Goal: Information Seeking & Learning: Learn about a topic

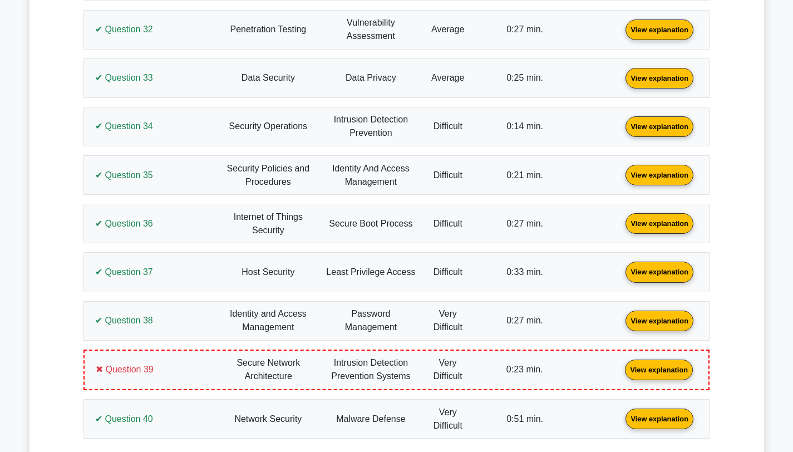
scroll to position [2897, 0]
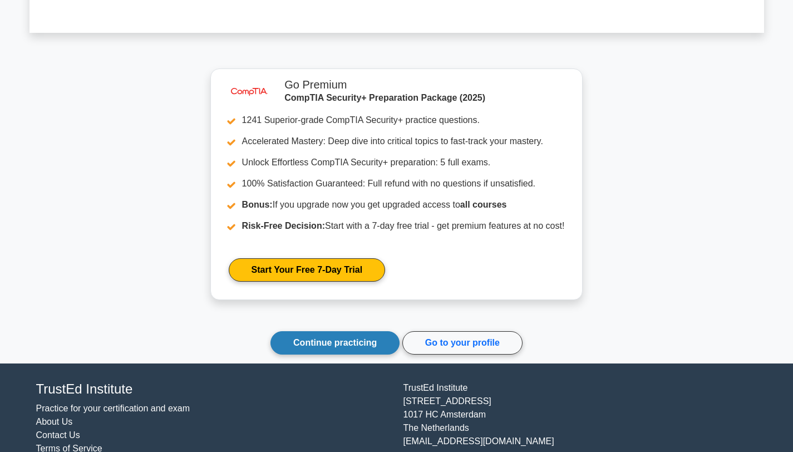
click at [316, 331] on link "Continue practicing" at bounding box center [334, 342] width 129 height 23
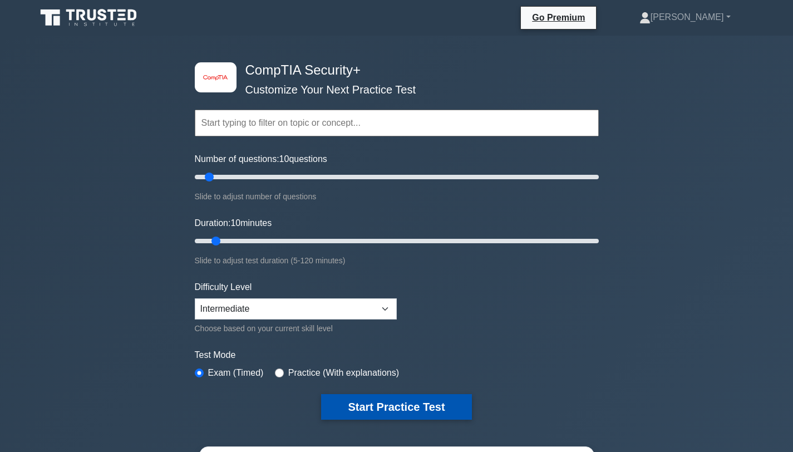
click at [339, 405] on button "Start Practice Test" at bounding box center [396, 407] width 150 height 26
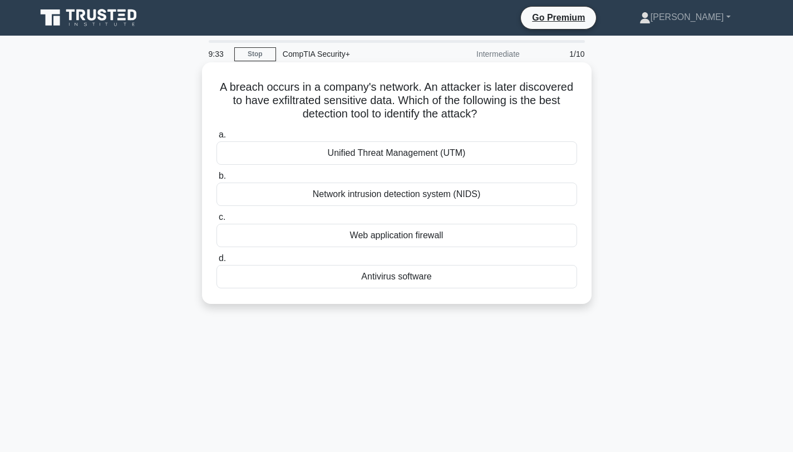
click at [383, 195] on div "Network intrusion detection system (NIDS)" at bounding box center [396, 194] width 361 height 23
click at [216, 180] on input "b. Network intrusion detection system (NIDS)" at bounding box center [216, 175] width 0 height 7
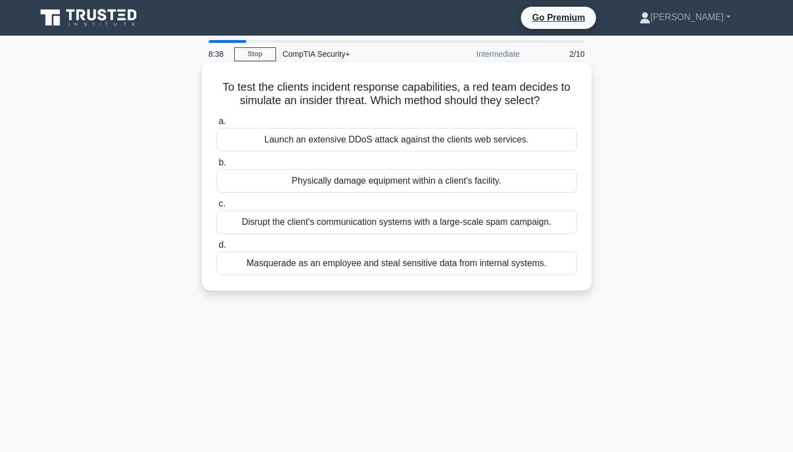
click at [358, 264] on div "Masquerade as an employee and steal sensitive data from internal systems." at bounding box center [396, 263] width 361 height 23
click at [216, 249] on input "d. Masquerade as an employee and steal sensitive data from internal systems." at bounding box center [216, 244] width 0 height 7
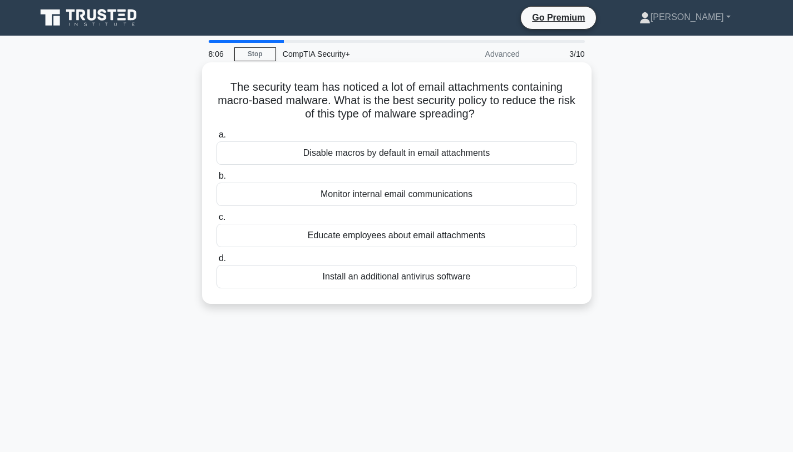
click at [392, 278] on div "Install an additional antivirus software" at bounding box center [396, 276] width 361 height 23
click at [216, 262] on input "d. Install an additional antivirus software" at bounding box center [216, 258] width 0 height 7
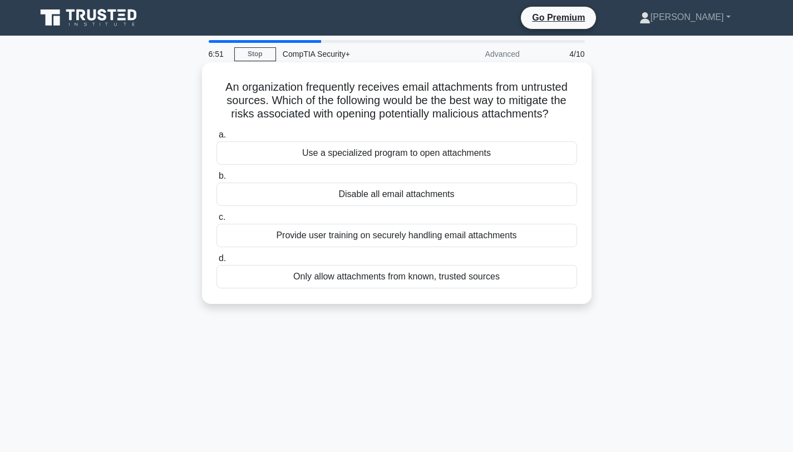
click at [372, 238] on div "Provide user training on securely handling email attachments" at bounding box center [396, 235] width 361 height 23
click at [216, 221] on input "c. Provide user training on securely handling email attachments" at bounding box center [216, 217] width 0 height 7
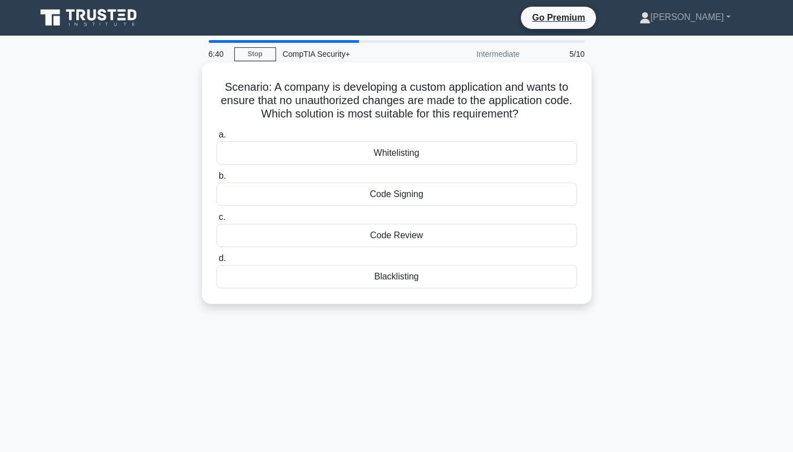
click at [404, 194] on div "Code Signing" at bounding box center [396, 194] width 361 height 23
click at [216, 180] on input "b. Code Signing" at bounding box center [216, 175] width 0 height 7
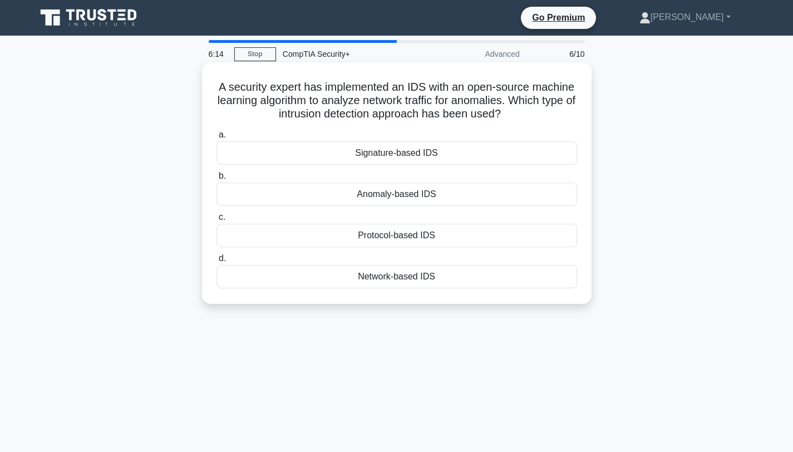
click at [371, 193] on div "Anomaly-based IDS" at bounding box center [396, 194] width 361 height 23
click at [216, 180] on input "b. Anomaly-based IDS" at bounding box center [216, 175] width 0 height 7
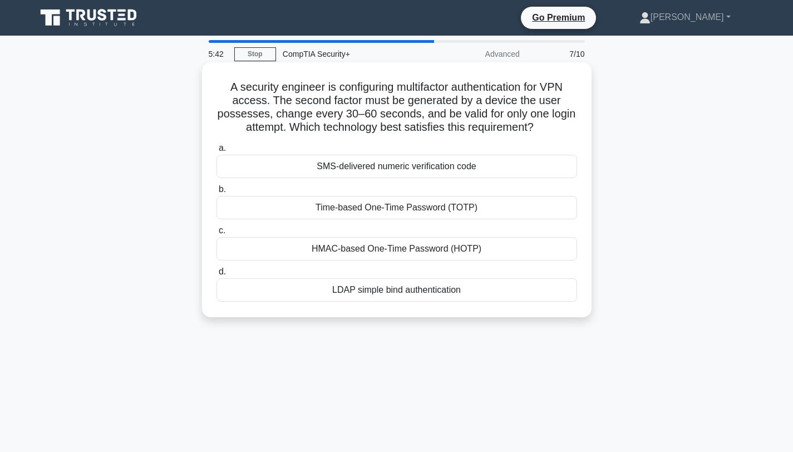
click at [334, 209] on div "Time-based One-Time Password (TOTP)" at bounding box center [396, 207] width 361 height 23
click at [216, 193] on input "b. Time-based One-Time Password (TOTP)" at bounding box center [216, 189] width 0 height 7
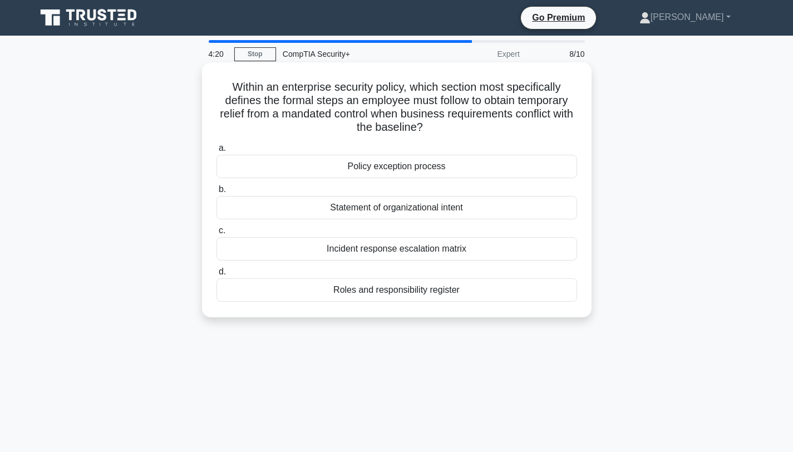
click at [391, 167] on div "Policy exception process" at bounding box center [396, 166] width 361 height 23
click at [216, 152] on input "a. Policy exception process" at bounding box center [216, 148] width 0 height 7
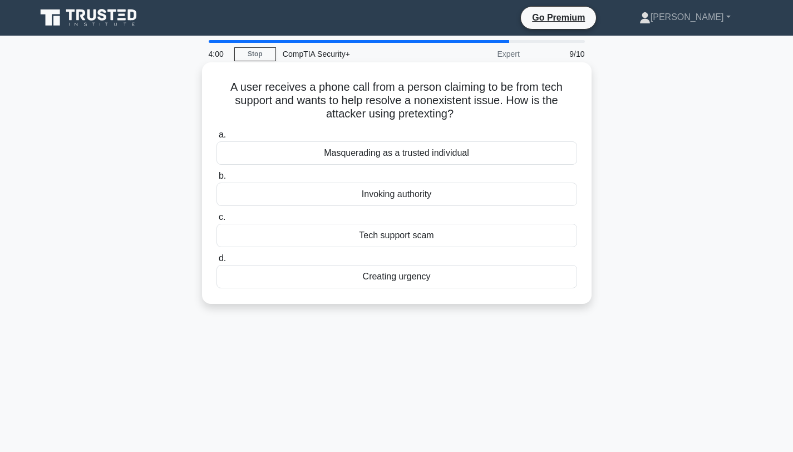
click at [388, 152] on div "Masquerading as a trusted individual" at bounding box center [396, 152] width 361 height 23
click at [216, 139] on input "a. Masquerading as a trusted individual" at bounding box center [216, 134] width 0 height 7
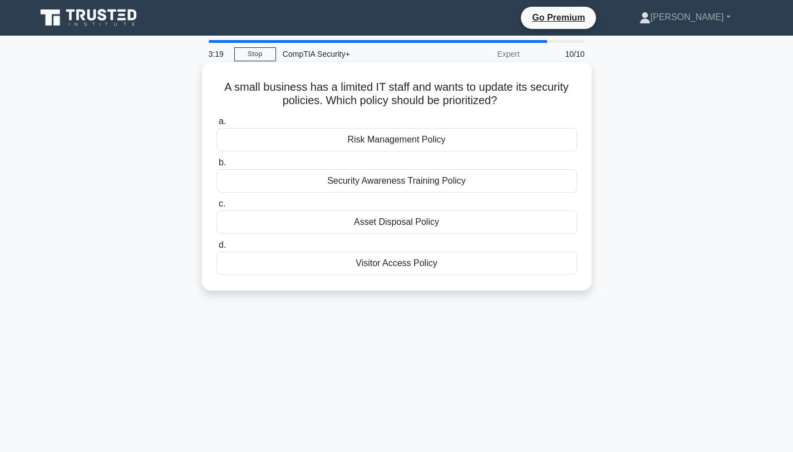
click at [397, 144] on div "Risk Management Policy" at bounding box center [396, 139] width 361 height 23
click at [216, 125] on input "a. Risk Management Policy" at bounding box center [216, 121] width 0 height 7
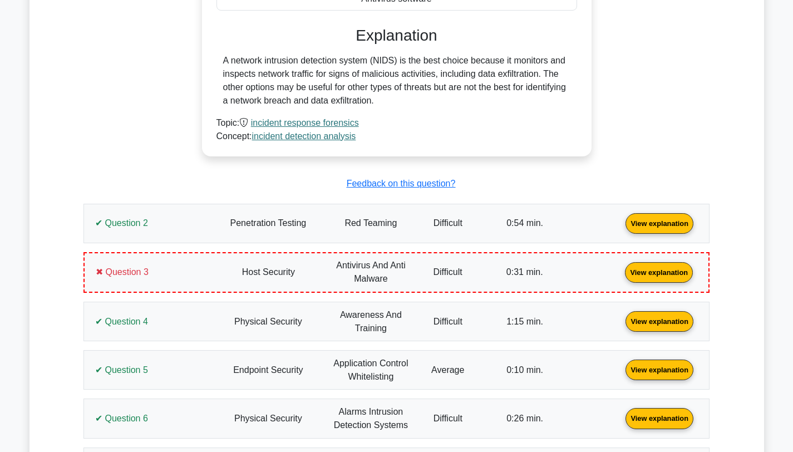
scroll to position [756, 0]
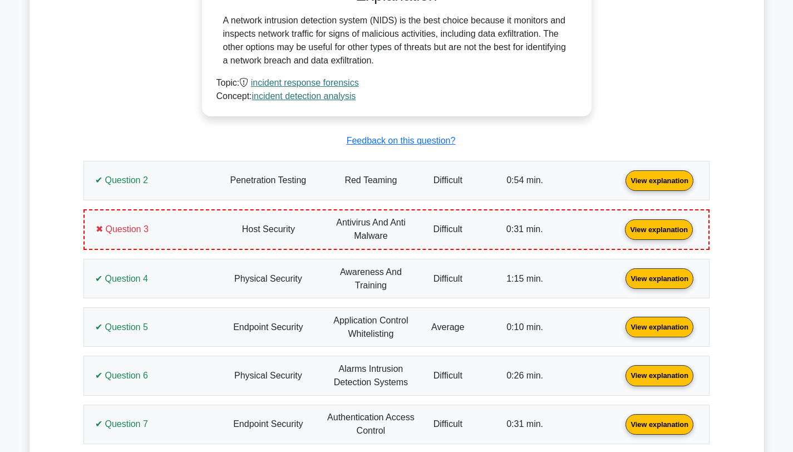
click at [621, 184] on link "View explanation" at bounding box center [659, 179] width 77 height 9
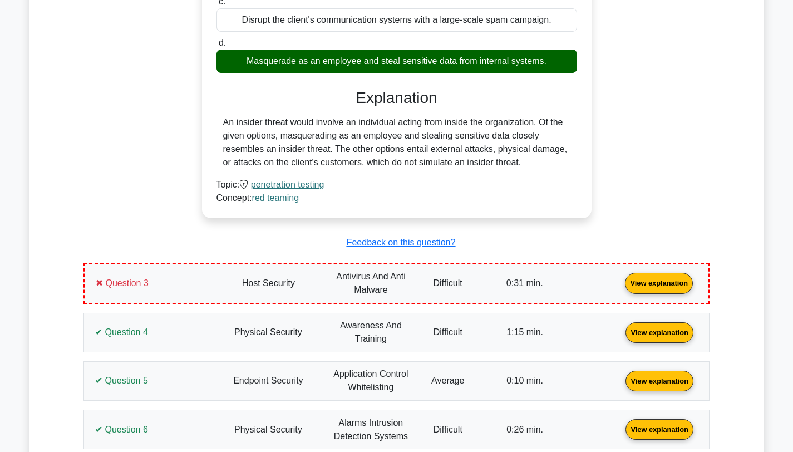
scroll to position [1102, 0]
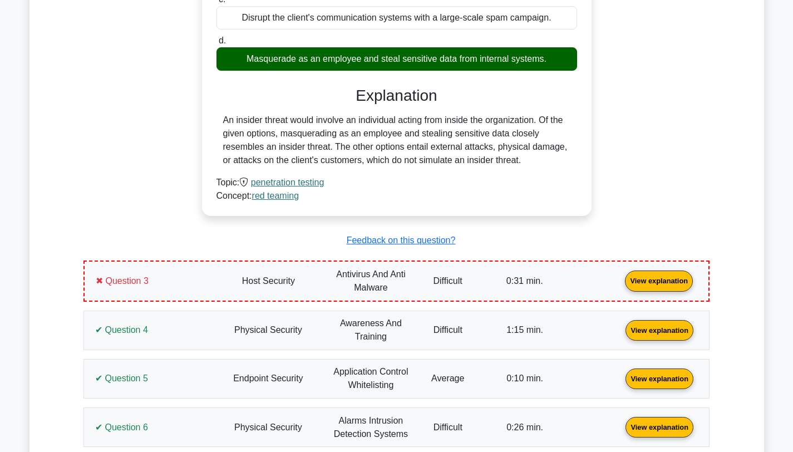
click at [620, 277] on link "View explanation" at bounding box center [658, 279] width 77 height 9
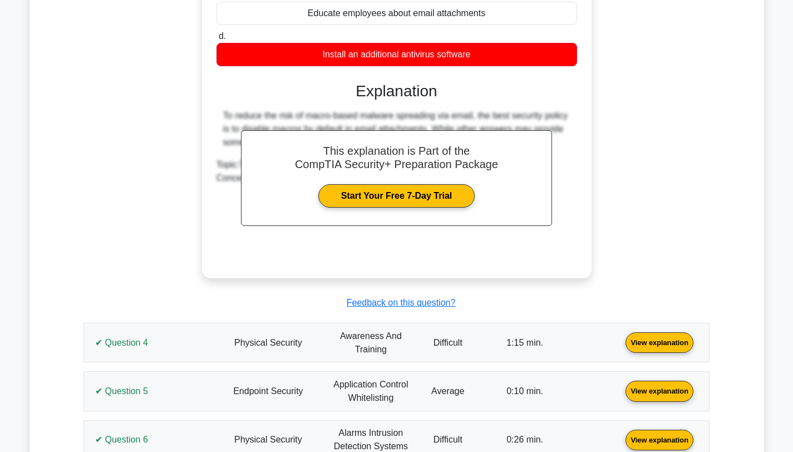
scroll to position [1710, 0]
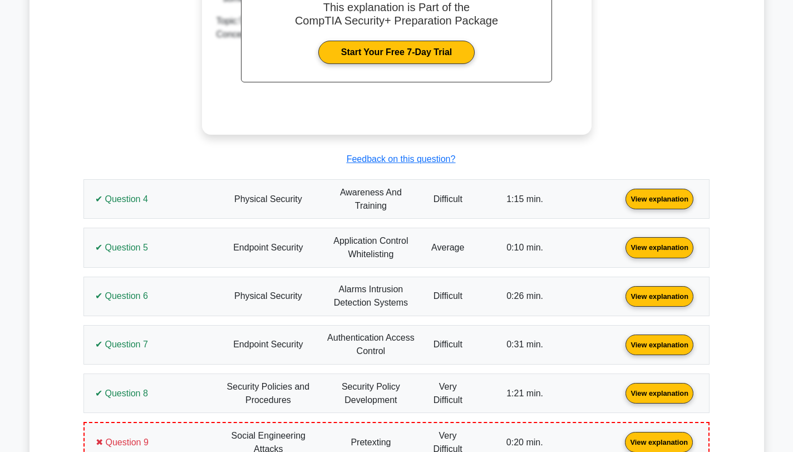
click at [621, 203] on link "View explanation" at bounding box center [659, 198] width 77 height 9
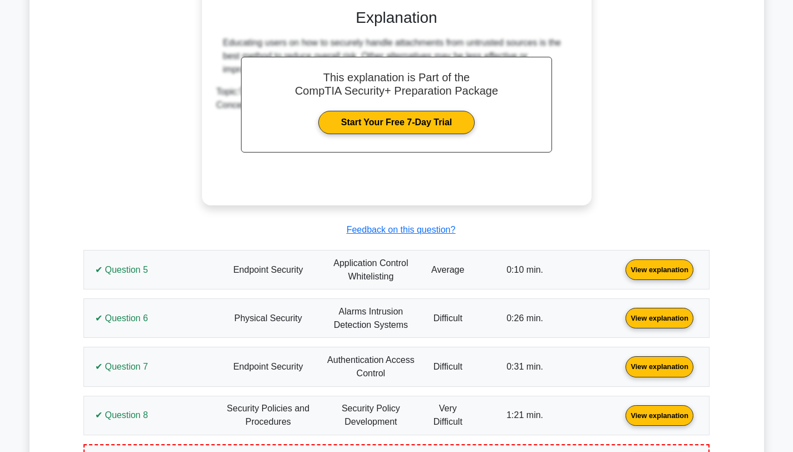
scroll to position [2176, 0]
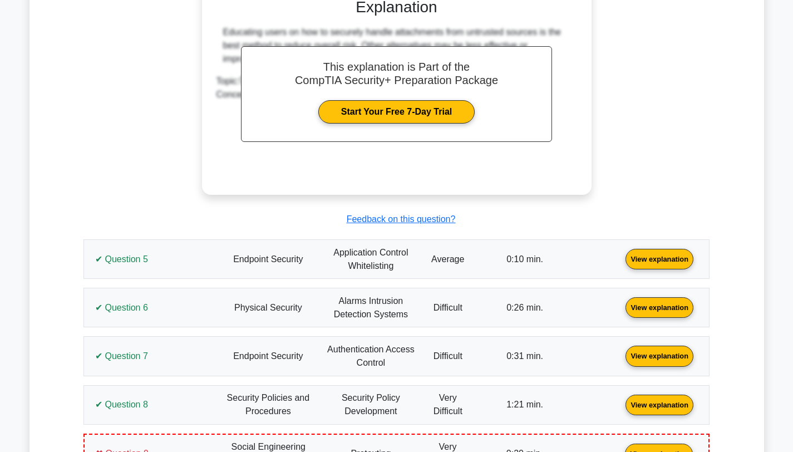
click at [621, 257] on link "View explanation" at bounding box center [659, 258] width 77 height 9
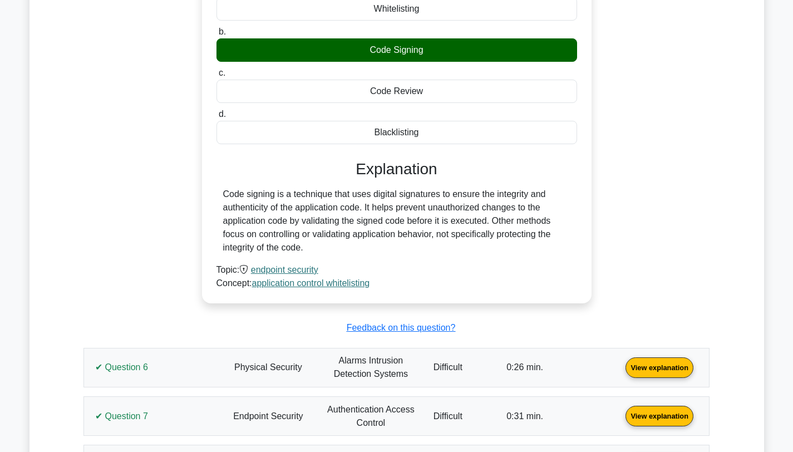
scroll to position [2541, 0]
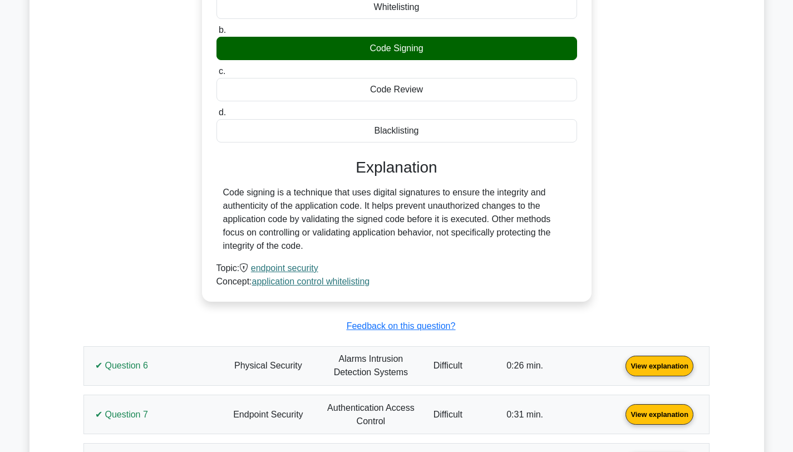
click at [621, 370] on link "View explanation" at bounding box center [659, 365] width 77 height 9
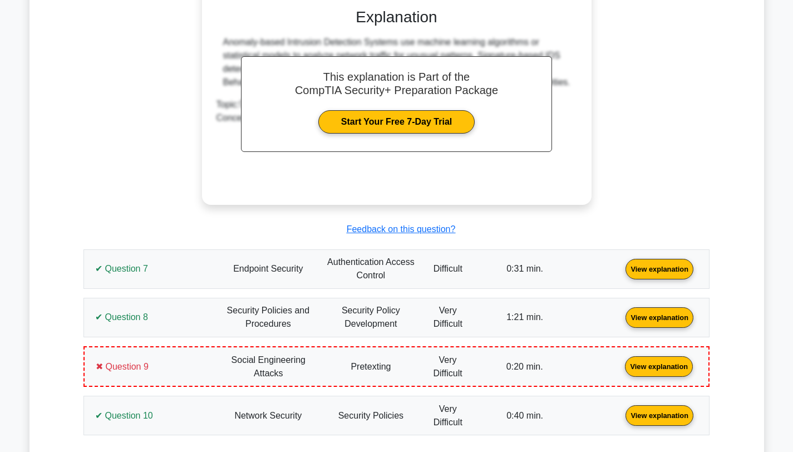
scroll to position [3170, 0]
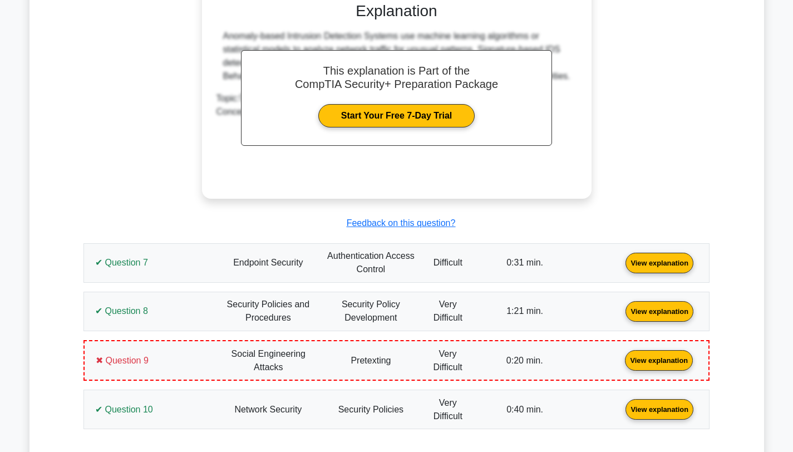
click at [621, 267] on link "View explanation" at bounding box center [659, 261] width 77 height 9
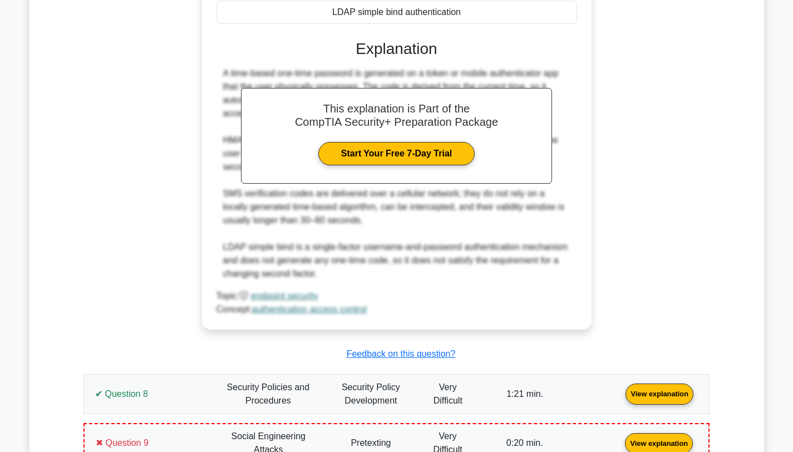
scroll to position [3887, 0]
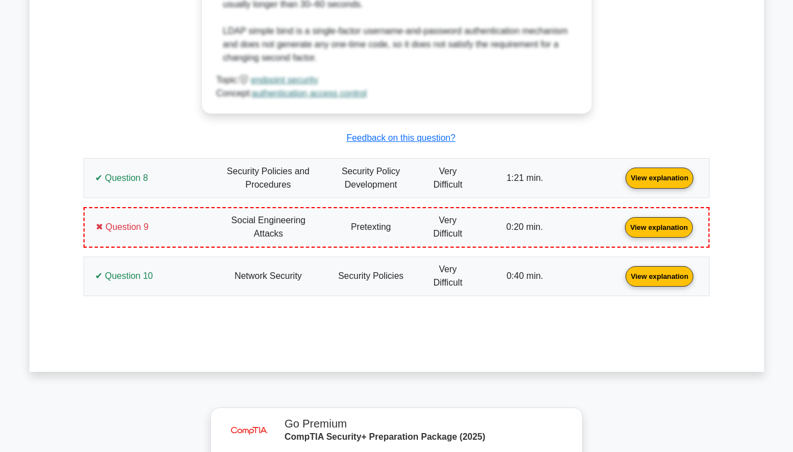
click at [621, 182] on link "View explanation" at bounding box center [659, 176] width 77 height 9
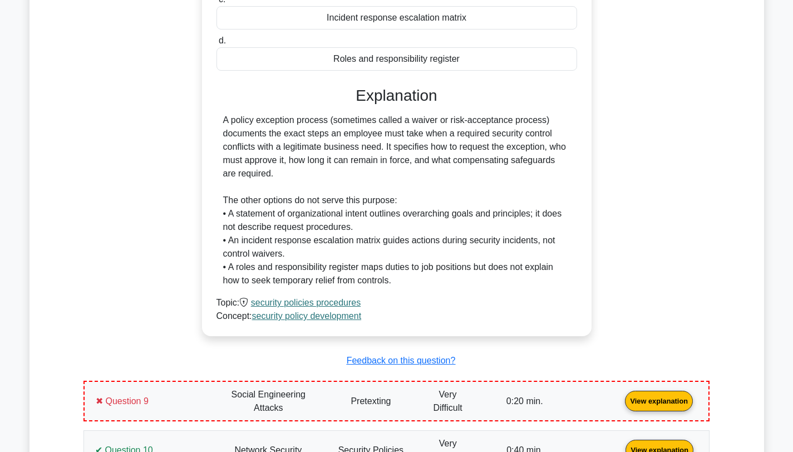
scroll to position [4479, 0]
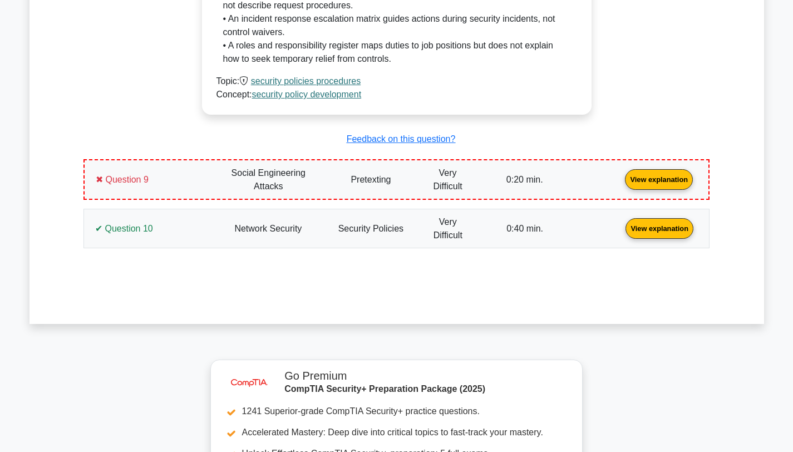
click at [620, 184] on link "View explanation" at bounding box center [658, 178] width 77 height 9
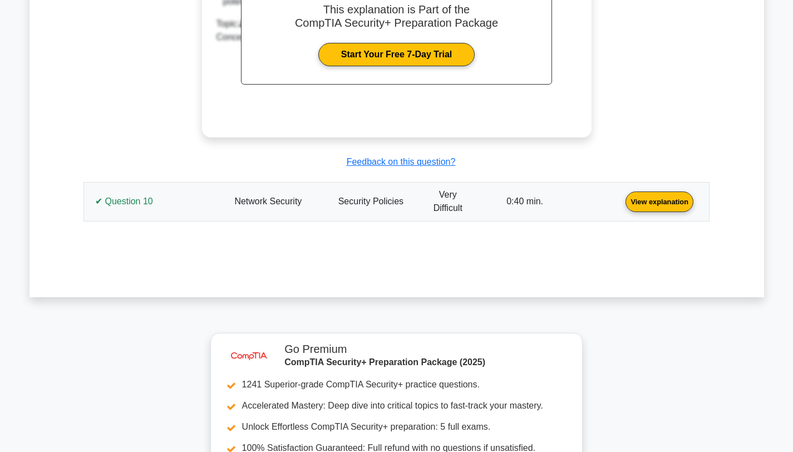
scroll to position [5025, 0]
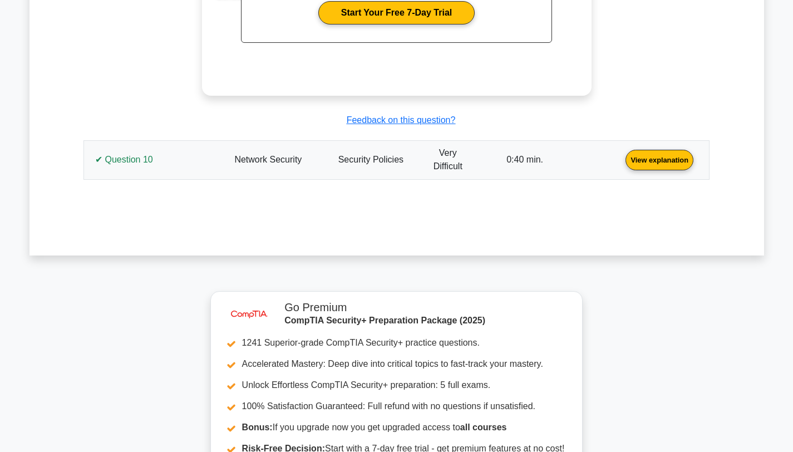
click at [621, 164] on link "View explanation" at bounding box center [659, 159] width 77 height 9
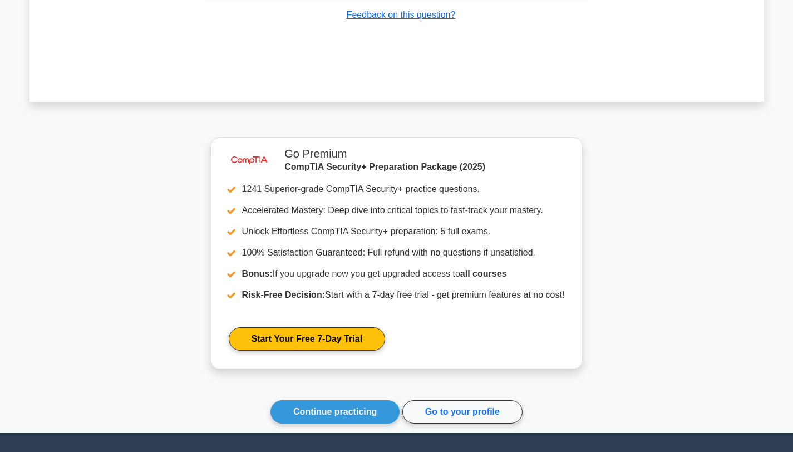
scroll to position [5745, 0]
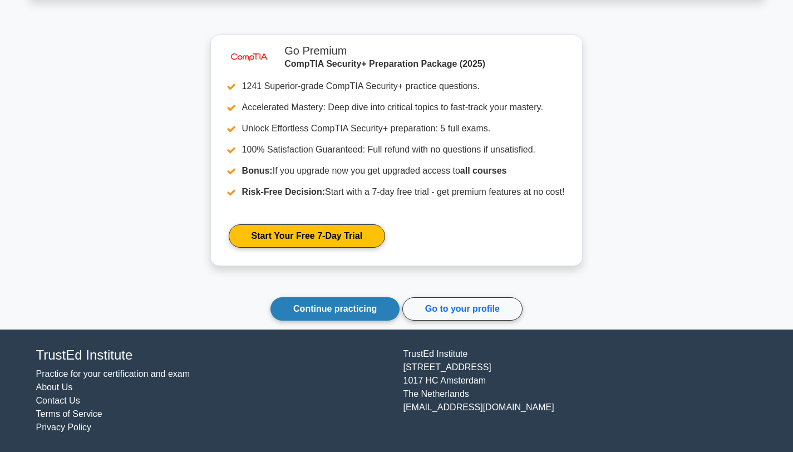
click at [298, 306] on link "Continue practicing" at bounding box center [334, 308] width 129 height 23
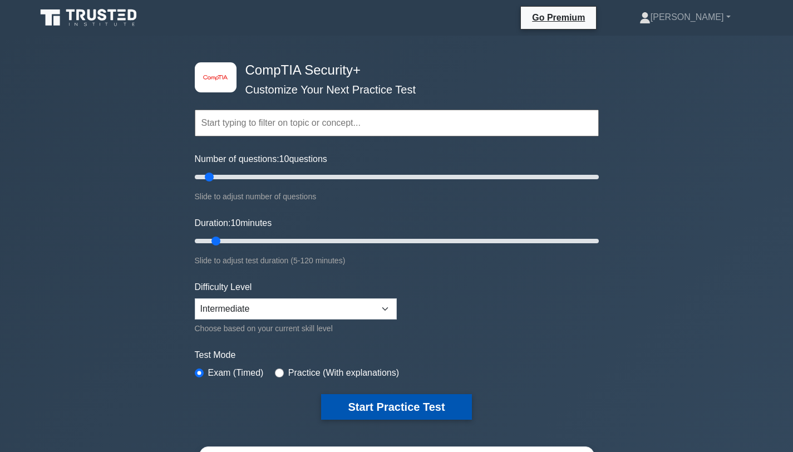
click at [348, 402] on button "Start Practice Test" at bounding box center [396, 407] width 150 height 26
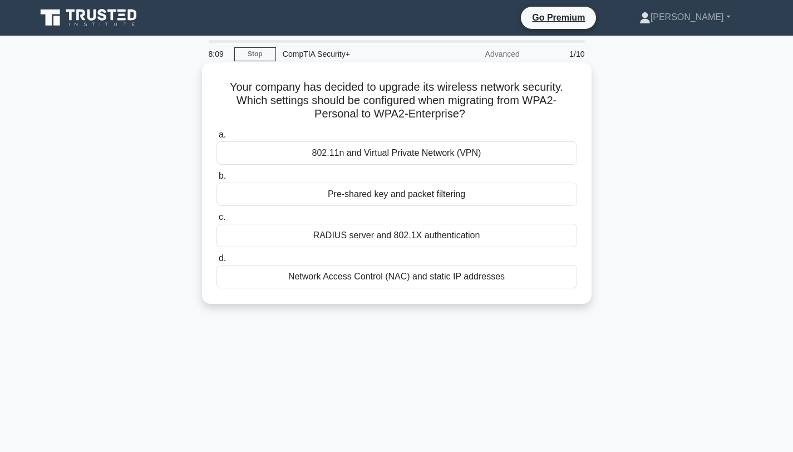
click at [359, 235] on div "RADIUS server and 802.1X authentication" at bounding box center [396, 235] width 361 height 23
click at [216, 221] on input "c. RADIUS server and 802.1X authentication" at bounding box center [216, 217] width 0 height 7
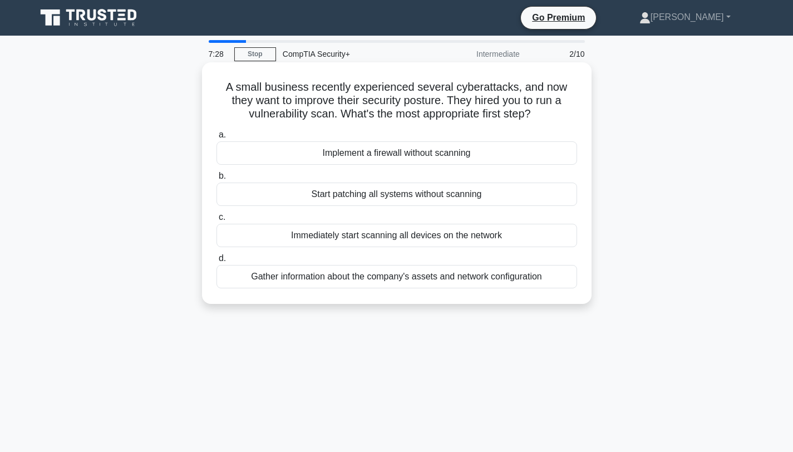
click at [373, 275] on div "Gather information about the company's assets and network configuration" at bounding box center [396, 276] width 361 height 23
click at [216, 262] on input "d. Gather information about the company's assets and network configuration" at bounding box center [216, 258] width 0 height 7
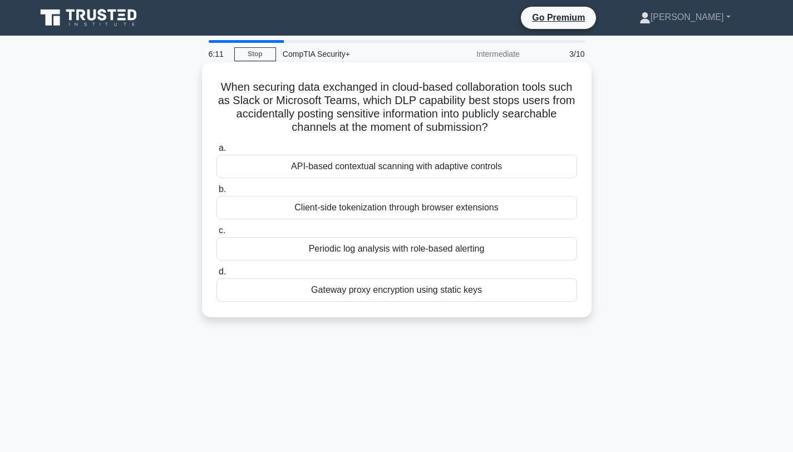
click at [383, 166] on div "API-based contextual scanning with adaptive controls" at bounding box center [396, 166] width 361 height 23
click at [216, 152] on input "a. API-based contextual scanning with adaptive controls" at bounding box center [216, 148] width 0 height 7
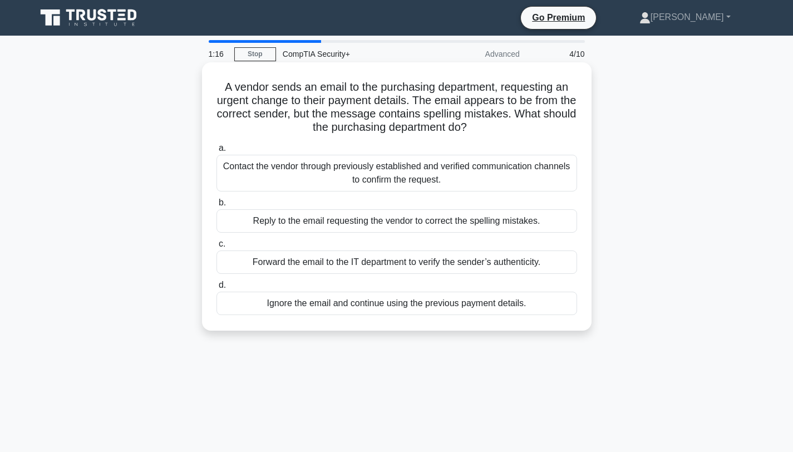
click at [349, 176] on div "Contact the vendor through previously established and verified communication ch…" at bounding box center [396, 173] width 361 height 37
click at [216, 152] on input "a. Contact the vendor through previously established and verified communication…" at bounding box center [216, 148] width 0 height 7
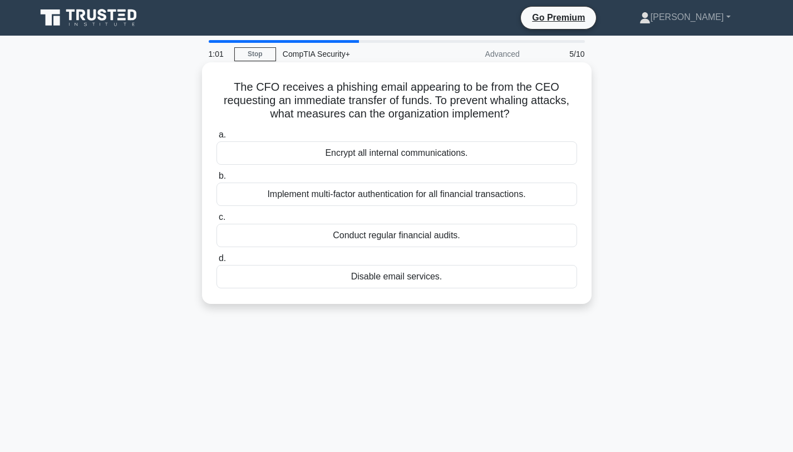
click at [385, 194] on div "Implement multi-factor authentication for all financial transactions." at bounding box center [396, 194] width 361 height 23
click at [216, 180] on input "b. Implement multi-factor authentication for all financial transactions." at bounding box center [216, 175] width 0 height 7
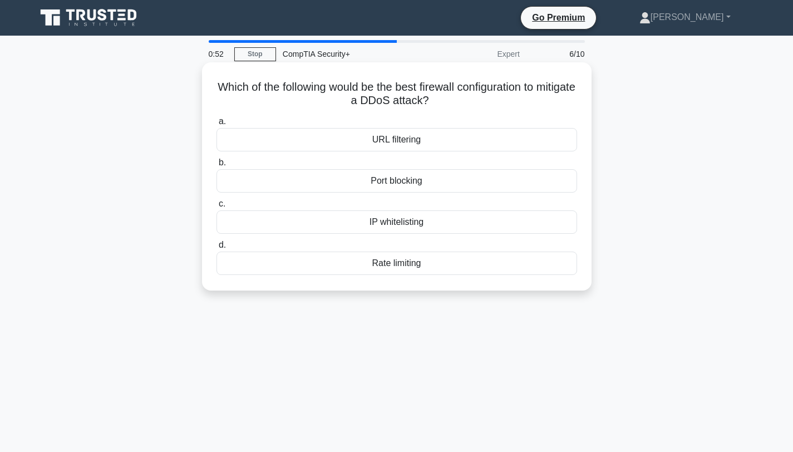
click at [388, 263] on div "Rate limiting" at bounding box center [396, 263] width 361 height 23
click at [216, 249] on input "d. Rate limiting" at bounding box center [216, 244] width 0 height 7
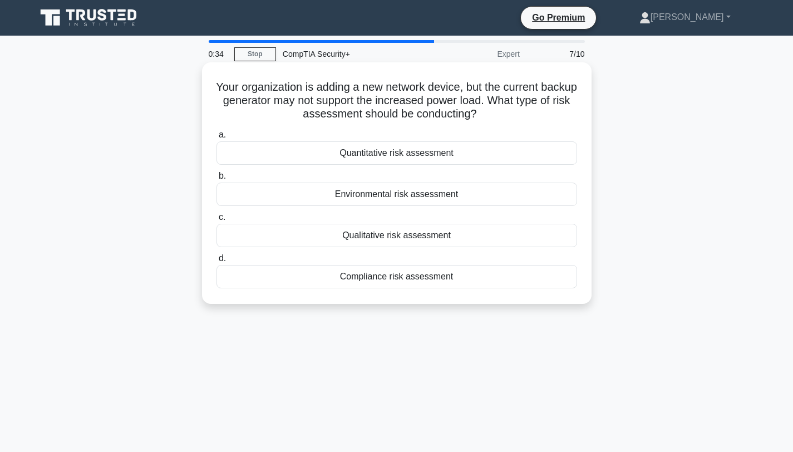
click at [392, 193] on div "Environmental risk assessment" at bounding box center [396, 194] width 361 height 23
click at [216, 180] on input "b. Environmental risk assessment" at bounding box center [216, 175] width 0 height 7
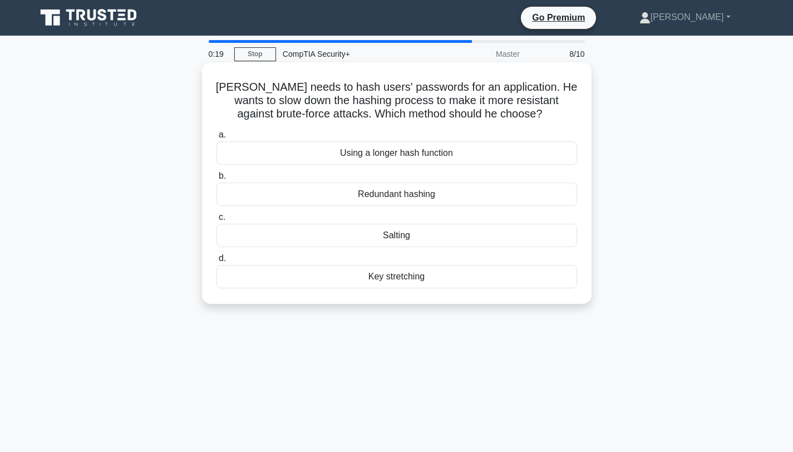
click at [398, 239] on div "Salting" at bounding box center [396, 235] width 361 height 23
click at [216, 221] on input "c. Salting" at bounding box center [216, 217] width 0 height 7
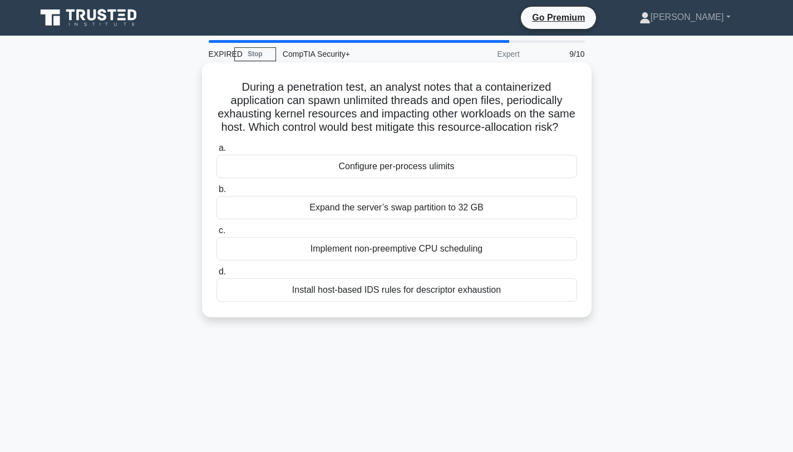
click at [386, 287] on div "Install host-based IDS rules for descriptor exhaustion" at bounding box center [396, 289] width 361 height 23
click at [216, 275] on input "d. Install host-based IDS rules for descriptor exhaustion" at bounding box center [216, 271] width 0 height 7
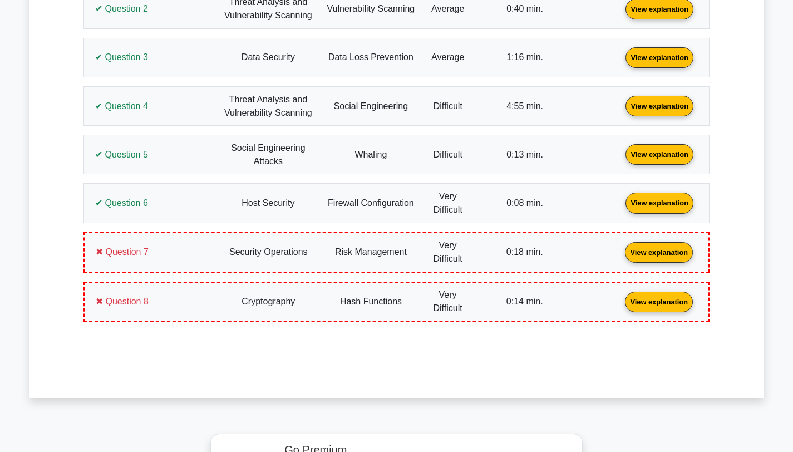
scroll to position [1042, 0]
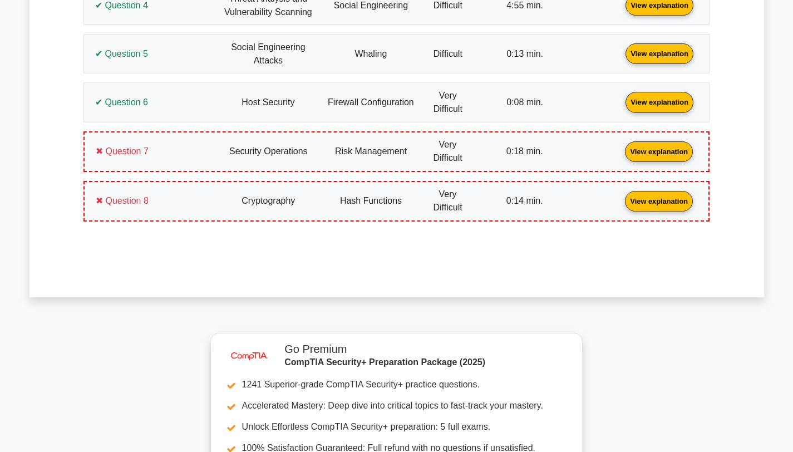
click at [620, 155] on link "View explanation" at bounding box center [658, 150] width 77 height 9
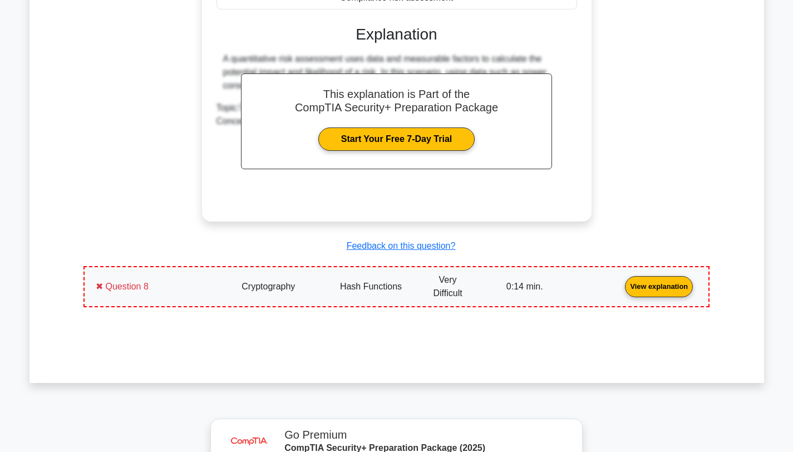
scroll to position [1453, 0]
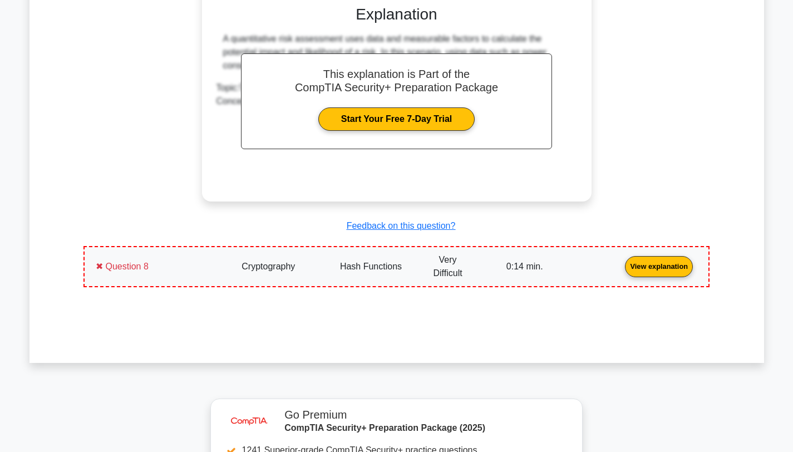
click at [620, 261] on link "View explanation" at bounding box center [658, 265] width 77 height 9
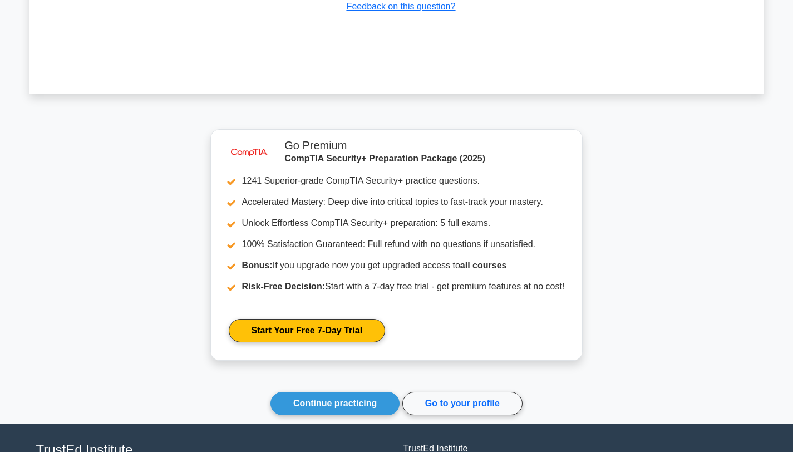
scroll to position [2155, 0]
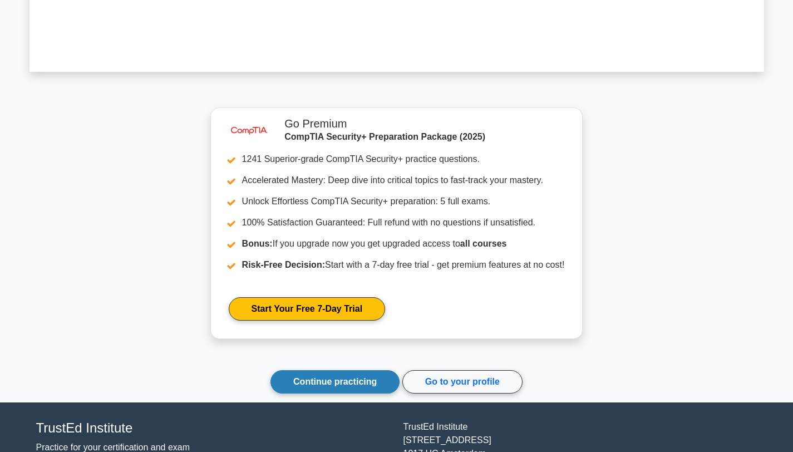
click at [301, 376] on link "Continue practicing" at bounding box center [334, 381] width 129 height 23
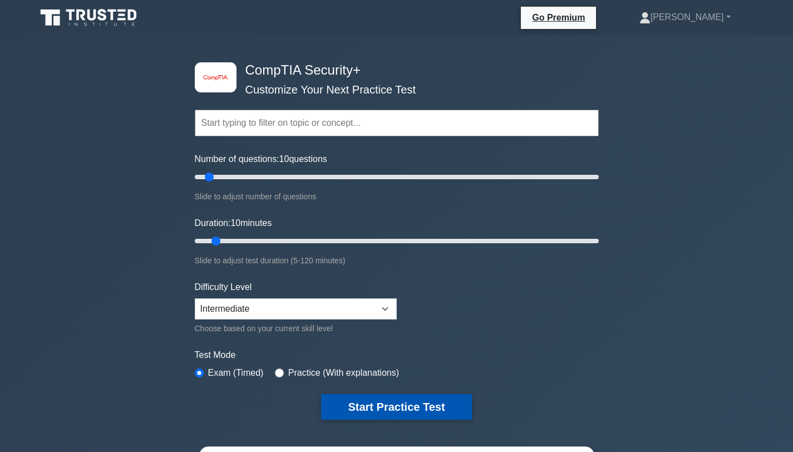
click at [370, 410] on button "Start Practice Test" at bounding box center [396, 407] width 150 height 26
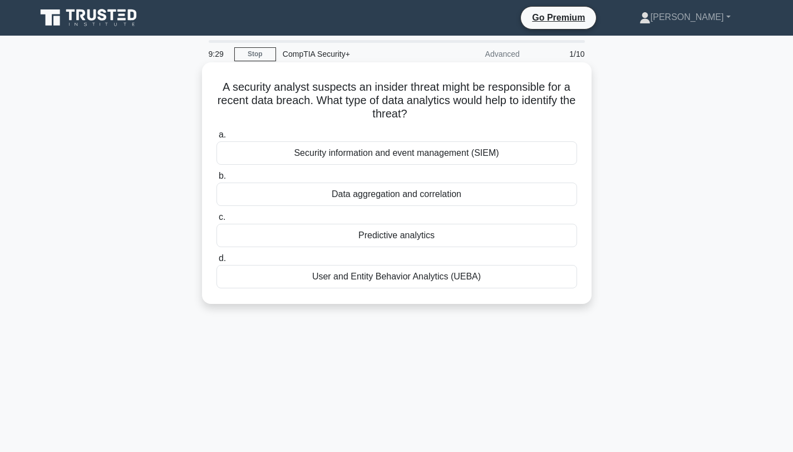
click at [383, 276] on div "User and Entity Behavior Analytics (UEBA)" at bounding box center [396, 276] width 361 height 23
click at [216, 262] on input "d. User and Entity Behavior Analytics (UEBA)" at bounding box center [216, 258] width 0 height 7
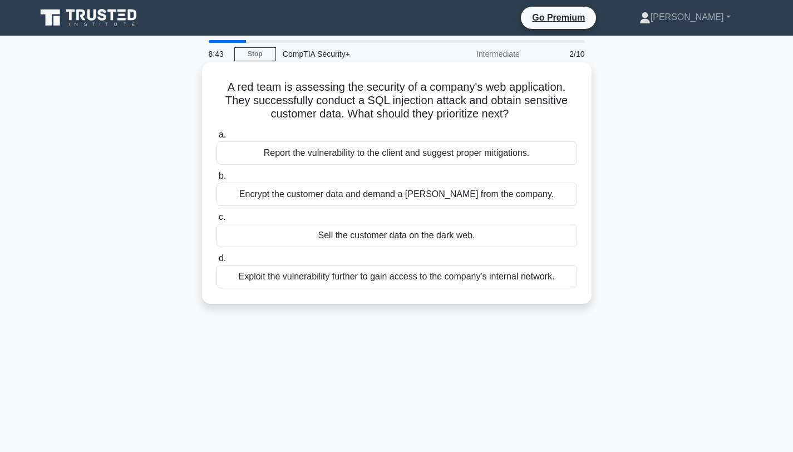
click at [421, 152] on div "Report the vulnerability to the client and suggest proper mitigations." at bounding box center [396, 152] width 361 height 23
click at [216, 139] on input "a. Report the vulnerability to the client and suggest proper mitigations." at bounding box center [216, 134] width 0 height 7
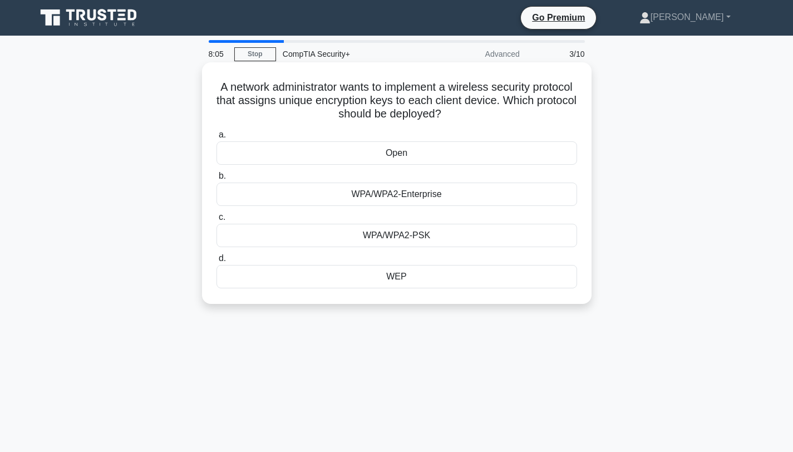
click at [410, 198] on div "WPA/WPA2-Enterprise" at bounding box center [396, 194] width 361 height 23
click at [216, 180] on input "b. WPA/WPA2-Enterprise" at bounding box center [216, 175] width 0 height 7
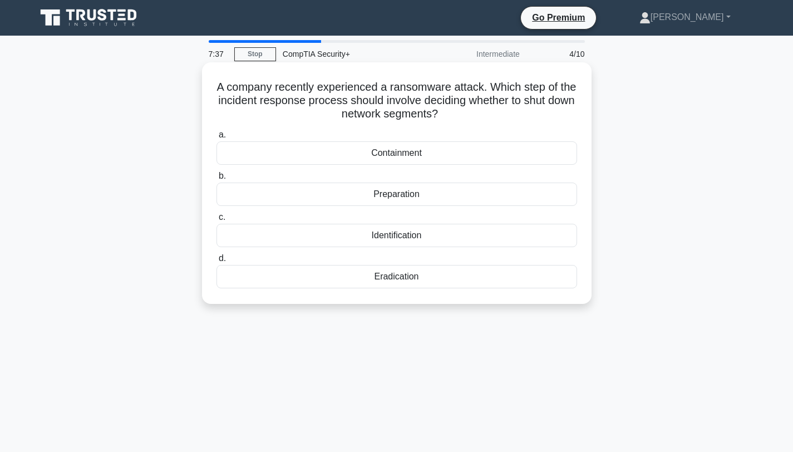
click at [392, 156] on div "Containment" at bounding box center [396, 152] width 361 height 23
click at [216, 139] on input "a. Containment" at bounding box center [216, 134] width 0 height 7
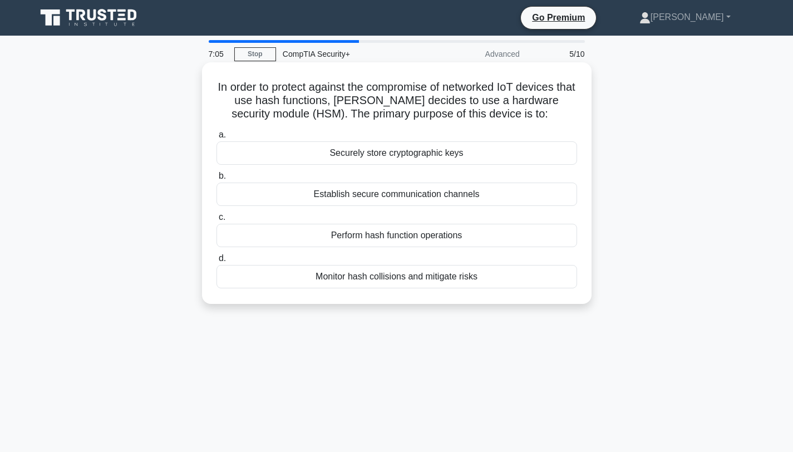
click at [392, 156] on div "Securely store cryptographic keys" at bounding box center [396, 152] width 361 height 23
click at [216, 139] on input "a. Securely store cryptographic keys" at bounding box center [216, 134] width 0 height 7
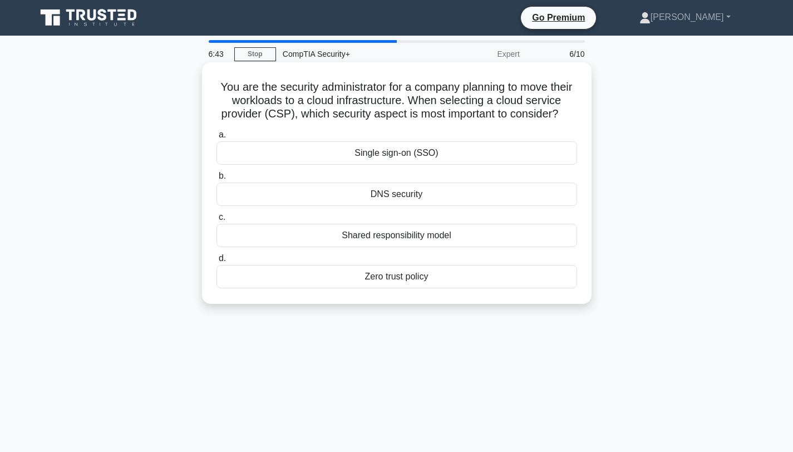
click at [391, 238] on div "Shared responsibility model" at bounding box center [396, 235] width 361 height 23
click at [216, 221] on input "c. Shared responsibility model" at bounding box center [216, 217] width 0 height 7
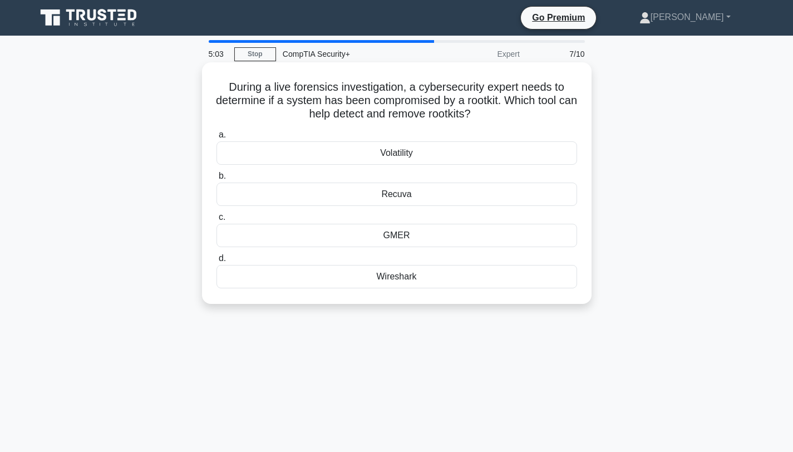
click at [395, 194] on div "Recuva" at bounding box center [396, 194] width 361 height 23
click at [216, 180] on input "b. Recuva" at bounding box center [216, 175] width 0 height 7
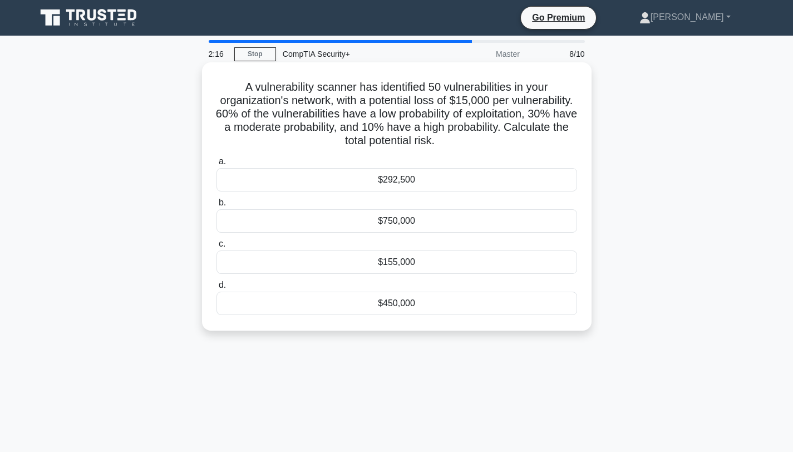
click at [400, 181] on div "$292,500" at bounding box center [396, 179] width 361 height 23
click at [216, 165] on input "a. $292,500" at bounding box center [216, 161] width 0 height 7
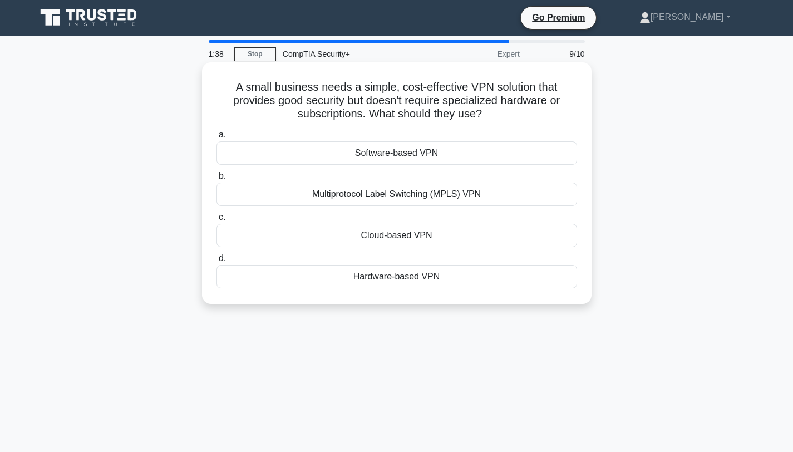
click at [396, 236] on div "Cloud-based VPN" at bounding box center [396, 235] width 361 height 23
click at [216, 221] on input "c. Cloud-based VPN" at bounding box center [216, 217] width 0 height 7
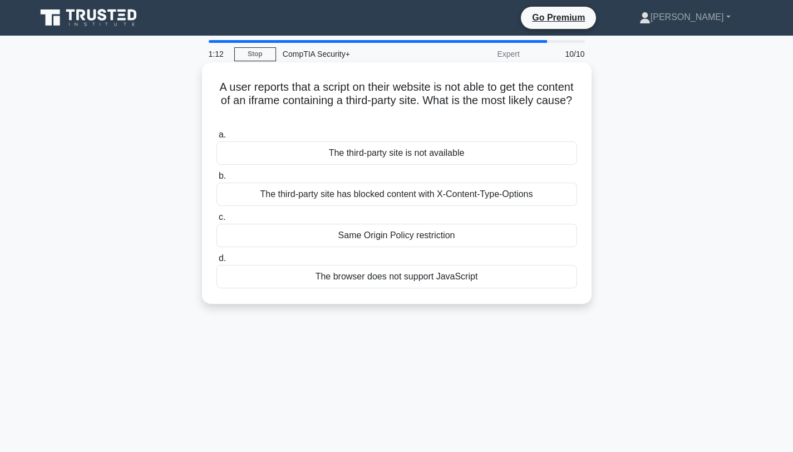
click at [392, 195] on div "The third-party site has blocked content with X-Content-Type-Options" at bounding box center [396, 194] width 361 height 23
click at [216, 180] on input "b. The third-party site has blocked content with X-Content-Type-Options" at bounding box center [216, 175] width 0 height 7
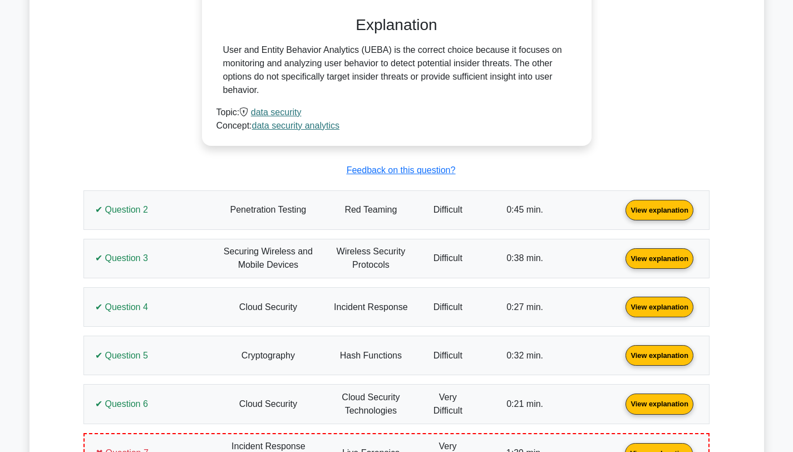
scroll to position [784, 0]
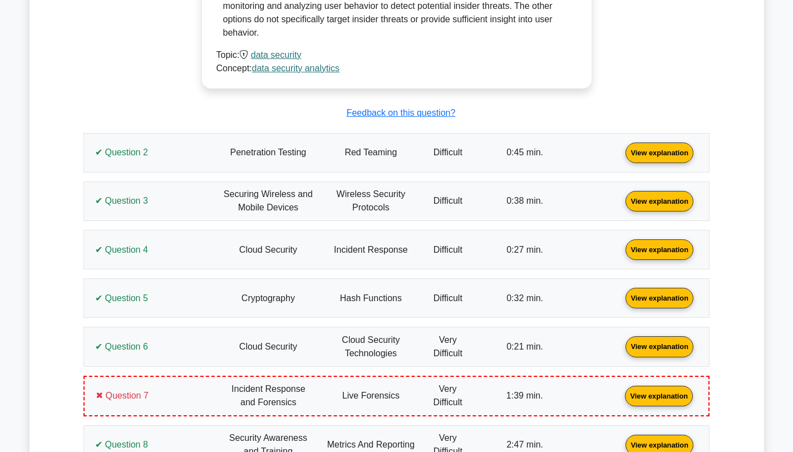
click at [621, 154] on link "View explanation" at bounding box center [659, 151] width 77 height 9
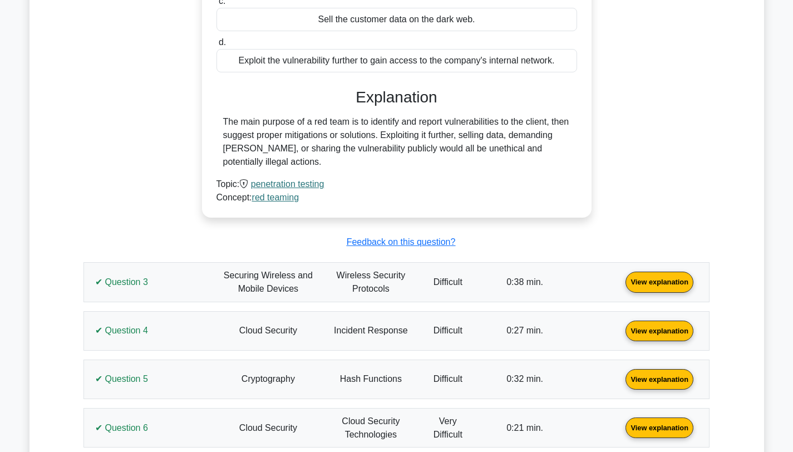
scroll to position [1167, 0]
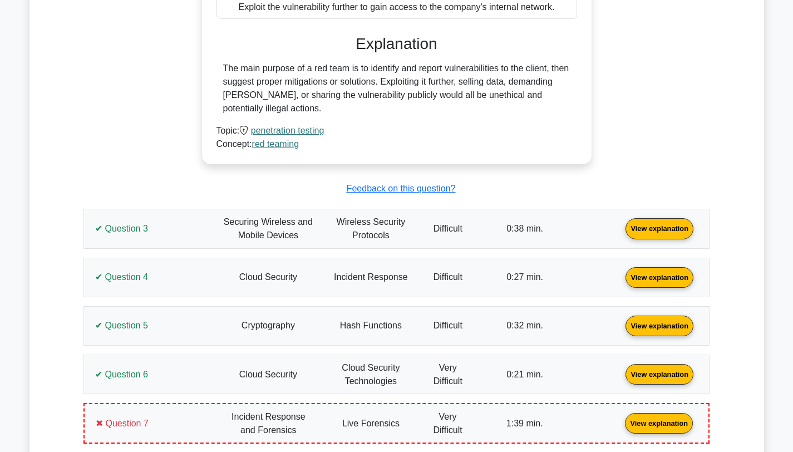
click at [621, 233] on link "View explanation" at bounding box center [659, 227] width 77 height 9
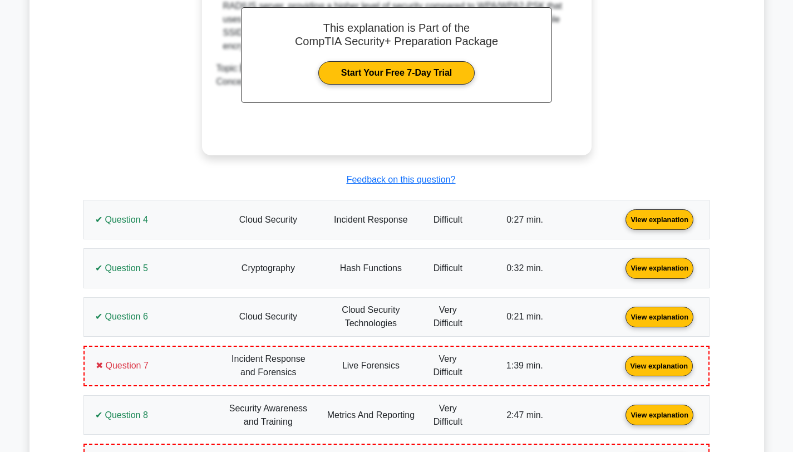
scroll to position [1851, 0]
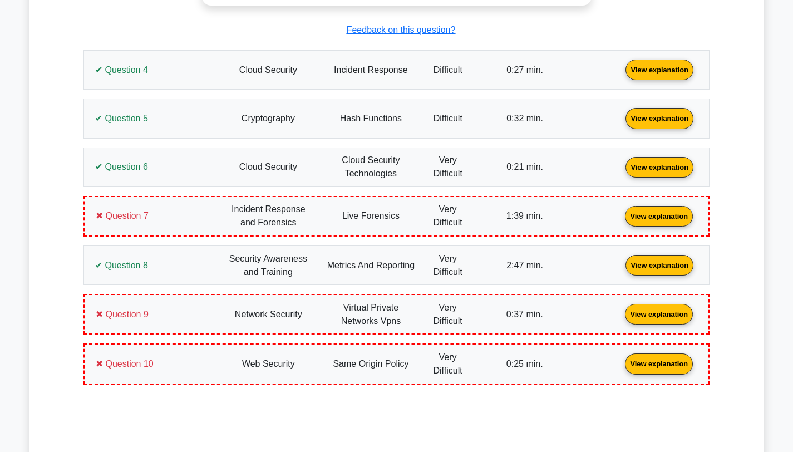
click at [621, 74] on link "View explanation" at bounding box center [659, 69] width 77 height 9
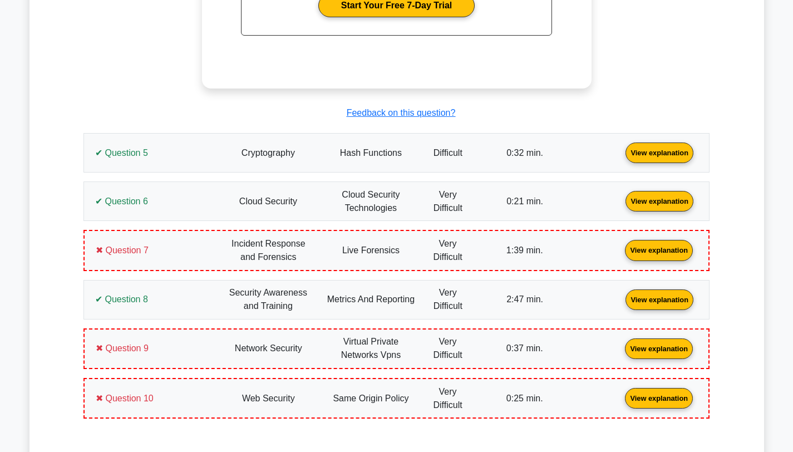
scroll to position [2323, 0]
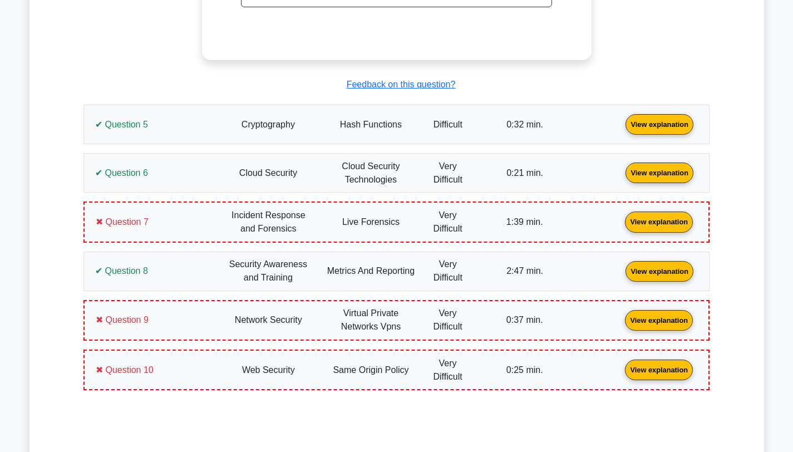
click at [621, 119] on link "View explanation" at bounding box center [659, 123] width 77 height 9
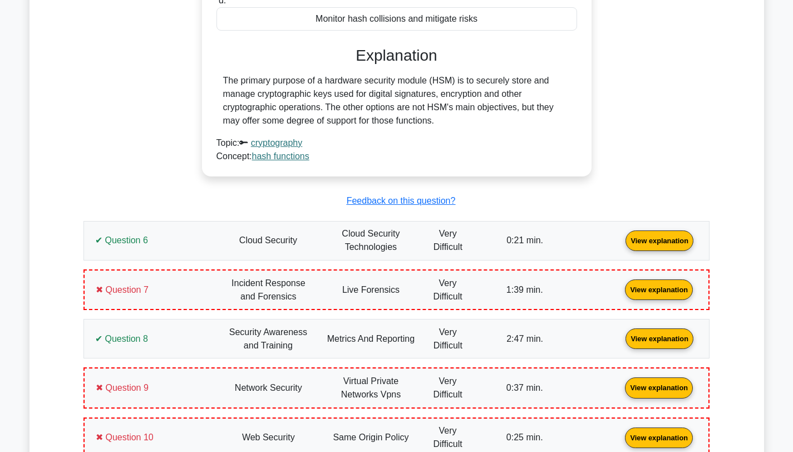
scroll to position [2670, 0]
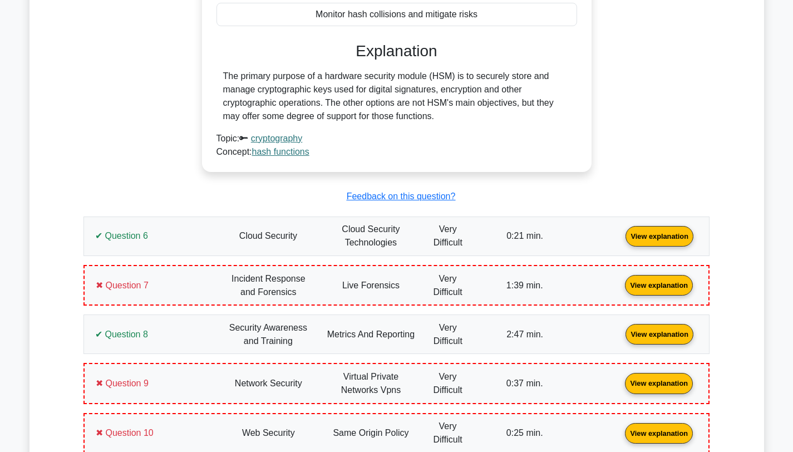
click at [621, 240] on link "View explanation" at bounding box center [659, 235] width 77 height 9
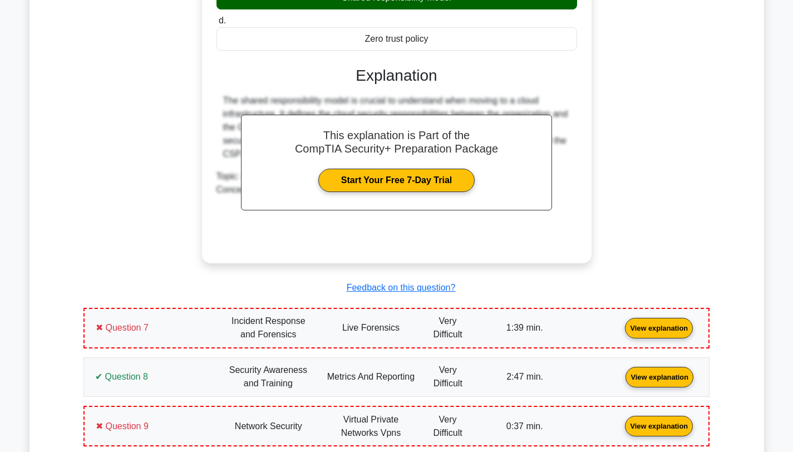
scroll to position [3176, 0]
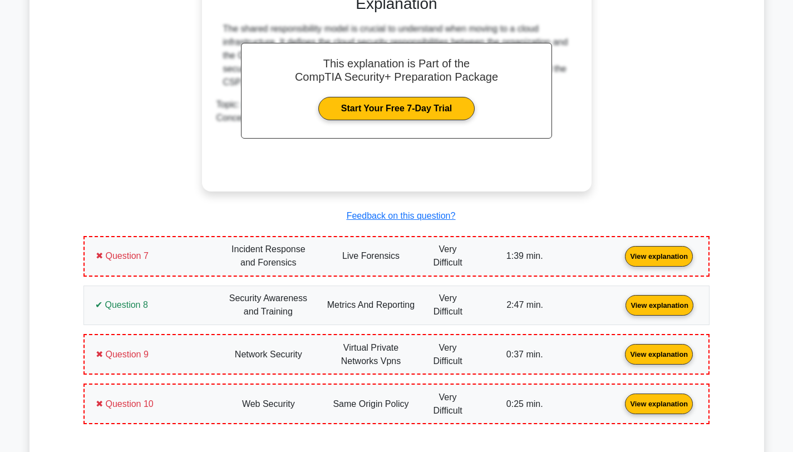
click at [620, 253] on link "View explanation" at bounding box center [658, 254] width 77 height 9
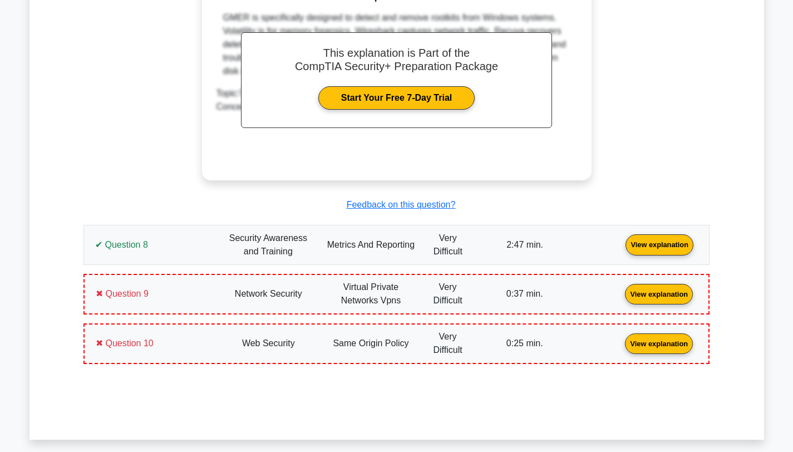
scroll to position [3715, 0]
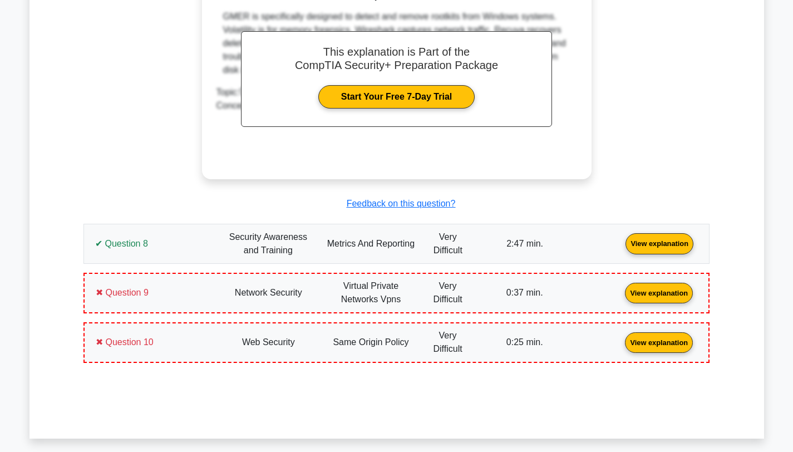
click at [621, 239] on link "View explanation" at bounding box center [659, 242] width 77 height 9
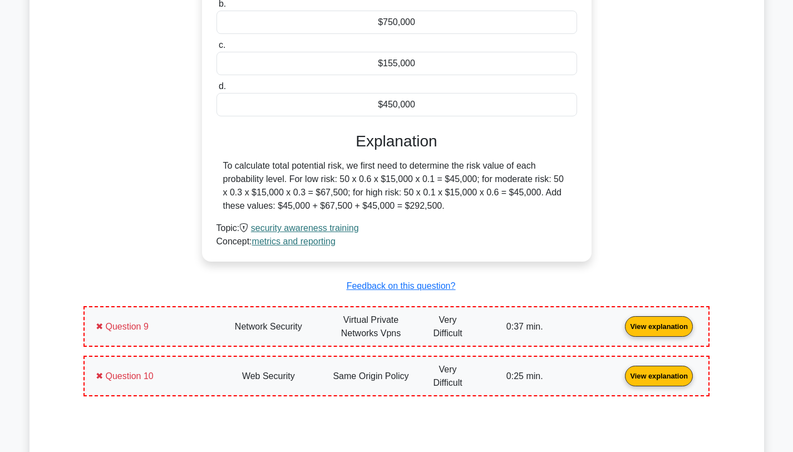
scroll to position [4219, 0]
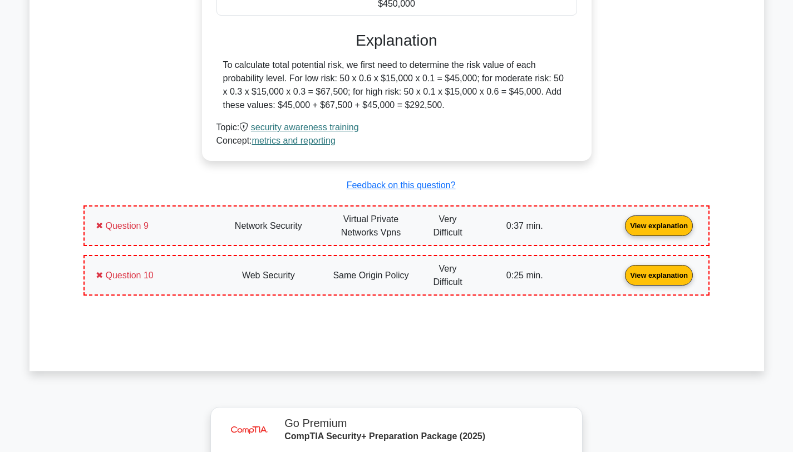
click at [620, 230] on link "View explanation" at bounding box center [658, 224] width 77 height 9
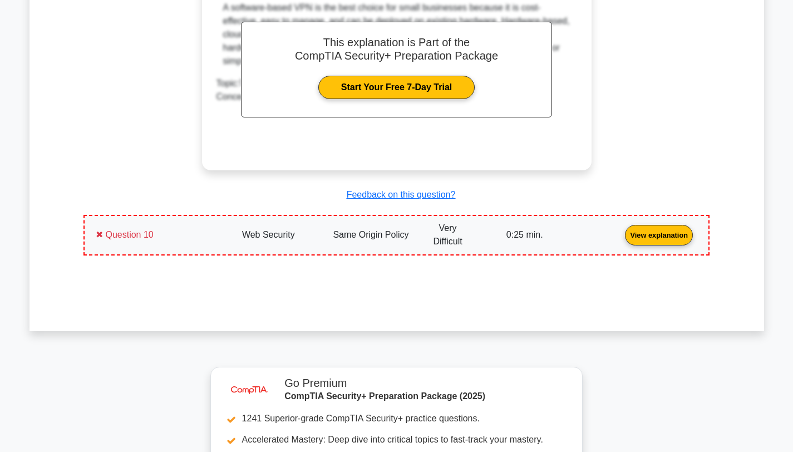
scroll to position [4737, 0]
click at [620, 229] on link "View explanation" at bounding box center [658, 233] width 77 height 9
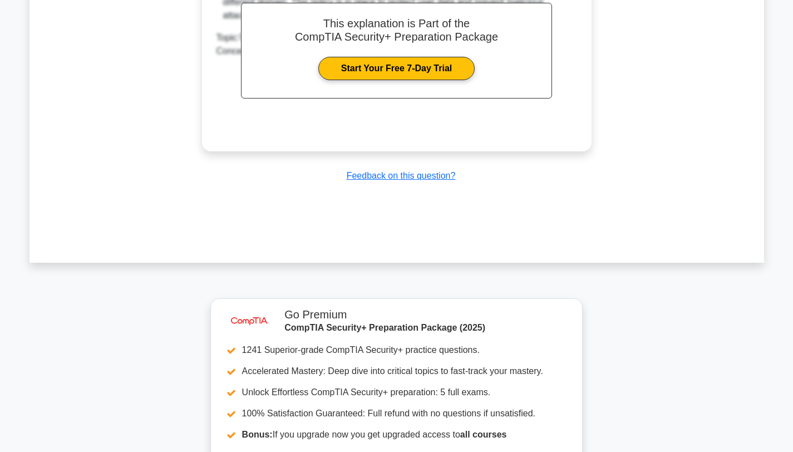
scroll to position [5533, 0]
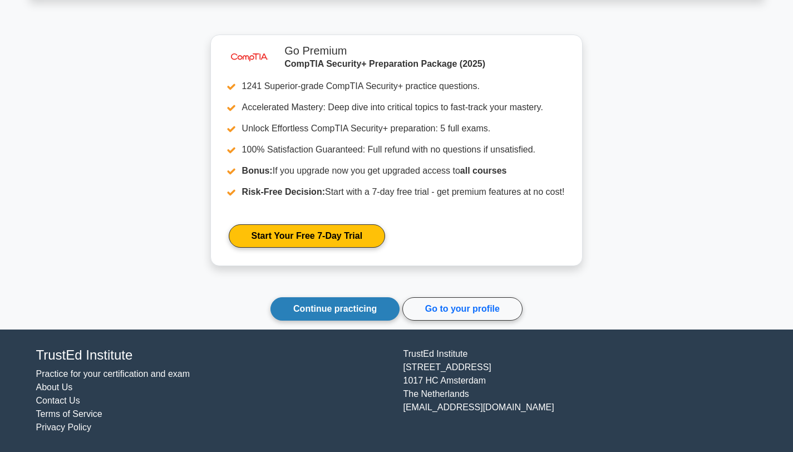
click at [294, 305] on link "Continue practicing" at bounding box center [334, 308] width 129 height 23
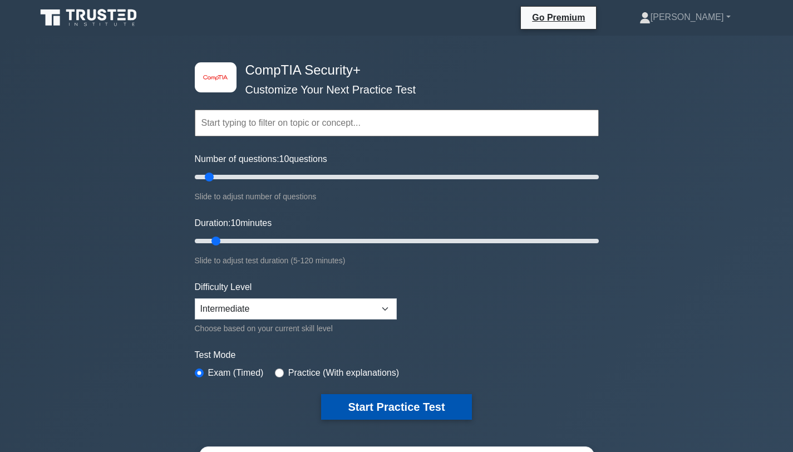
click at [352, 408] on button "Start Practice Test" at bounding box center [396, 407] width 150 height 26
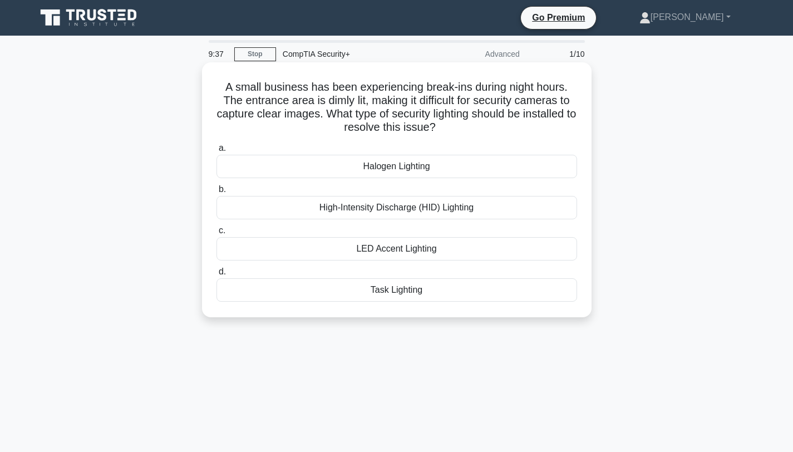
click at [388, 250] on div "LED Accent Lighting" at bounding box center [396, 248] width 361 height 23
click at [216, 234] on input "c. LED Accent Lighting" at bounding box center [216, 230] width 0 height 7
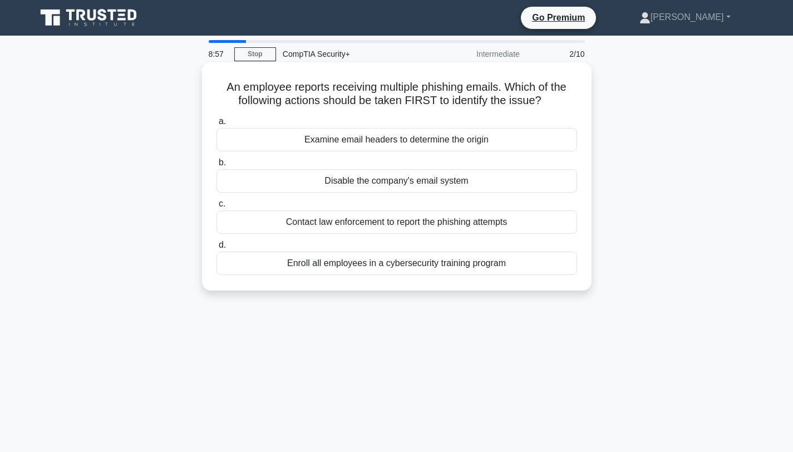
click at [404, 143] on div "Examine email headers to determine the origin" at bounding box center [396, 139] width 361 height 23
click at [216, 125] on input "a. Examine email headers to determine the origin" at bounding box center [216, 121] width 0 height 7
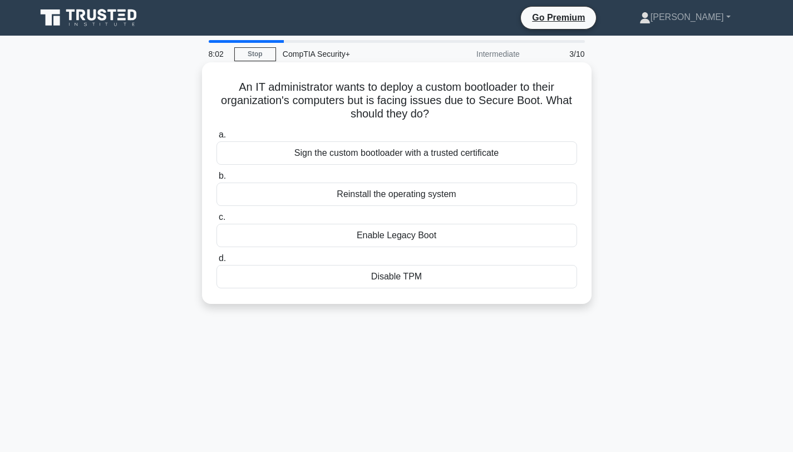
click at [405, 155] on div "Sign the custom bootloader with a trusted certificate" at bounding box center [396, 152] width 361 height 23
click at [216, 139] on input "a. Sign the custom bootloader with a trusted certificate" at bounding box center [216, 134] width 0 height 7
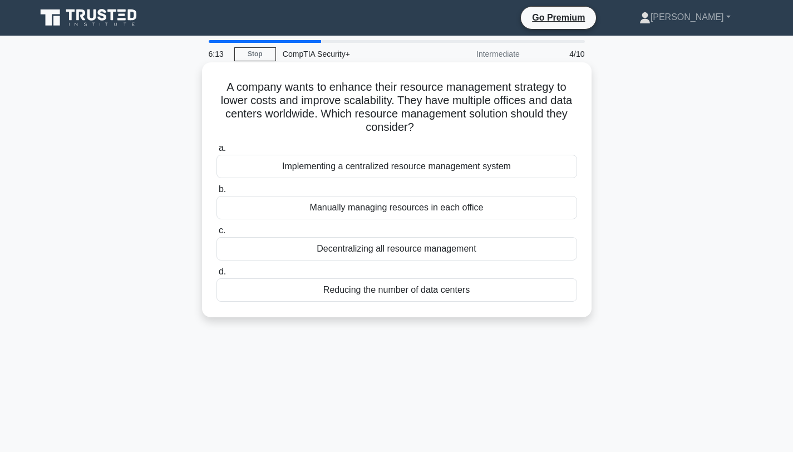
click at [385, 166] on div "Implementing a centralized resource management system" at bounding box center [396, 166] width 361 height 23
click at [216, 152] on input "a. Implementing a centralized resource management system" at bounding box center [216, 148] width 0 height 7
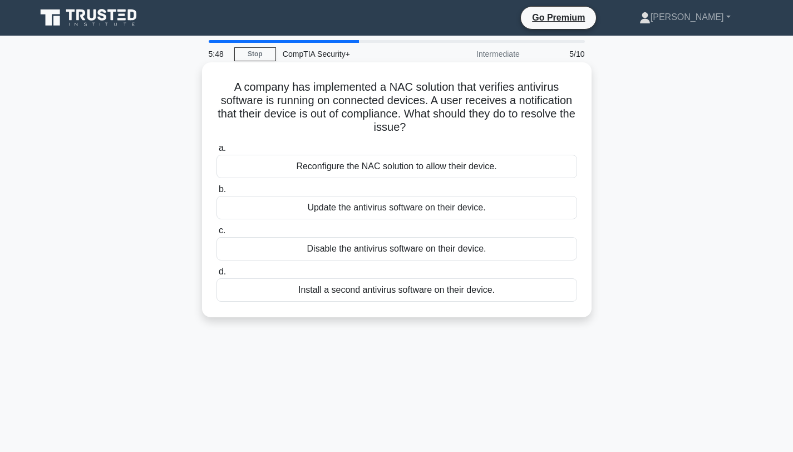
click at [389, 207] on div "Update the antivirus software on their device." at bounding box center [396, 207] width 361 height 23
click at [216, 193] on input "b. Update the antivirus software on their device." at bounding box center [216, 189] width 0 height 7
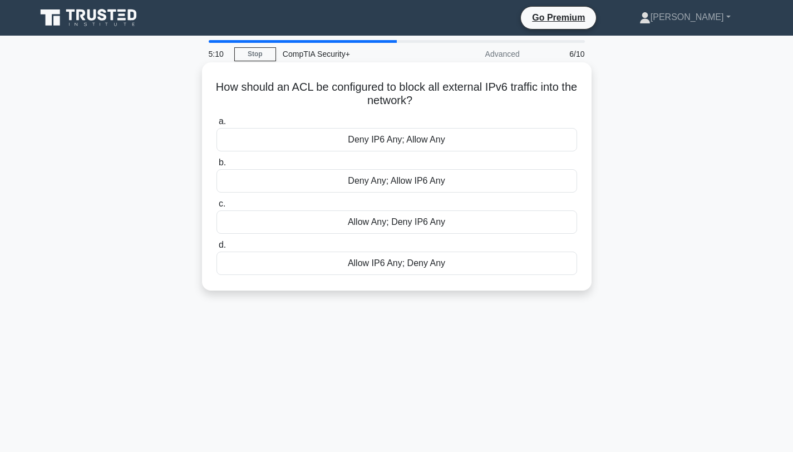
click at [402, 221] on div "Allow Any; Deny IP6 Any" at bounding box center [396, 221] width 361 height 23
click at [216, 208] on input "c. Allow Any; Deny IP6 Any" at bounding box center [216, 203] width 0 height 7
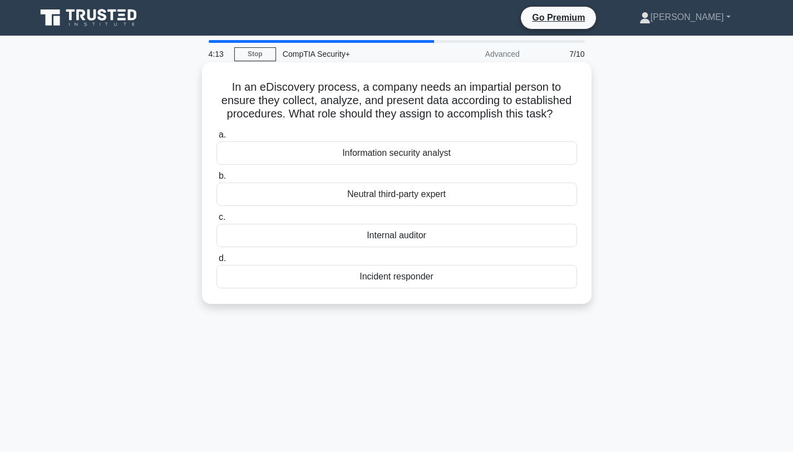
click at [391, 195] on div "Neutral third-party expert" at bounding box center [396, 194] width 361 height 23
click at [216, 180] on input "b. Neutral third-party expert" at bounding box center [216, 175] width 0 height 7
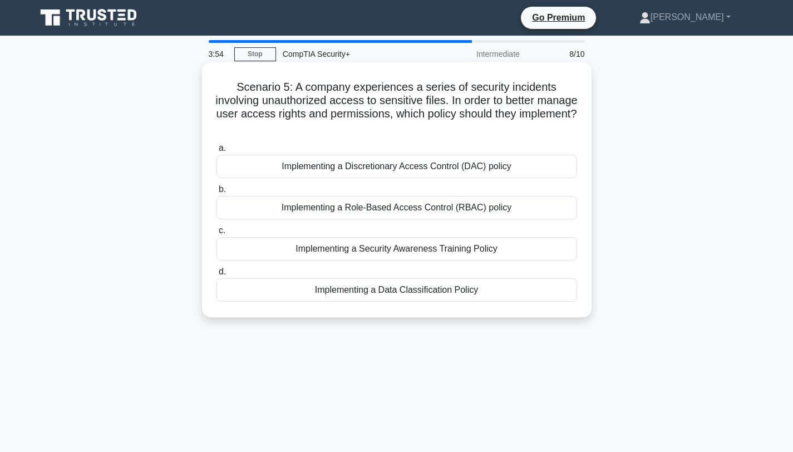
click at [394, 207] on div "Implementing a Role-Based Access Control (RBAC) policy" at bounding box center [396, 207] width 361 height 23
click at [216, 193] on input "b. Implementing a Role-Based Access Control (RBAC) policy" at bounding box center [216, 189] width 0 height 7
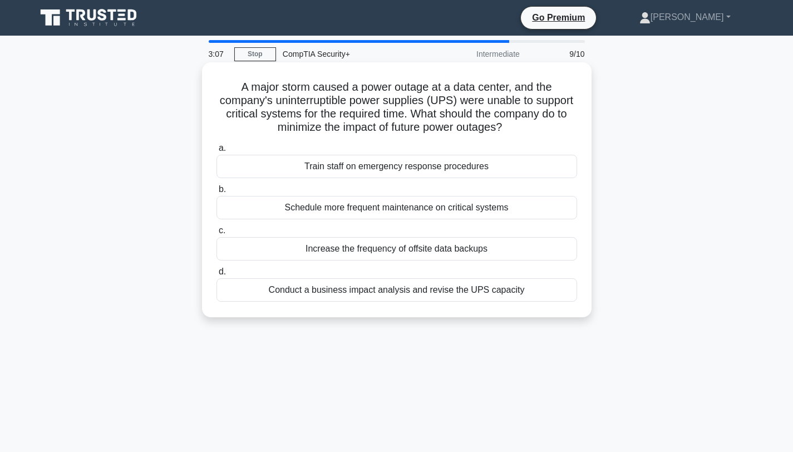
click at [393, 288] on div "Conduct a business impact analysis and revise the UPS capacity" at bounding box center [396, 289] width 361 height 23
click at [216, 275] on input "d. Conduct a business impact analysis and revise the UPS capacity" at bounding box center [216, 271] width 0 height 7
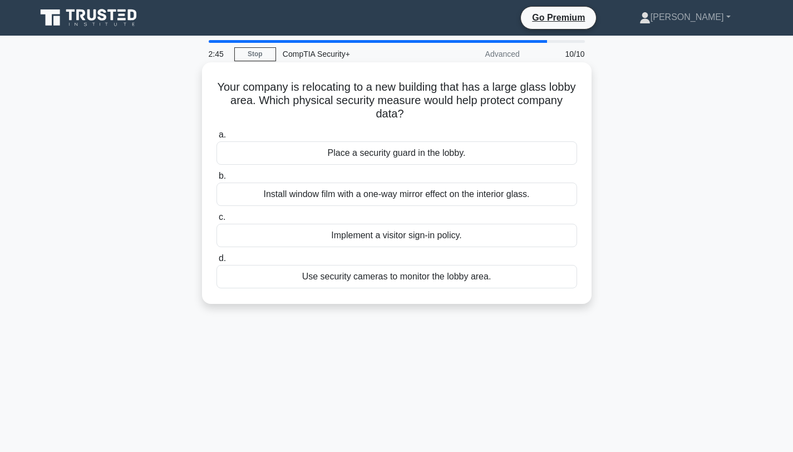
click at [395, 195] on div "Install window film with a one-way mirror effect on the interior glass." at bounding box center [396, 194] width 361 height 23
click at [216, 180] on input "b. Install window film with a one-way mirror effect on the interior glass." at bounding box center [216, 175] width 0 height 7
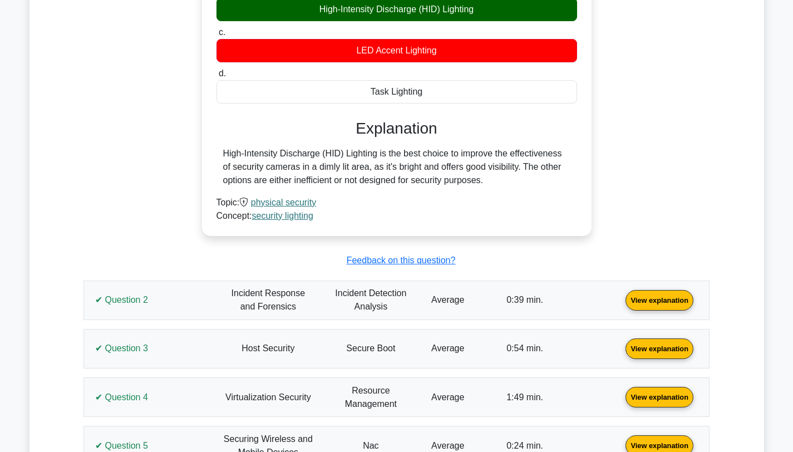
scroll to position [650, 0]
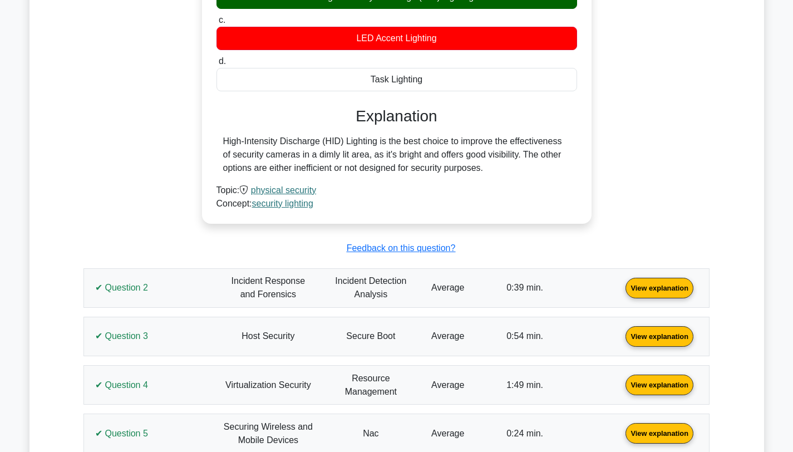
click at [621, 282] on link "View explanation" at bounding box center [659, 286] width 77 height 9
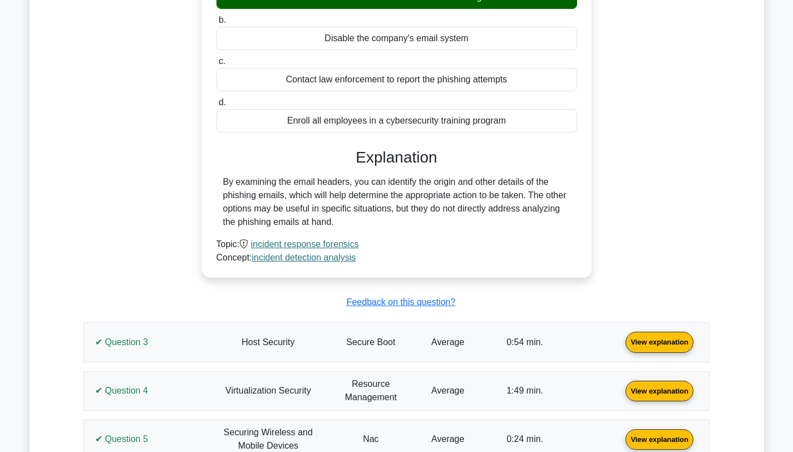
scroll to position [1087, 0]
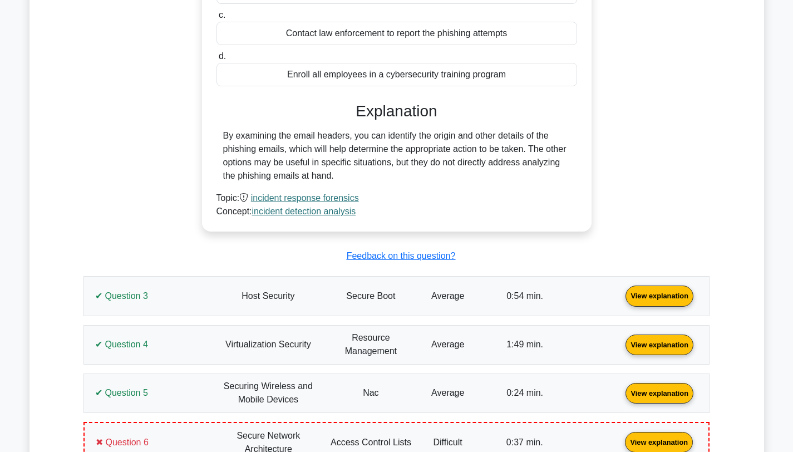
click at [621, 300] on link "View explanation" at bounding box center [659, 294] width 77 height 9
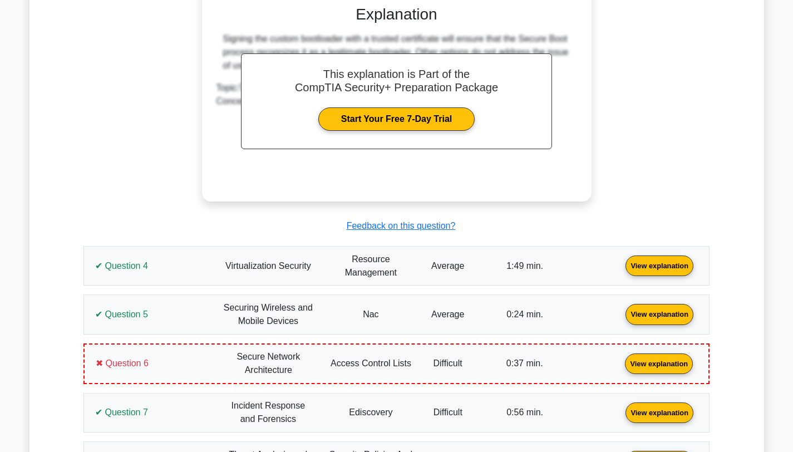
scroll to position [1688, 0]
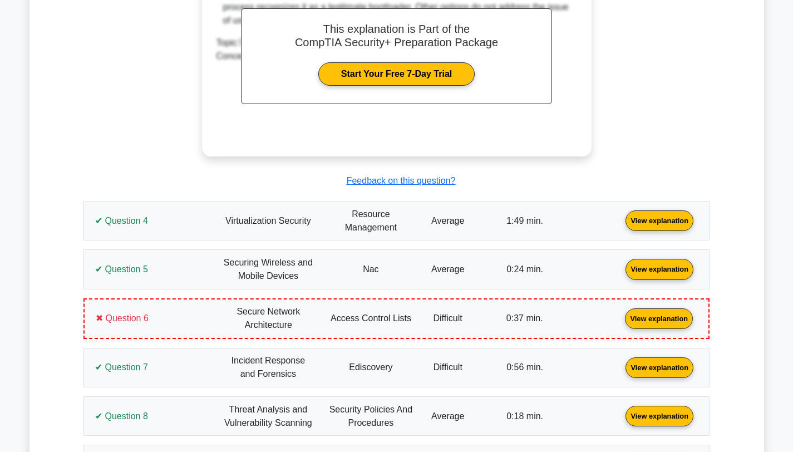
click at [621, 224] on link "View explanation" at bounding box center [659, 219] width 77 height 9
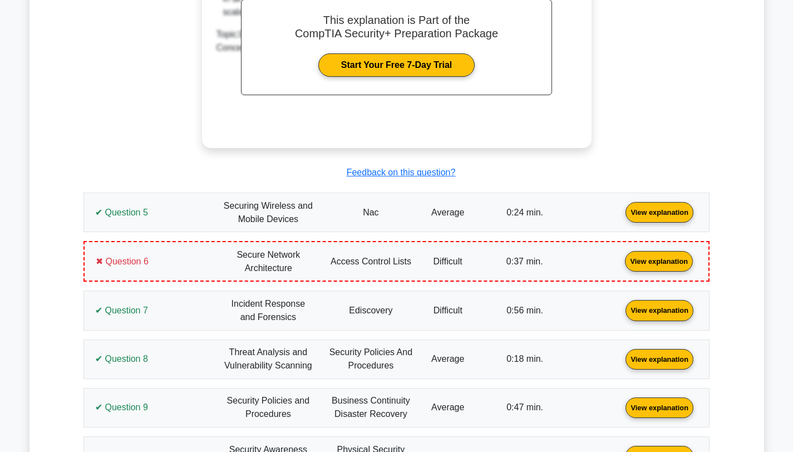
scroll to position [2242, 0]
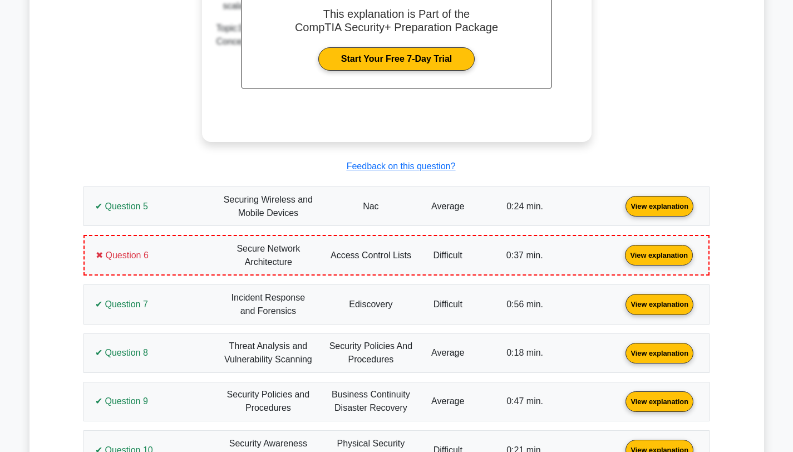
click at [621, 210] on link "View explanation" at bounding box center [659, 205] width 77 height 9
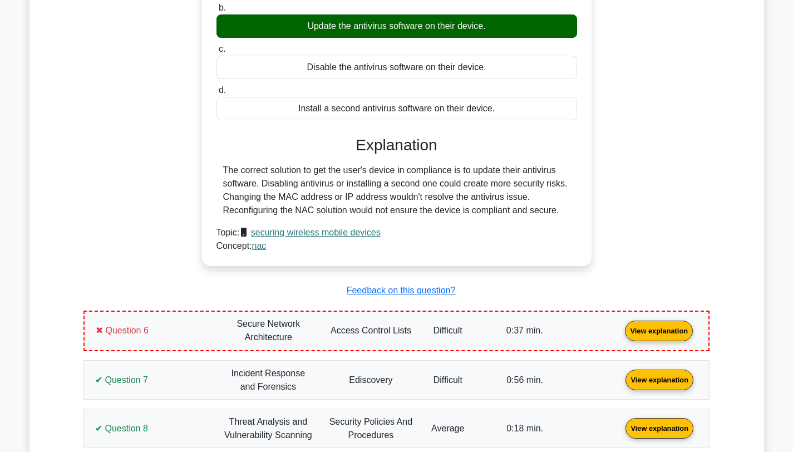
scroll to position [2592, 0]
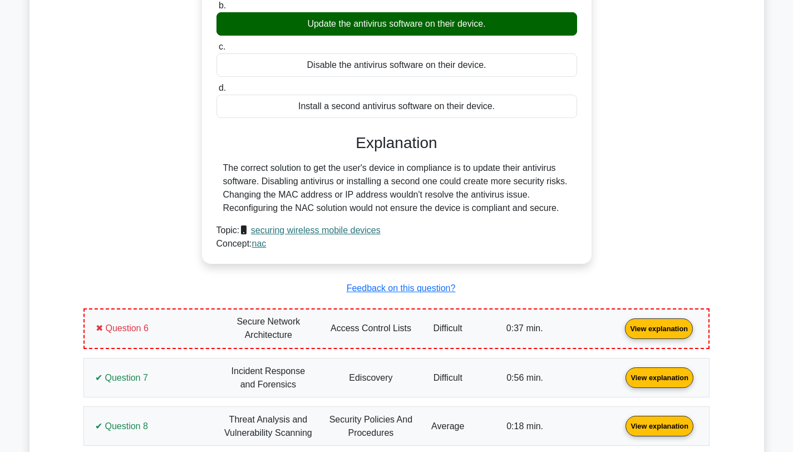
click at [620, 329] on link "View explanation" at bounding box center [658, 327] width 77 height 9
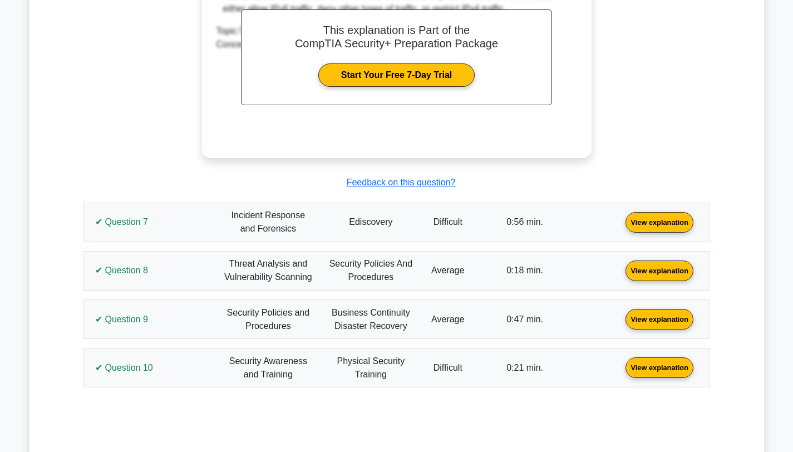
scroll to position [3222, 0]
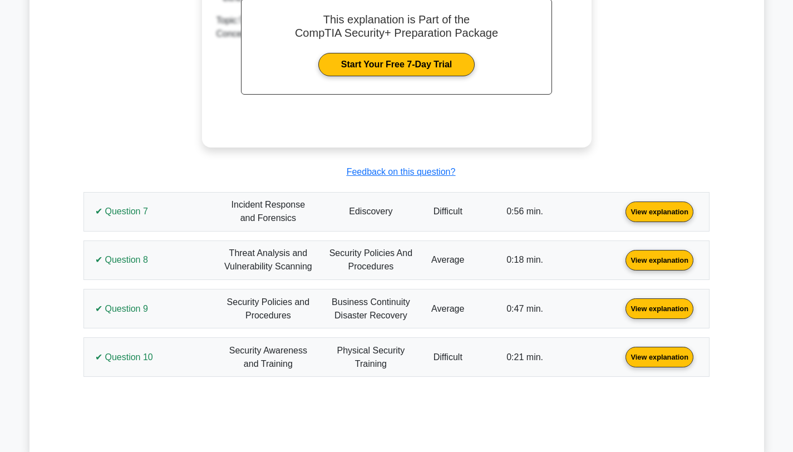
click at [621, 206] on link "View explanation" at bounding box center [659, 210] width 77 height 9
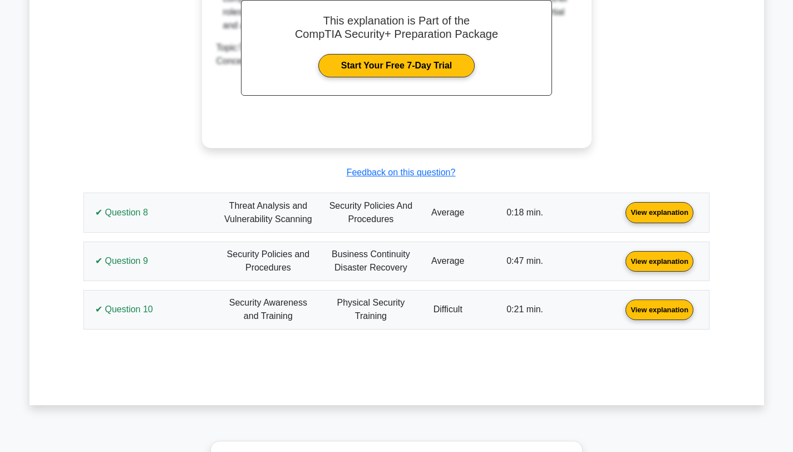
scroll to position [3774, 0]
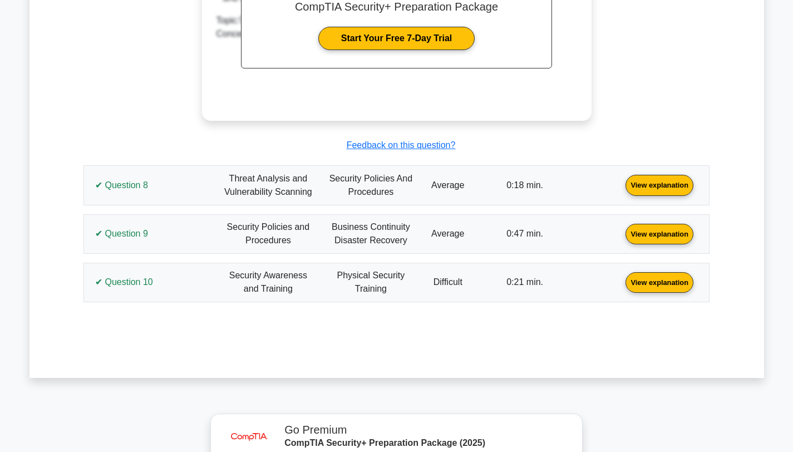
click at [621, 189] on link "View explanation" at bounding box center [659, 184] width 77 height 9
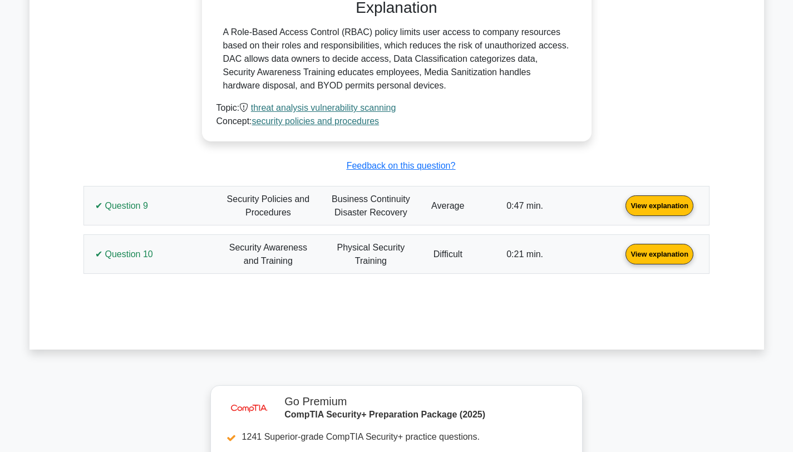
scroll to position [4227, 0]
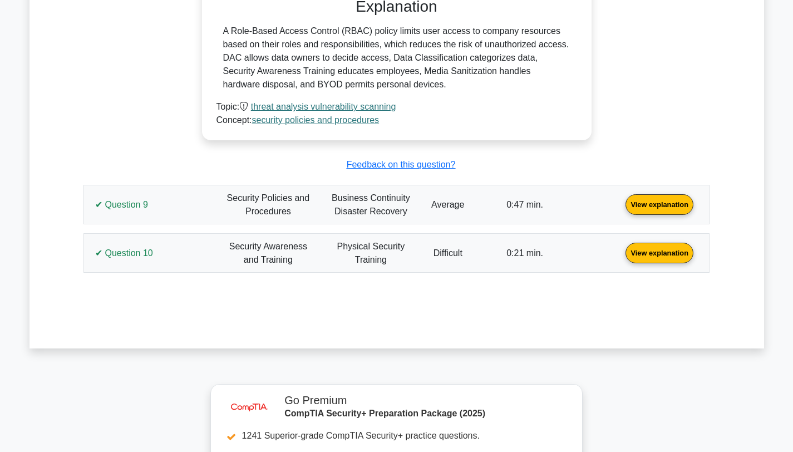
click at [621, 207] on link "View explanation" at bounding box center [659, 203] width 77 height 9
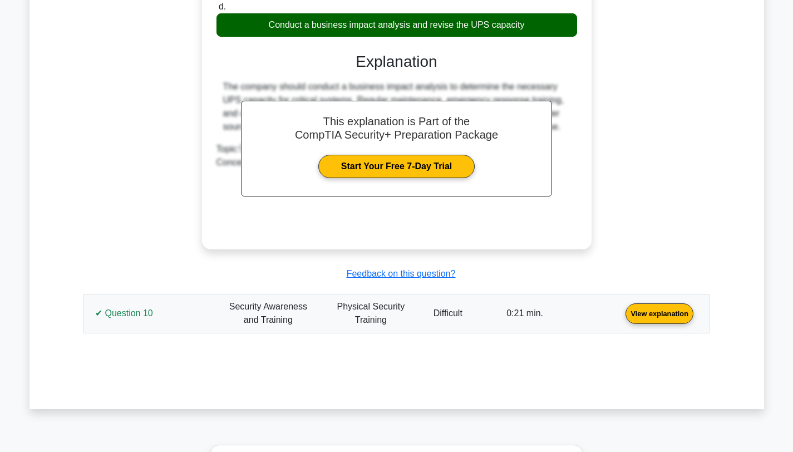
scroll to position [4679, 0]
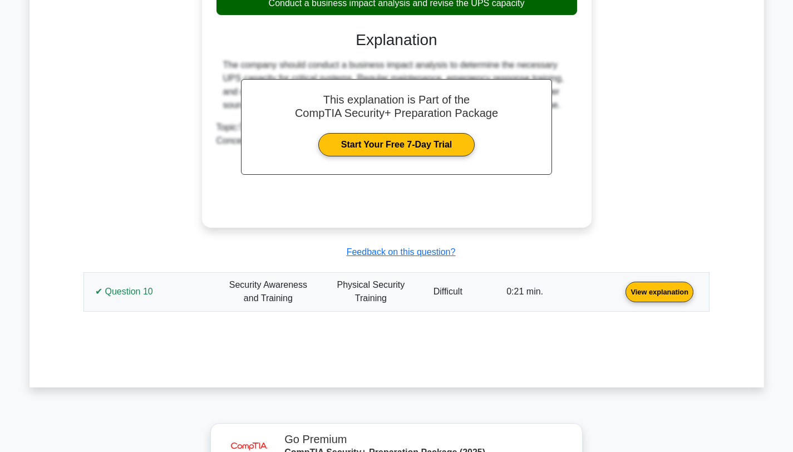
click at [621, 296] on link "View explanation" at bounding box center [659, 291] width 77 height 9
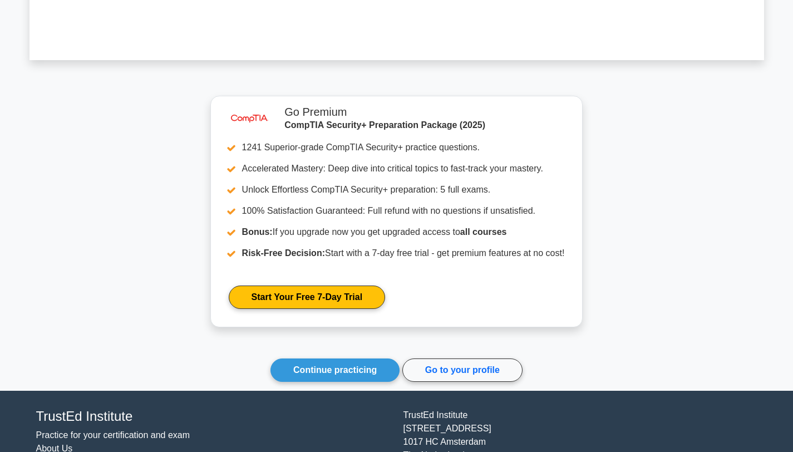
scroll to position [5493, 0]
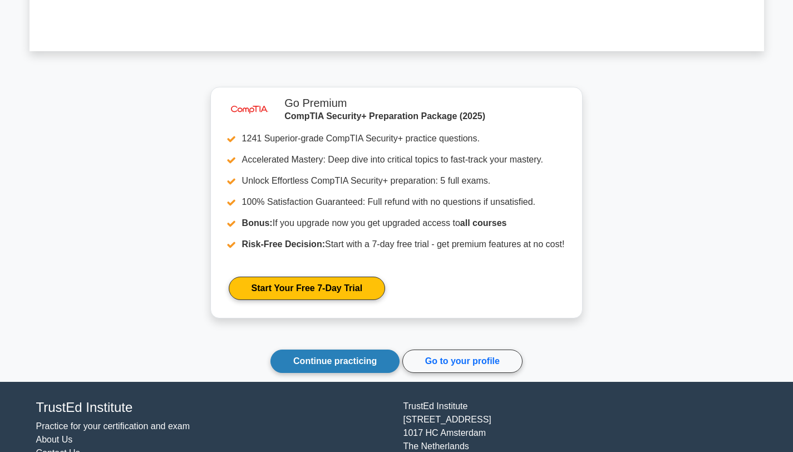
click at [306, 363] on link "Continue practicing" at bounding box center [334, 360] width 129 height 23
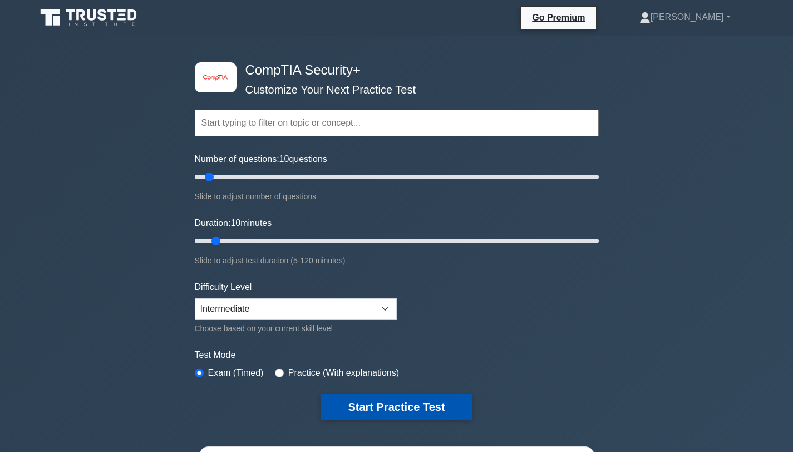
click at [337, 401] on button "Start Practice Test" at bounding box center [396, 407] width 150 height 26
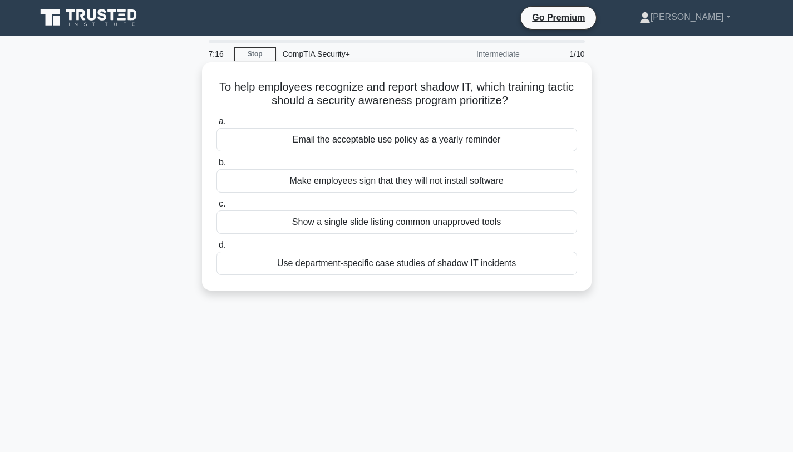
click at [381, 267] on div "Use department-specific case studies of shadow IT incidents" at bounding box center [396, 263] width 361 height 23
click at [216, 249] on input "d. Use department-specific case studies of shadow IT incidents" at bounding box center [216, 244] width 0 height 7
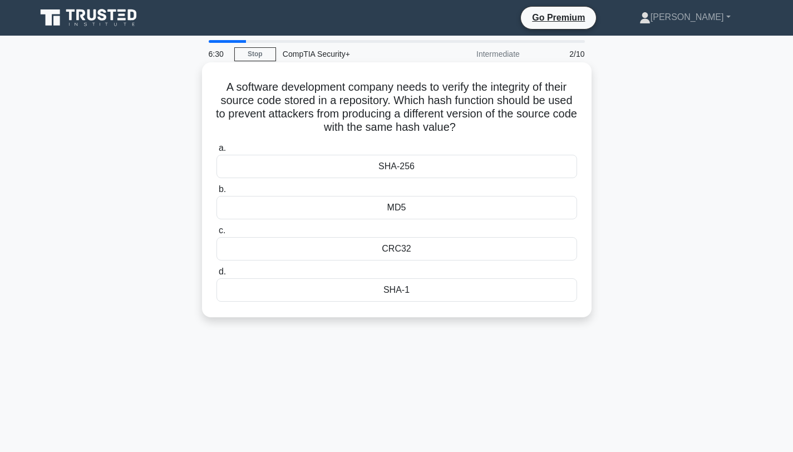
click at [394, 166] on div "SHA-256" at bounding box center [396, 166] width 361 height 23
click at [216, 152] on input "a. SHA-256" at bounding box center [216, 148] width 0 height 7
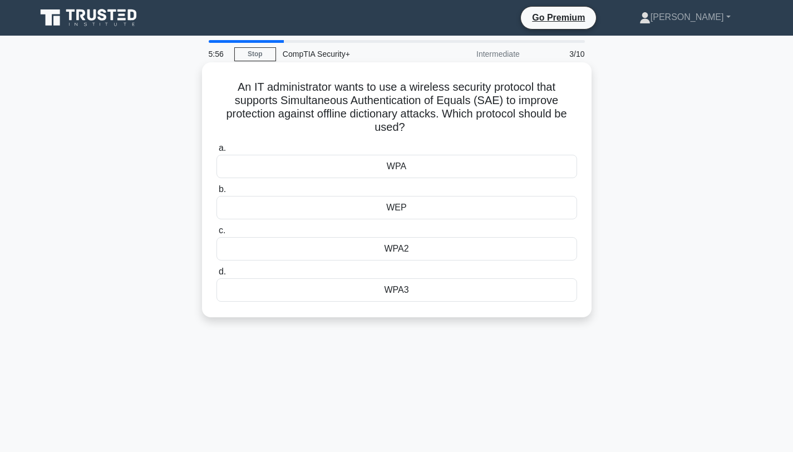
click at [388, 289] on div "WPA3" at bounding box center [396, 289] width 361 height 23
click at [216, 275] on input "d. WPA3" at bounding box center [216, 271] width 0 height 7
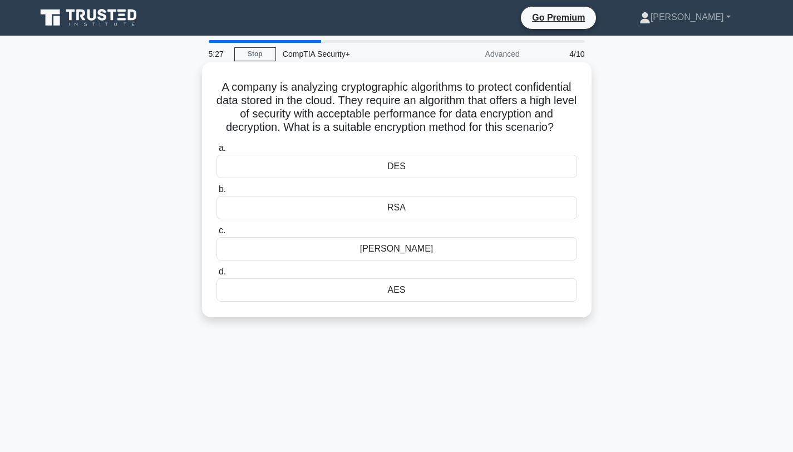
click at [402, 249] on div "[PERSON_NAME]" at bounding box center [396, 248] width 361 height 23
click at [216, 234] on input "[PERSON_NAME]" at bounding box center [216, 230] width 0 height 7
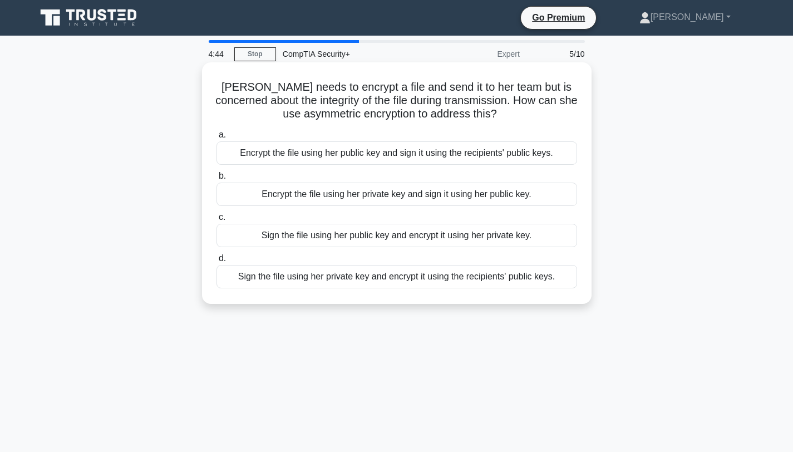
click at [383, 278] on div "Sign the file using her private key and encrypt it using the recipients' public…" at bounding box center [396, 276] width 361 height 23
click at [216, 262] on input "d. Sign the file using her private key and encrypt it using the recipients' pub…" at bounding box center [216, 258] width 0 height 7
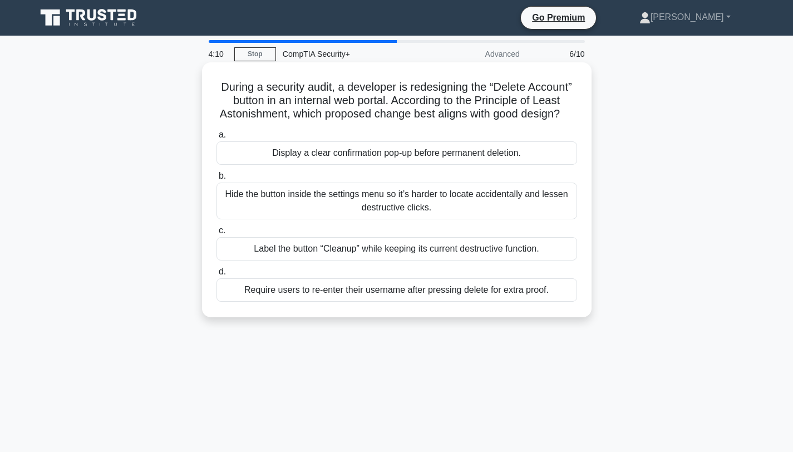
click at [471, 159] on div "Display a clear confirmation pop-up before permanent deletion." at bounding box center [396, 152] width 361 height 23
click at [216, 139] on input "a. Display a clear confirmation pop-up before permanent deletion." at bounding box center [216, 134] width 0 height 7
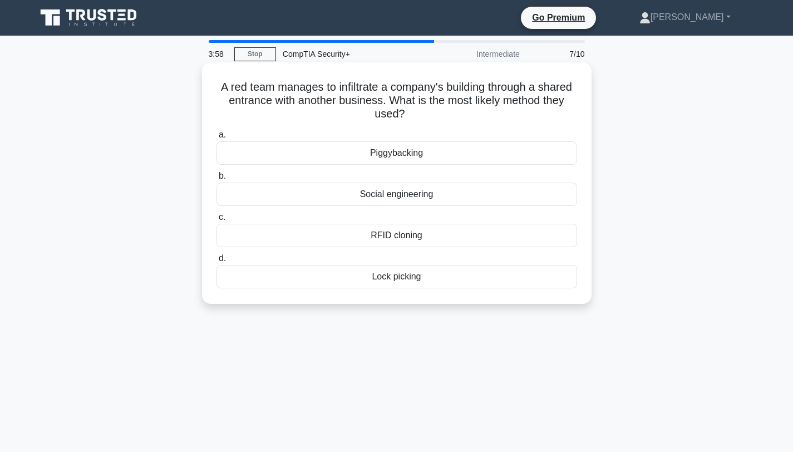
click at [402, 152] on div "Piggybacking" at bounding box center [396, 152] width 361 height 23
click at [216, 139] on input "a. Piggybacking" at bounding box center [216, 134] width 0 height 7
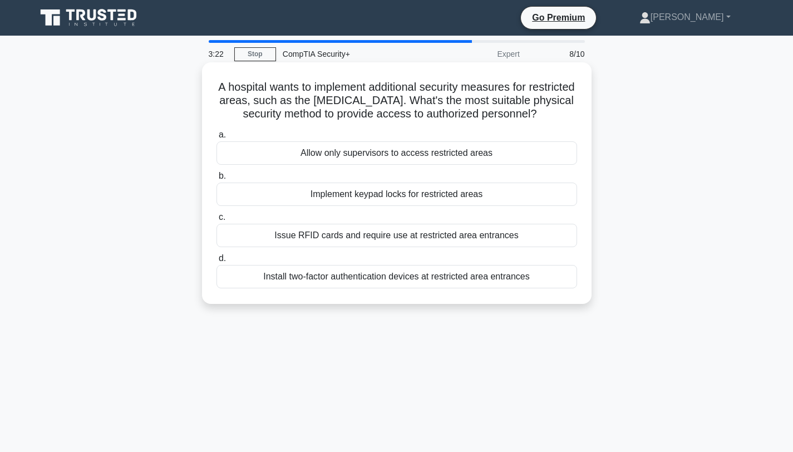
click at [354, 277] on div "Install two-factor authentication devices at restricted area entrances" at bounding box center [396, 276] width 361 height 23
click at [216, 262] on input "d. Install two-factor authentication devices at restricted area entrances" at bounding box center [216, 258] width 0 height 7
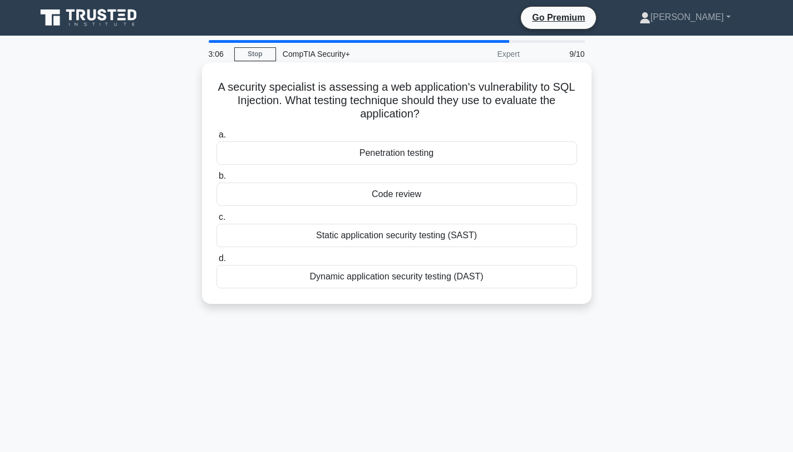
click at [385, 236] on div "Static application security testing (SAST)" at bounding box center [396, 235] width 361 height 23
click at [216, 221] on input "c. Static application security testing (SAST)" at bounding box center [216, 217] width 0 height 7
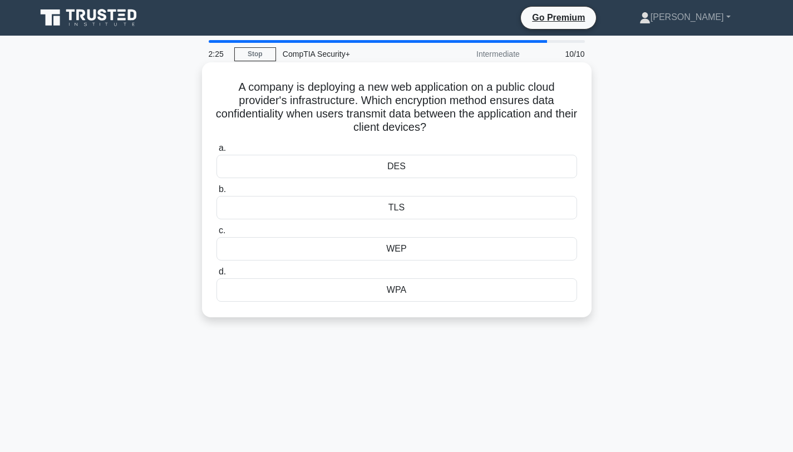
click at [396, 208] on div "TLS" at bounding box center [396, 207] width 361 height 23
click at [216, 193] on input "b. TLS" at bounding box center [216, 189] width 0 height 7
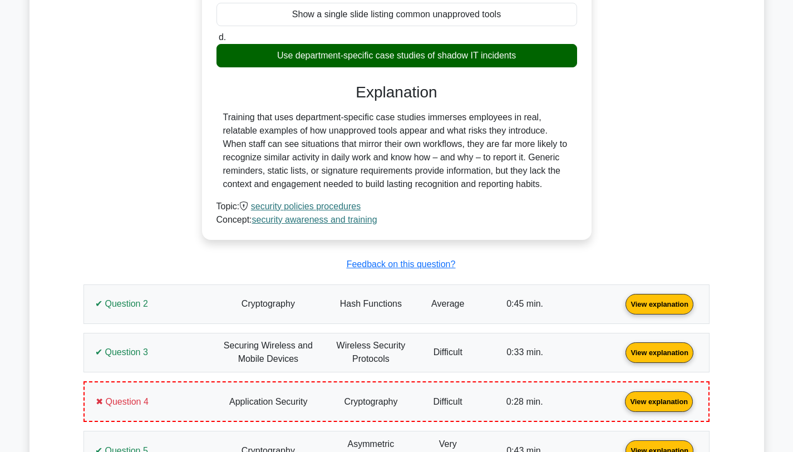
scroll to position [663, 0]
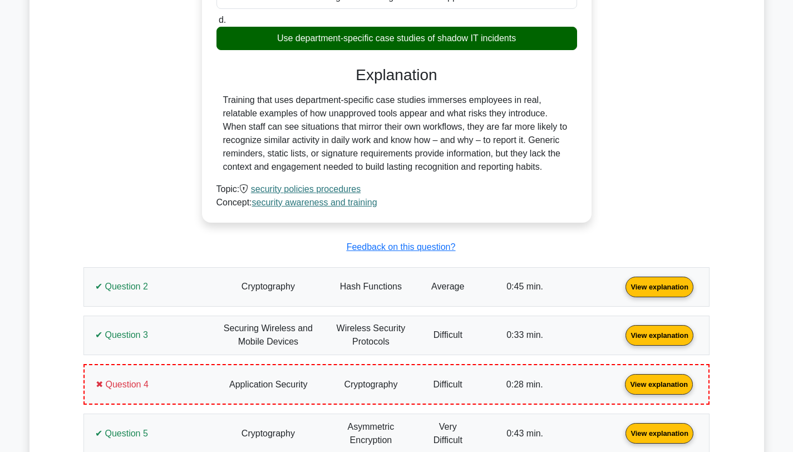
click at [621, 289] on link "View explanation" at bounding box center [659, 285] width 77 height 9
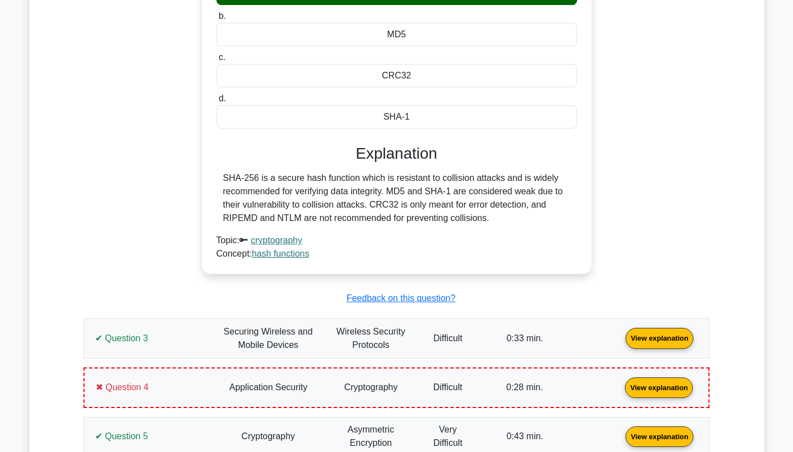
scroll to position [1087, 0]
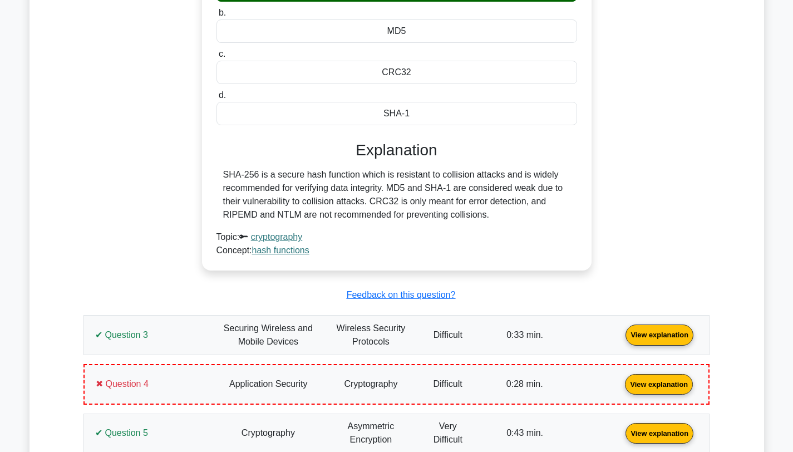
click at [621, 339] on link "View explanation" at bounding box center [659, 333] width 77 height 9
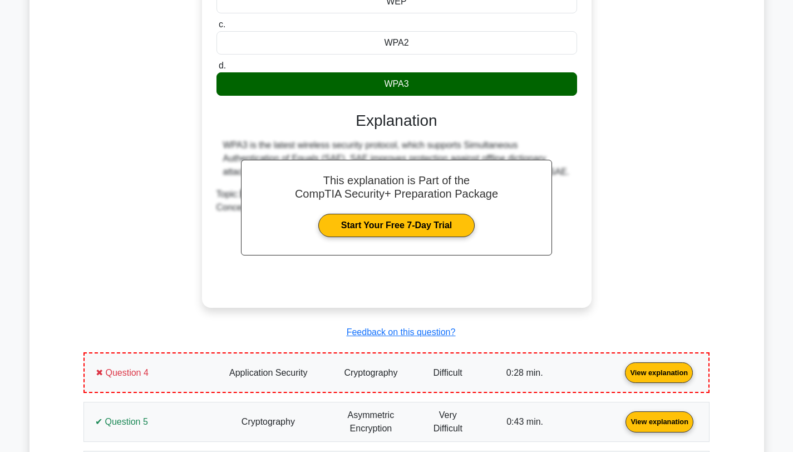
scroll to position [1591, 0]
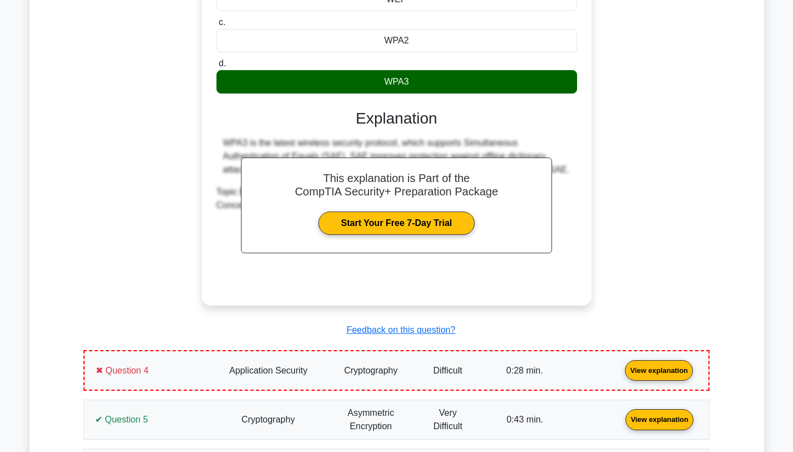
click at [620, 374] on link "View explanation" at bounding box center [658, 369] width 77 height 9
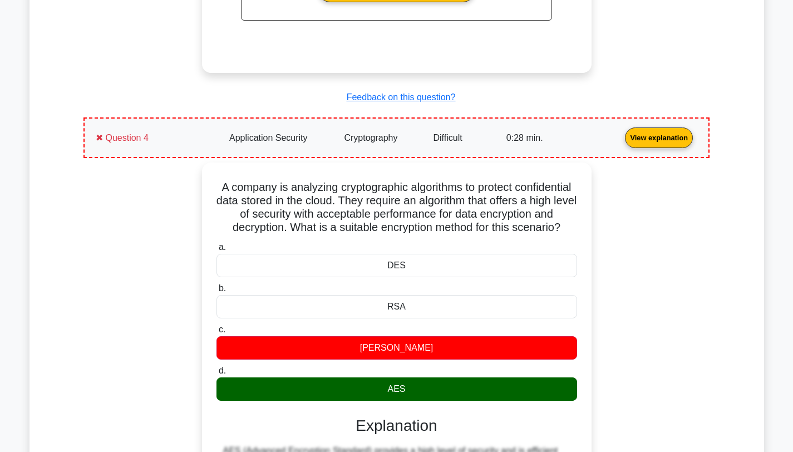
scroll to position [1821, 0]
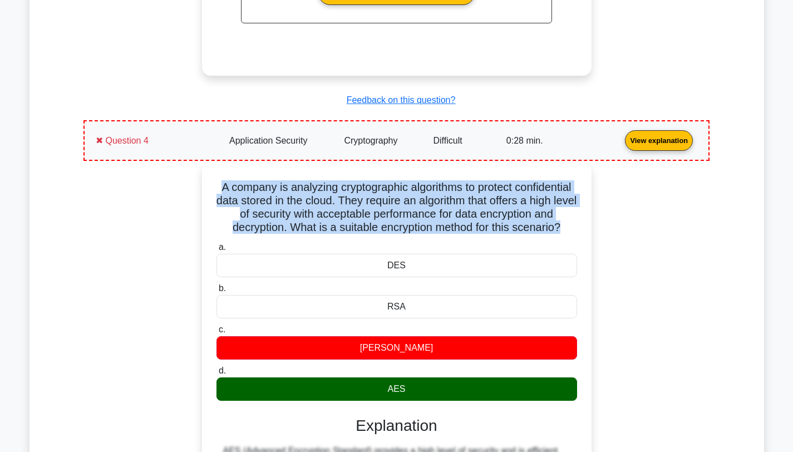
drag, startPoint x: 565, startPoint y: 243, endPoint x: 203, endPoint y: 205, distance: 363.7
click at [203, 205] on div "A company is analyzing cryptographic algorithms to protect confidential data st…" at bounding box center [397, 387] width 390 height 451
copy h5 "A company is analyzing cryptographic algorithms to protect confidential data st…"
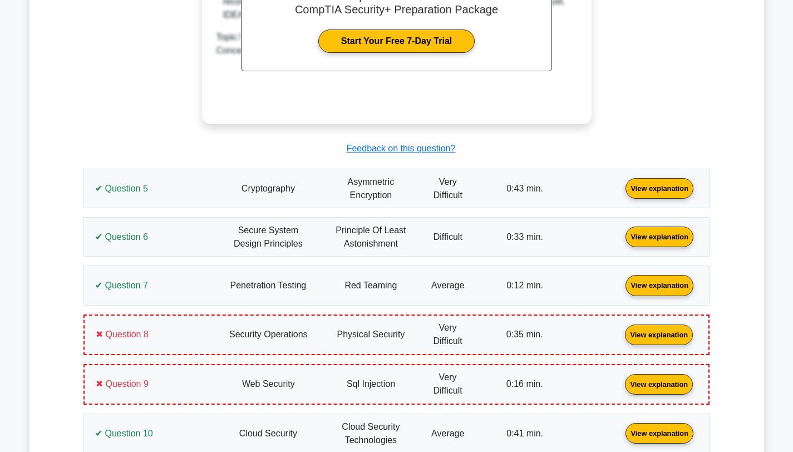
scroll to position [2344, 0]
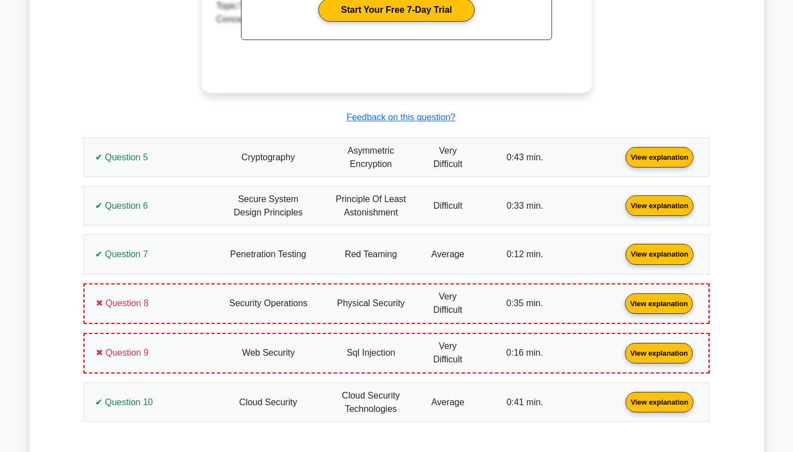
click at [621, 161] on link "View explanation" at bounding box center [659, 156] width 77 height 9
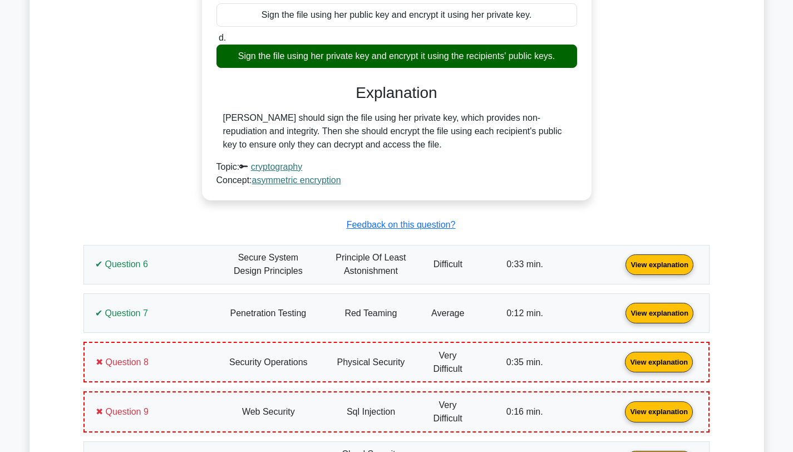
scroll to position [2710, 0]
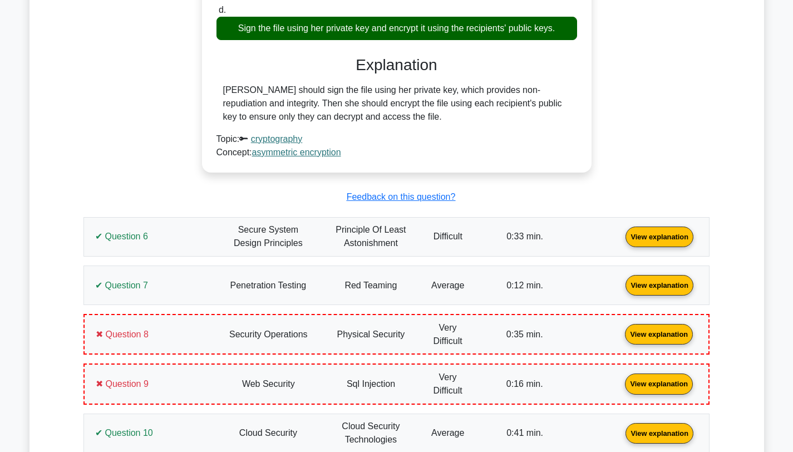
click at [621, 239] on link "View explanation" at bounding box center [659, 235] width 77 height 9
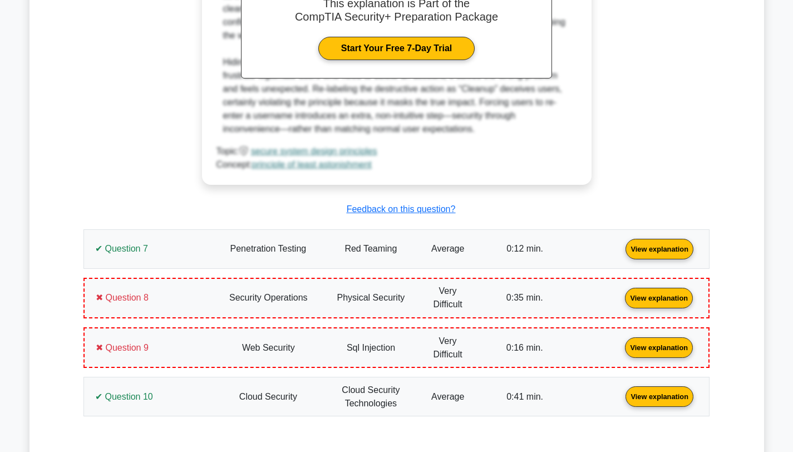
scroll to position [3294, 0]
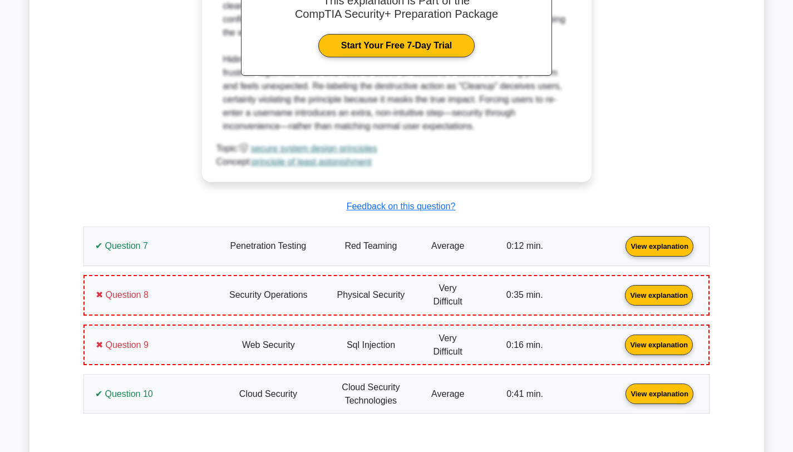
click at [621, 244] on link "View explanation" at bounding box center [659, 244] width 77 height 9
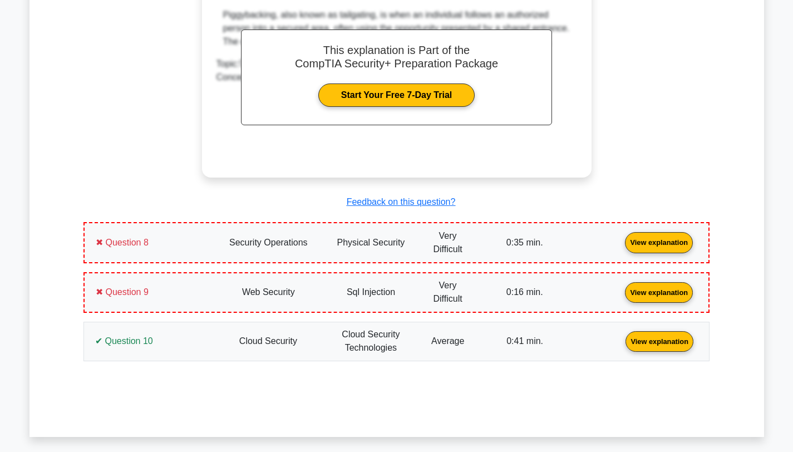
scroll to position [3890, 0]
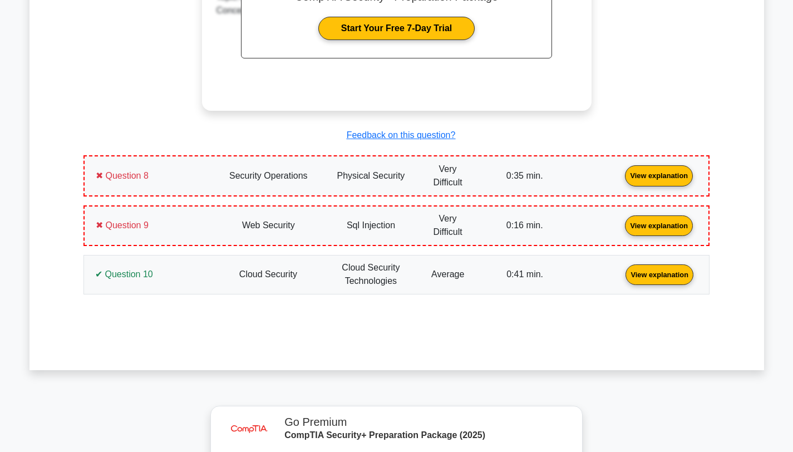
click at [620, 180] on link "View explanation" at bounding box center [658, 174] width 77 height 9
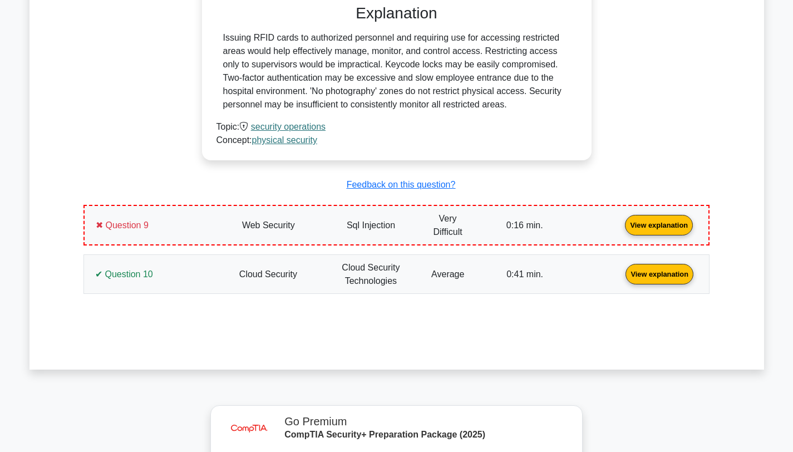
scroll to position [4376, 0]
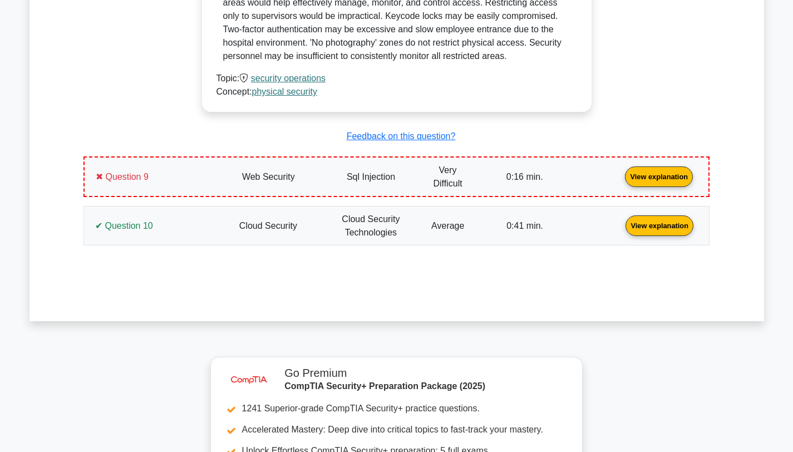
click at [620, 181] on link "View explanation" at bounding box center [658, 175] width 77 height 9
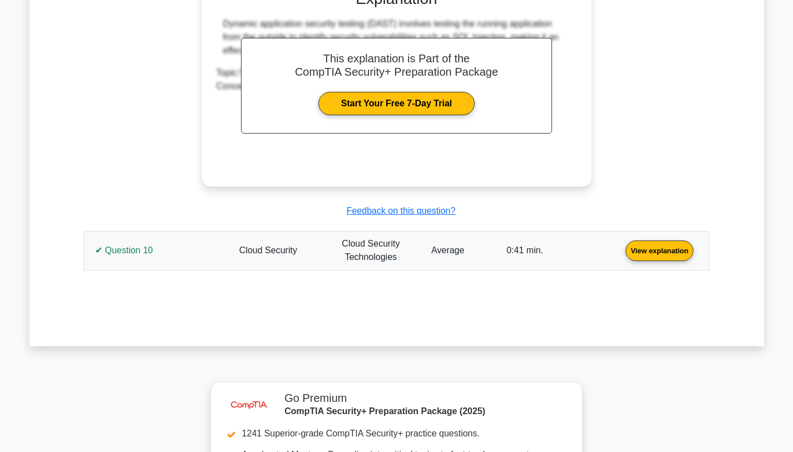
scroll to position [4830, 0]
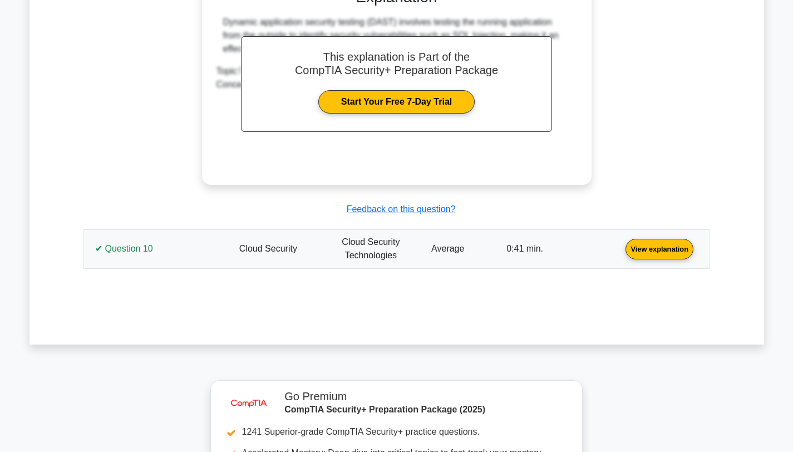
click at [621, 253] on link "View explanation" at bounding box center [659, 248] width 77 height 9
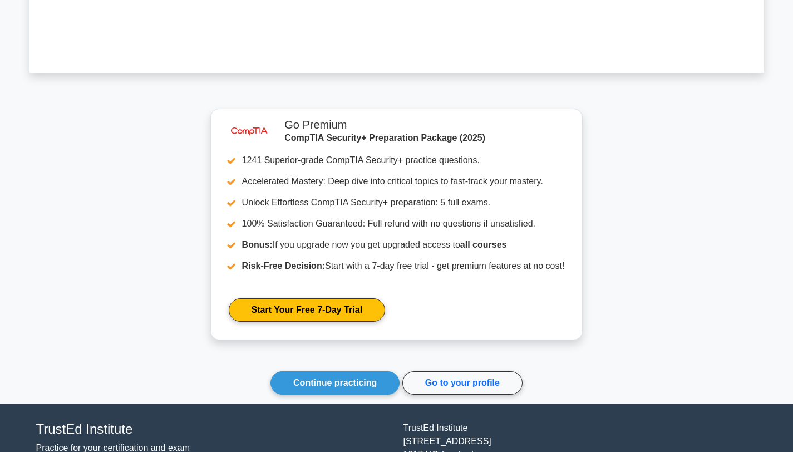
scroll to position [5680, 0]
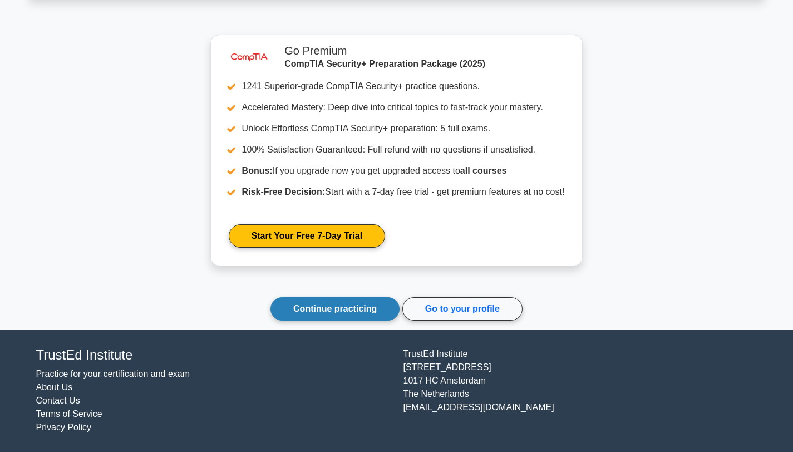
click at [299, 305] on link "Continue practicing" at bounding box center [334, 308] width 129 height 23
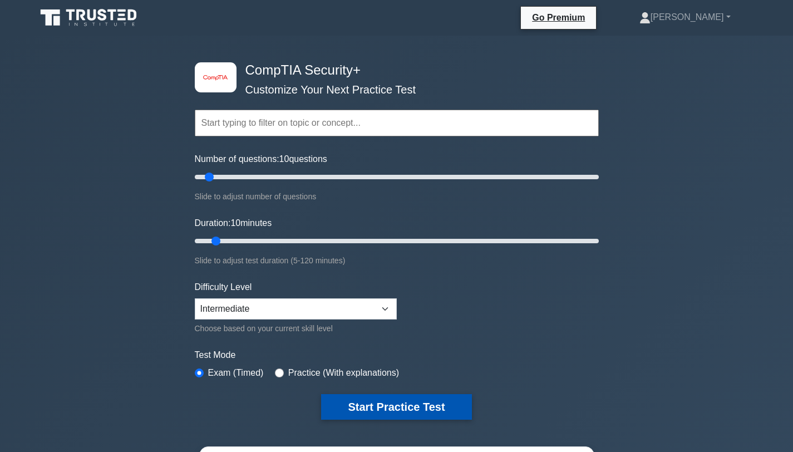
click at [412, 403] on button "Start Practice Test" at bounding box center [396, 407] width 150 height 26
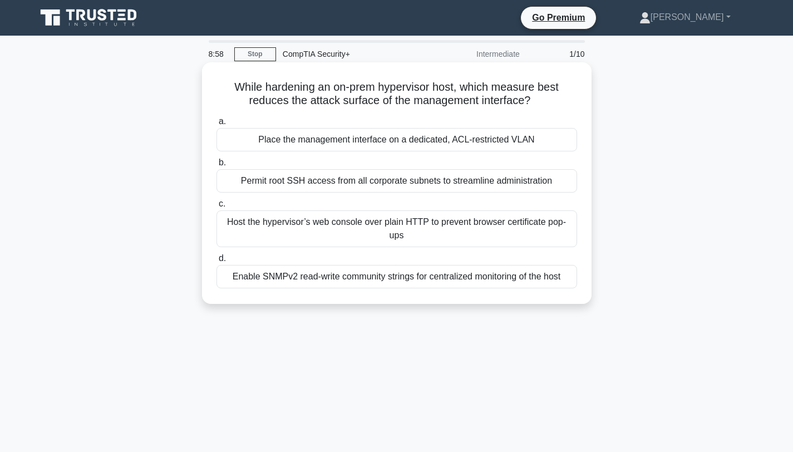
scroll to position [2, 0]
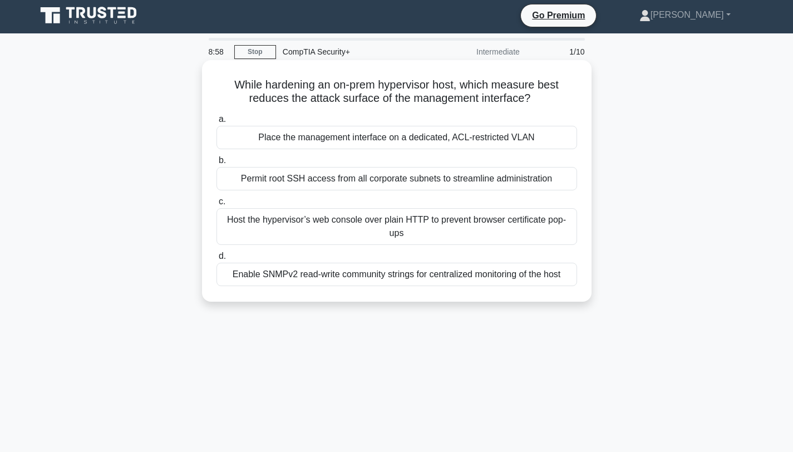
click at [377, 144] on div "Place the management interface on a dedicated, ACL-restricted VLAN" at bounding box center [396, 137] width 361 height 23
click at [216, 123] on input "a. Place the management interface on a dedicated, ACL-restricted VLAN" at bounding box center [216, 119] width 0 height 7
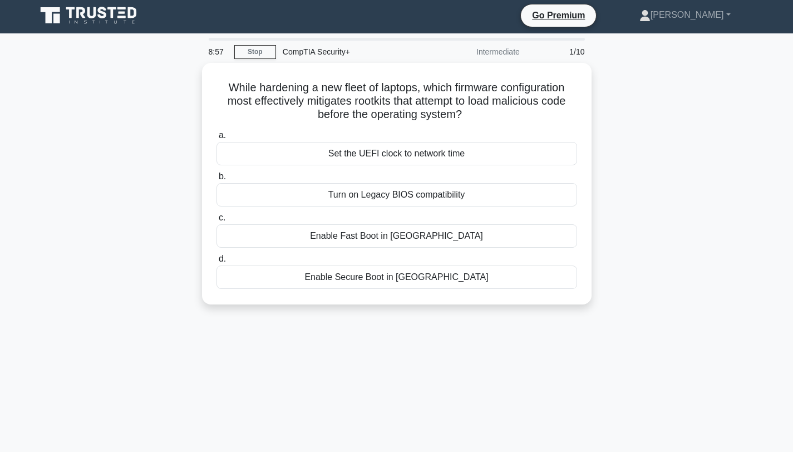
scroll to position [0, 0]
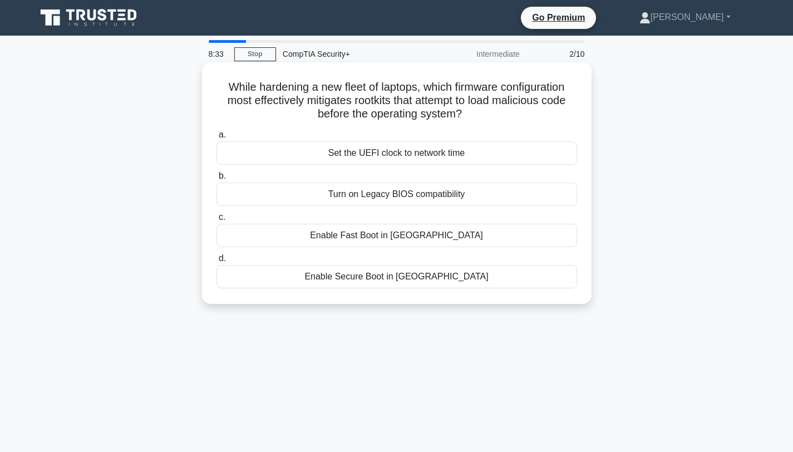
click at [395, 274] on div "Enable Secure Boot in [GEOGRAPHIC_DATA]" at bounding box center [396, 276] width 361 height 23
click at [216, 262] on input "d. Enable Secure Boot in [GEOGRAPHIC_DATA]" at bounding box center [216, 258] width 0 height 7
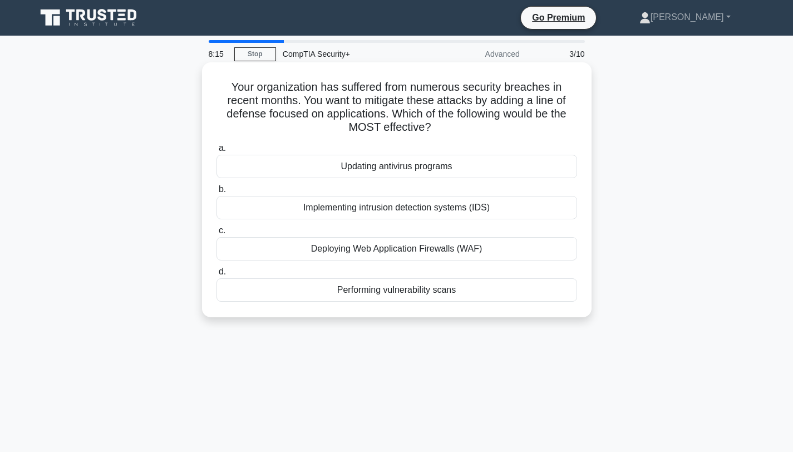
click at [392, 250] on div "Deploying Web Application Firewalls (WAF)" at bounding box center [396, 248] width 361 height 23
click at [216, 234] on input "c. Deploying Web Application Firewalls (WAF)" at bounding box center [216, 230] width 0 height 7
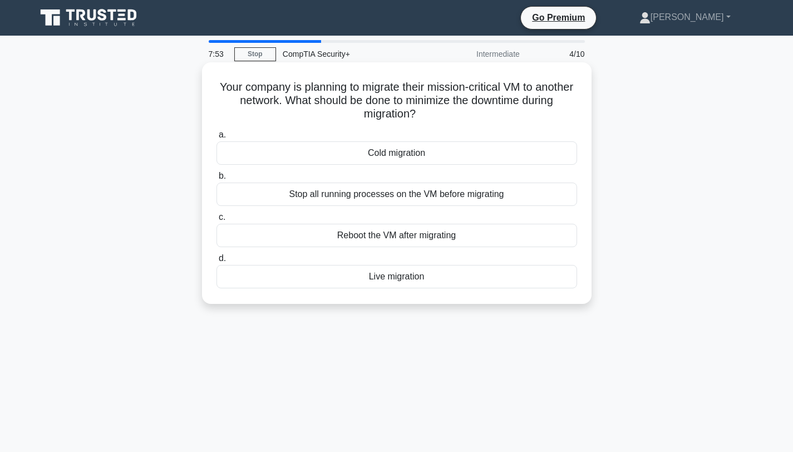
click at [407, 278] on div "Live migration" at bounding box center [396, 276] width 361 height 23
click at [216, 262] on input "d. Live migration" at bounding box center [216, 258] width 0 height 7
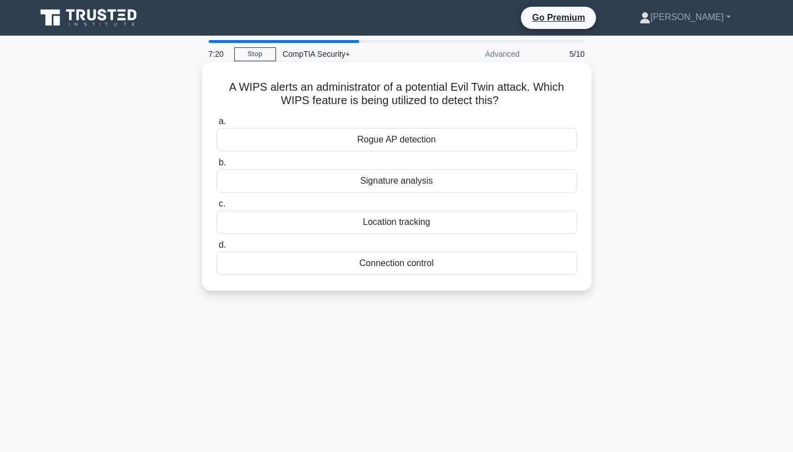
click at [401, 142] on div "Rogue AP detection" at bounding box center [396, 139] width 361 height 23
click at [216, 125] on input "a. Rogue AP detection" at bounding box center [216, 121] width 0 height 7
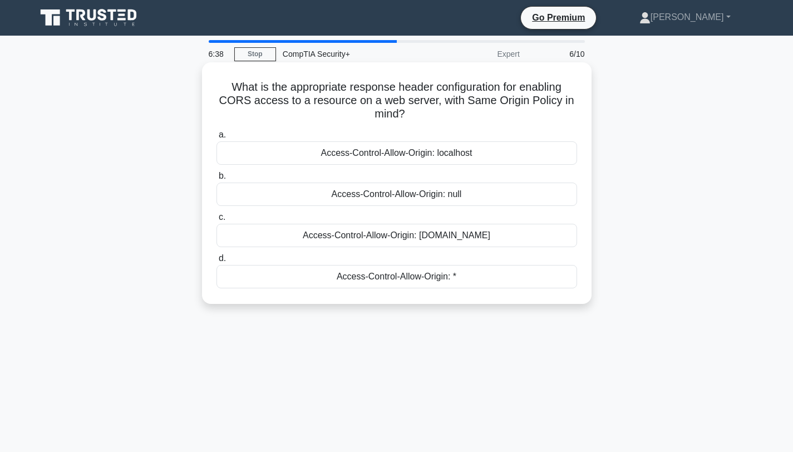
click at [389, 156] on div "Access-Control-Allow-Origin: localhost" at bounding box center [396, 152] width 361 height 23
click at [216, 139] on input "a. Access-Control-Allow-Origin: localhost" at bounding box center [216, 134] width 0 height 7
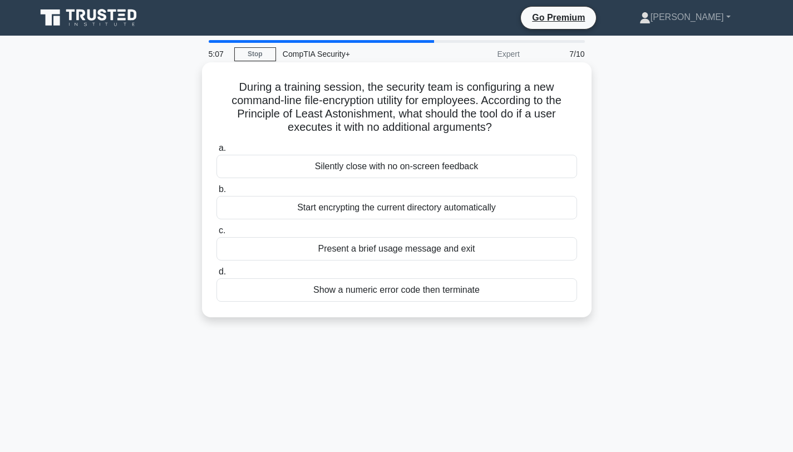
scroll to position [2, 0]
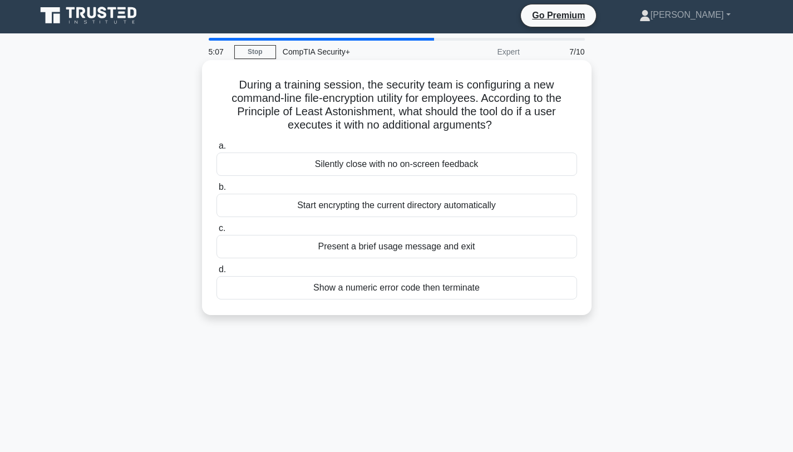
click at [395, 211] on div "Start encrypting the current directory automatically" at bounding box center [396, 205] width 361 height 23
click at [216, 191] on input "b. Start encrypting the current directory automatically" at bounding box center [216, 187] width 0 height 7
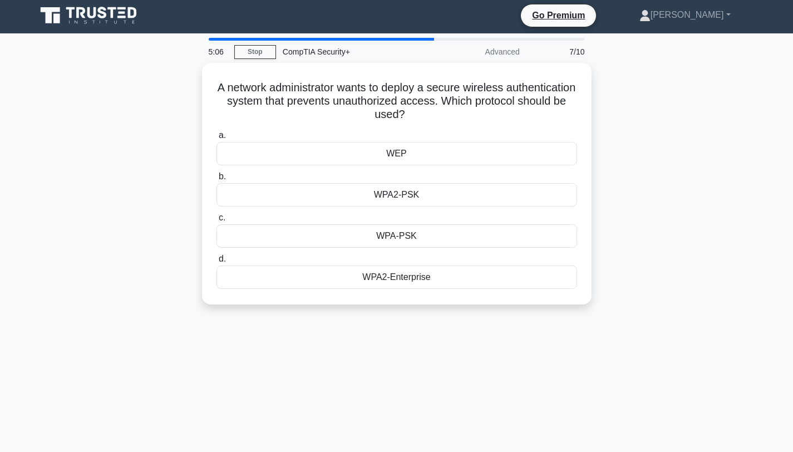
scroll to position [0, 0]
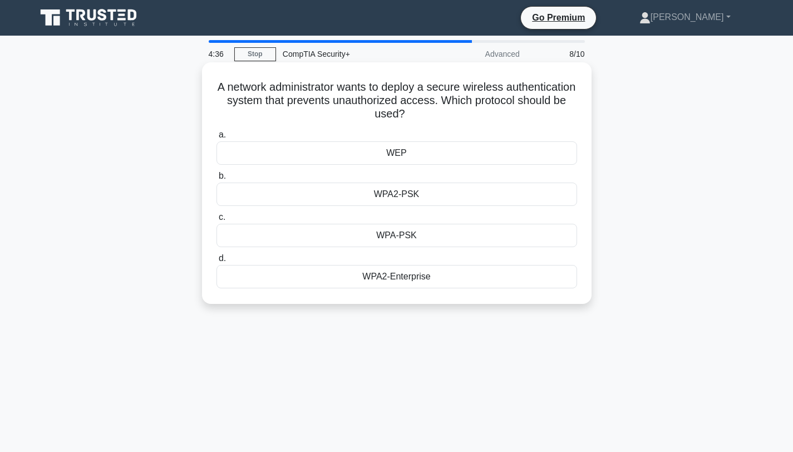
click at [393, 277] on div "WPA2-Enterprise" at bounding box center [396, 276] width 361 height 23
click at [216, 262] on input "d. WPA2-Enterprise" at bounding box center [216, 258] width 0 height 7
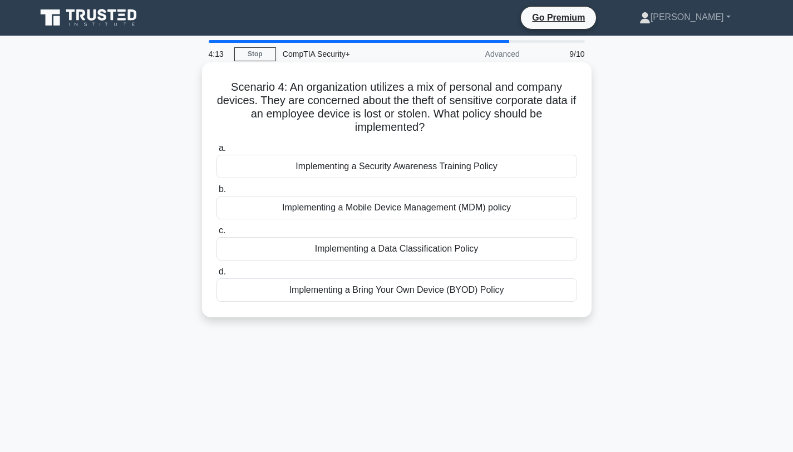
click at [388, 206] on div "Implementing a Mobile Device Management (MDM) policy" at bounding box center [396, 207] width 361 height 23
click at [216, 193] on input "b. Implementing a Mobile Device Management (MDM) policy" at bounding box center [216, 189] width 0 height 7
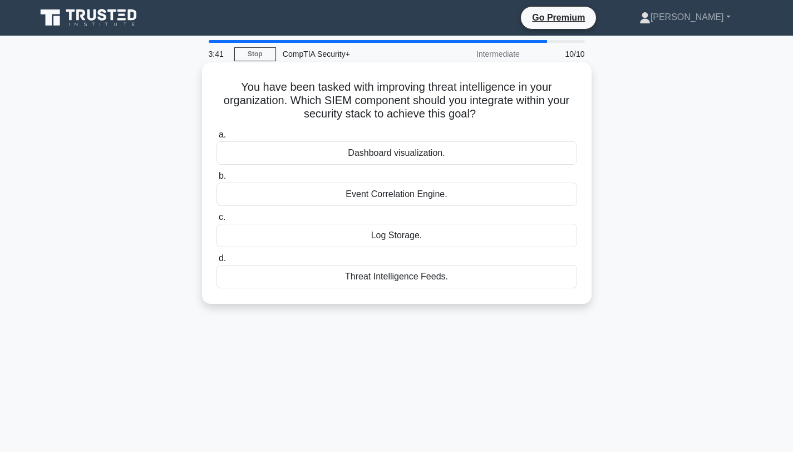
click at [403, 279] on div "Threat Intelligence Feeds." at bounding box center [396, 276] width 361 height 23
click at [216, 262] on input "d. Threat Intelligence Feeds." at bounding box center [216, 258] width 0 height 7
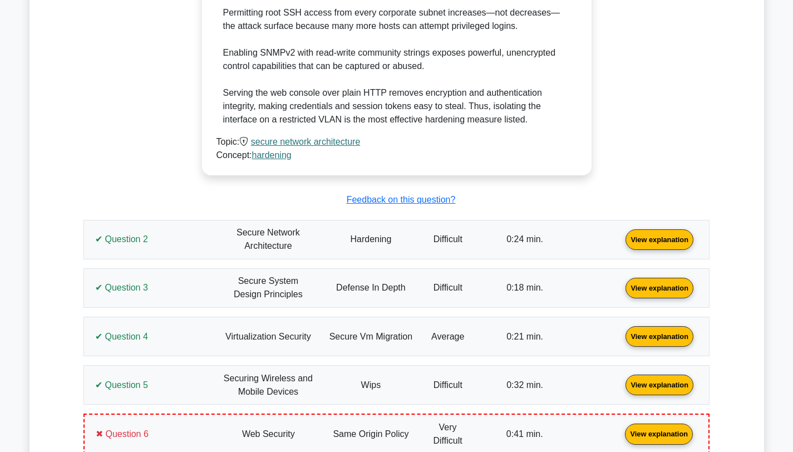
scroll to position [831, 0]
click at [621, 233] on link "View explanation" at bounding box center [659, 237] width 77 height 9
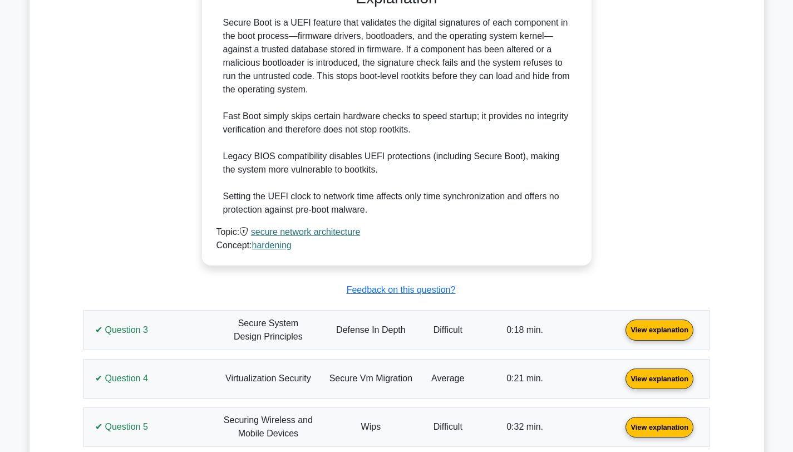
scroll to position [1377, 0]
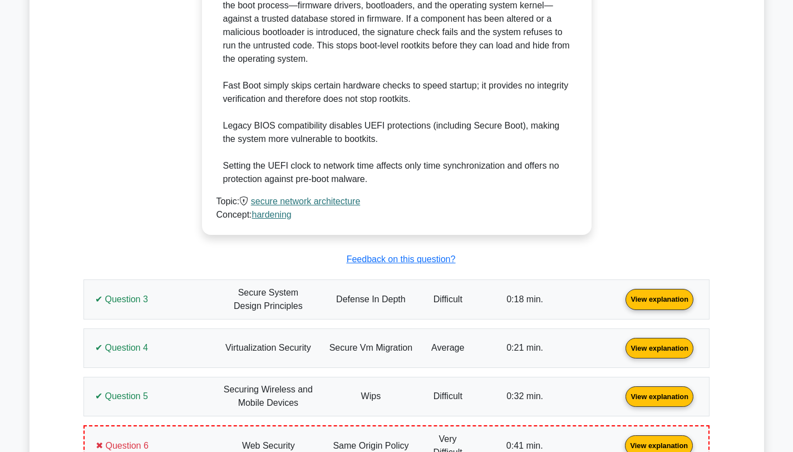
click at [621, 303] on link "View explanation" at bounding box center [659, 298] width 77 height 9
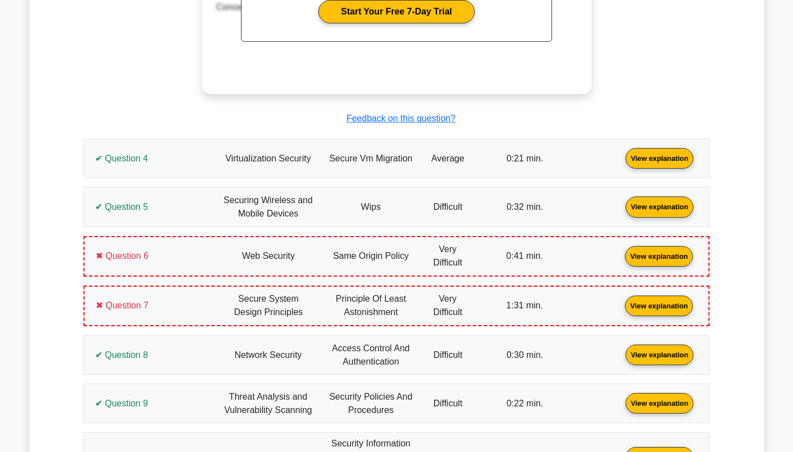
scroll to position [2091, 0]
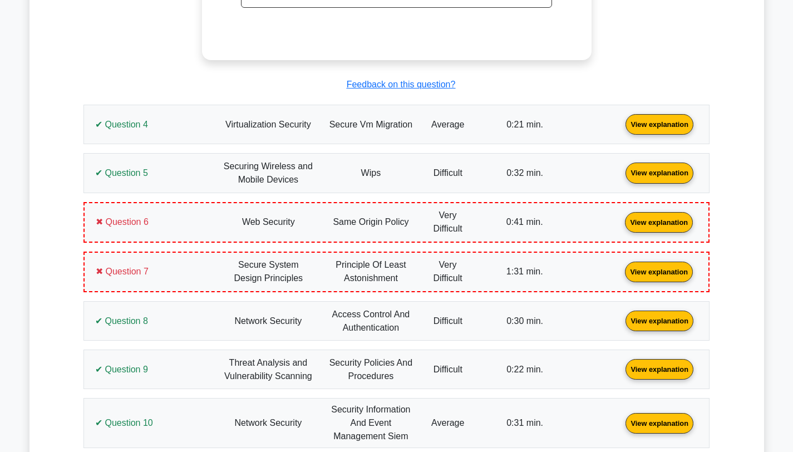
click at [621, 129] on link "View explanation" at bounding box center [659, 123] width 77 height 9
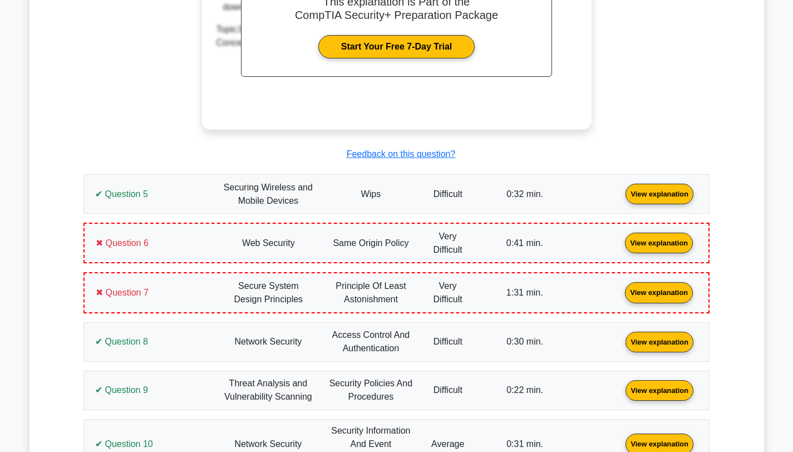
scroll to position [2557, 0]
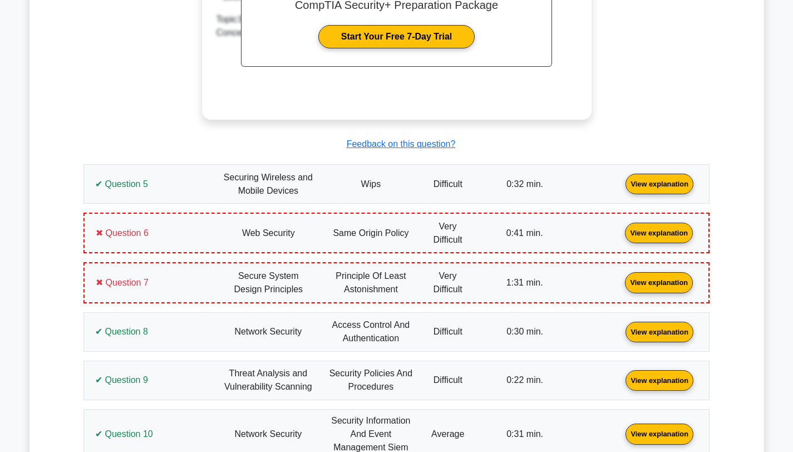
click at [621, 179] on link "View explanation" at bounding box center [659, 183] width 77 height 9
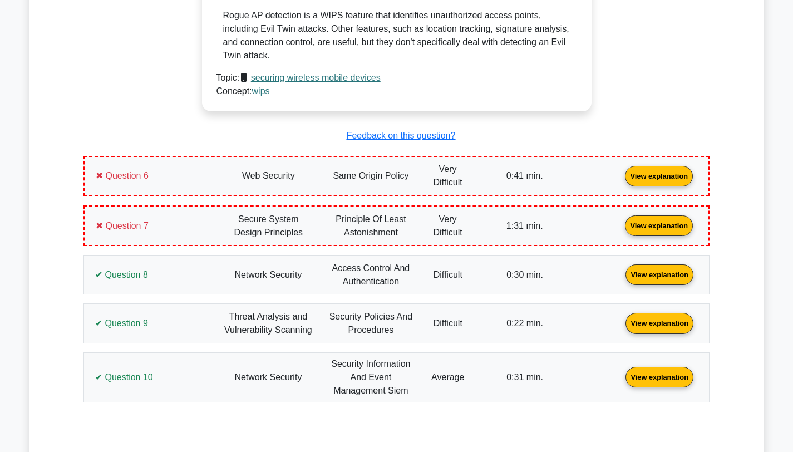
scroll to position [3062, 0]
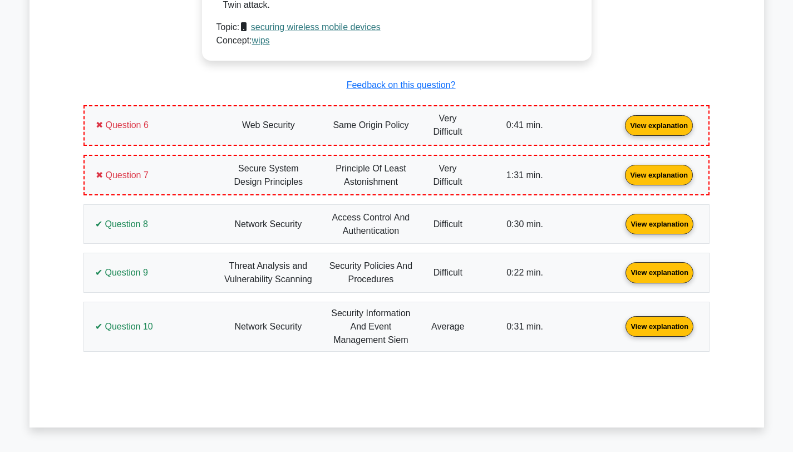
click at [620, 125] on link "View explanation" at bounding box center [658, 124] width 77 height 9
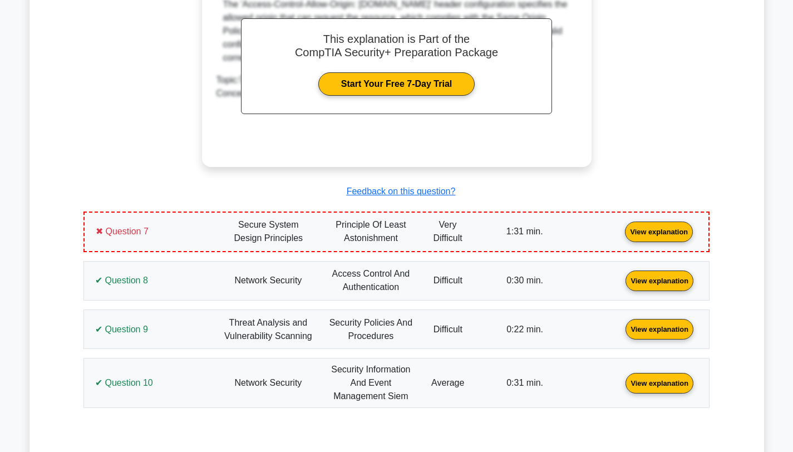
scroll to position [3483, 0]
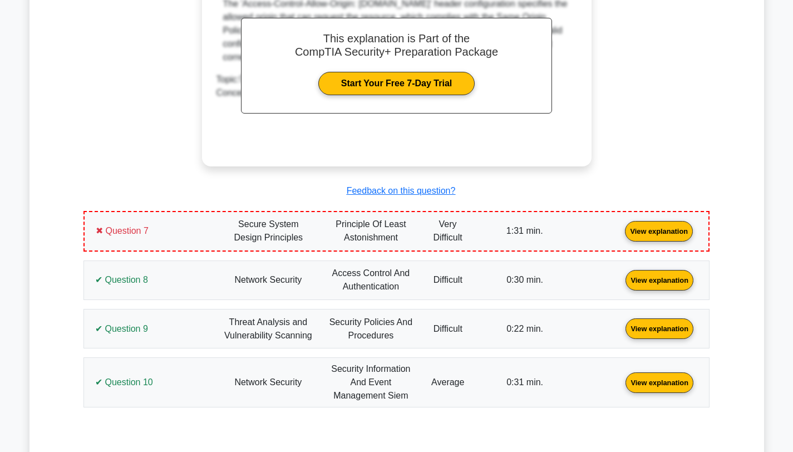
click at [620, 225] on link "View explanation" at bounding box center [658, 229] width 77 height 9
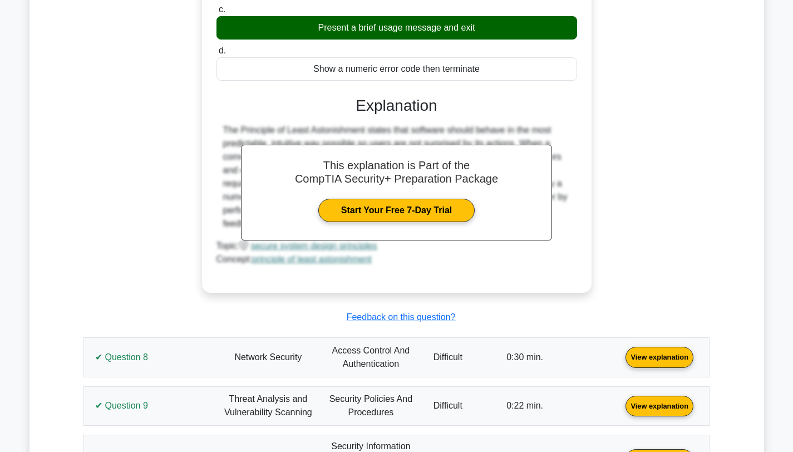
scroll to position [3899, 0]
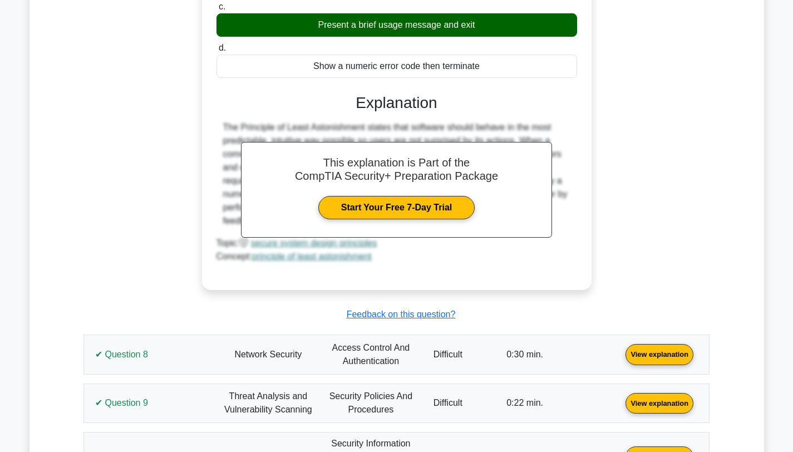
click at [621, 349] on link "View explanation" at bounding box center [659, 353] width 77 height 9
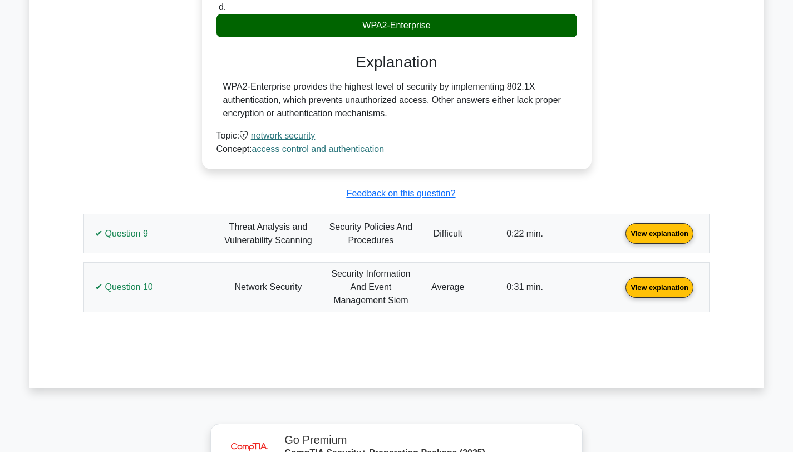
scroll to position [4469, 0]
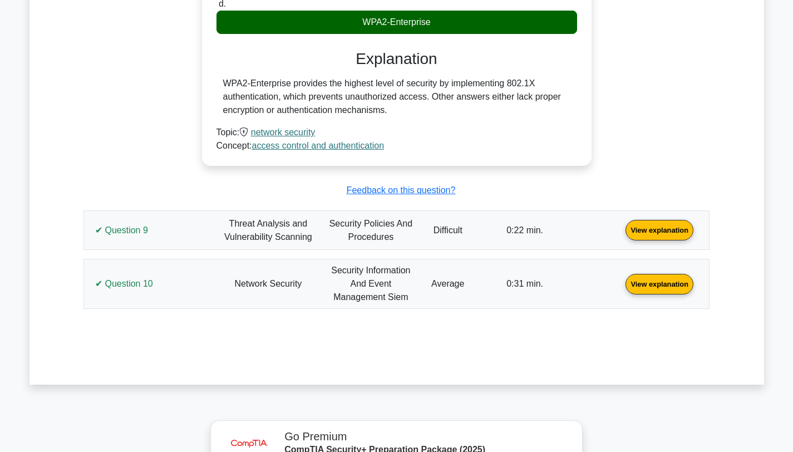
click at [621, 225] on link "View explanation" at bounding box center [659, 229] width 77 height 9
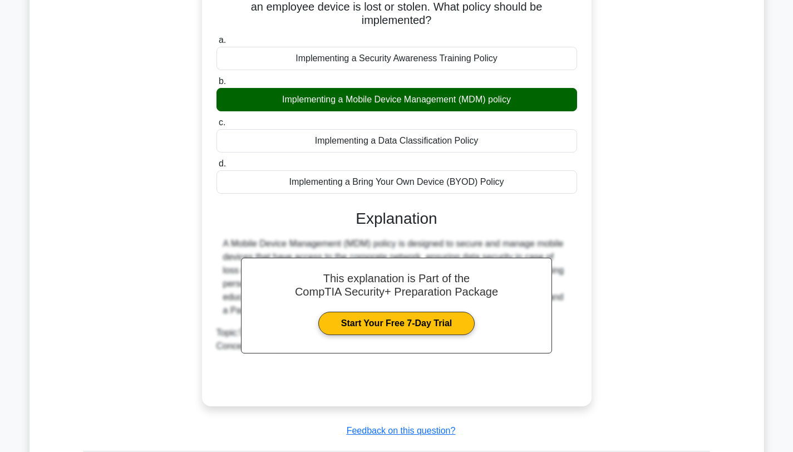
scroll to position [4899, 0]
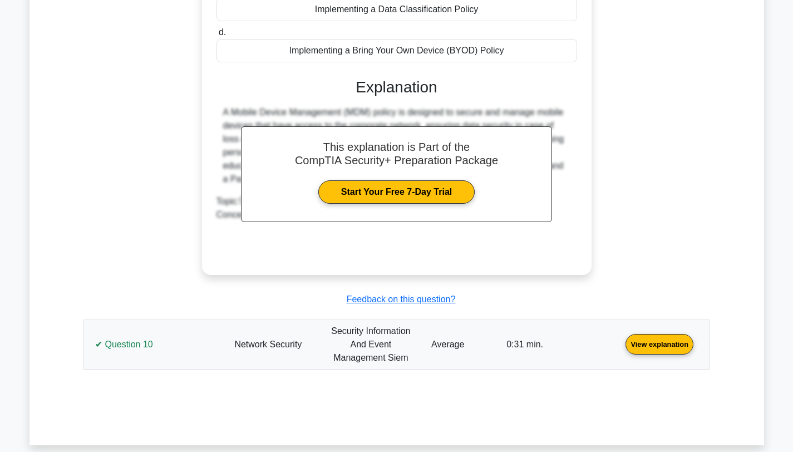
click at [621, 339] on link "View explanation" at bounding box center [659, 343] width 77 height 9
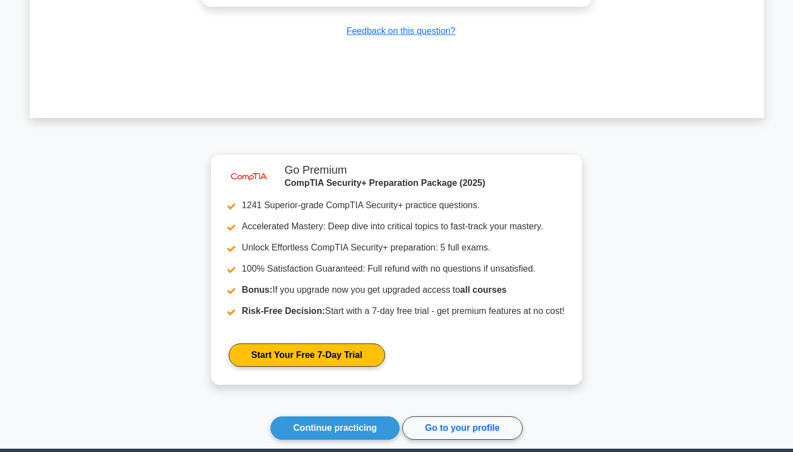
scroll to position [5736, 0]
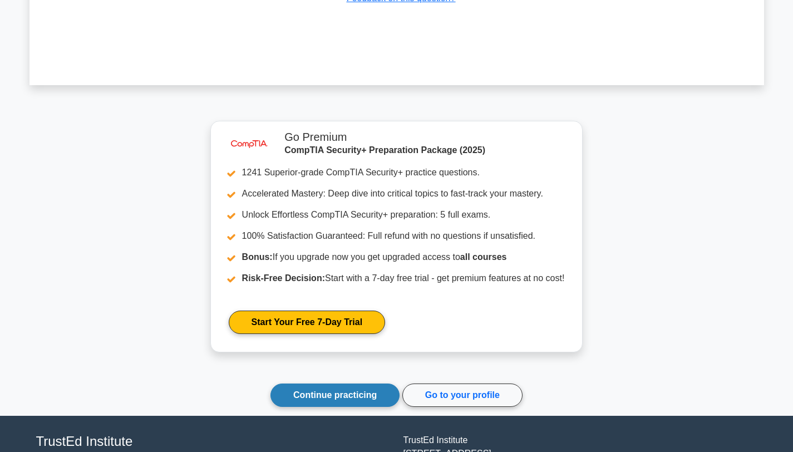
click at [292, 383] on link "Continue practicing" at bounding box center [334, 394] width 129 height 23
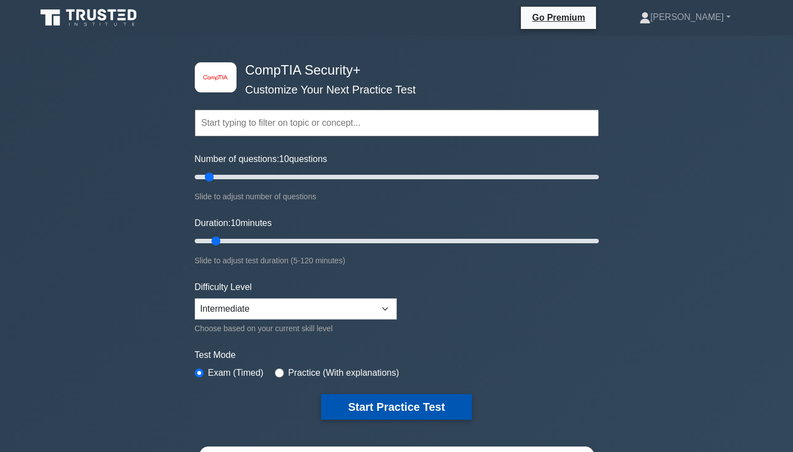
click at [356, 409] on button "Start Practice Test" at bounding box center [396, 407] width 150 height 26
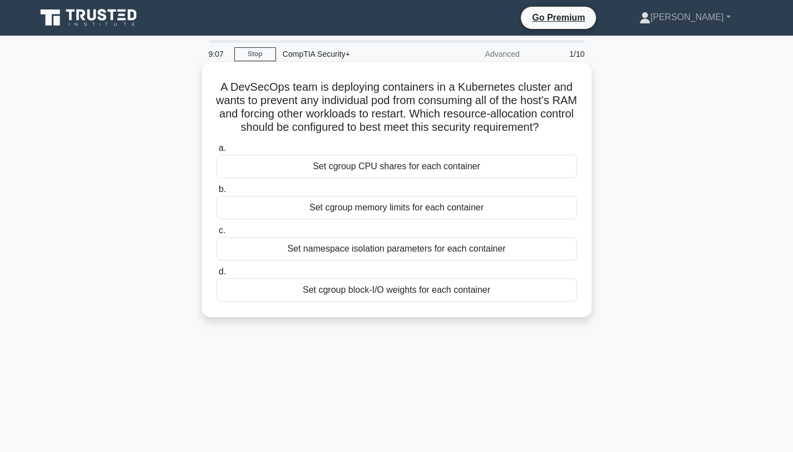
click at [382, 208] on div "Set cgroup memory limits for each container" at bounding box center [396, 207] width 361 height 23
click at [216, 193] on input "b. Set cgroup memory limits for each container" at bounding box center [216, 189] width 0 height 7
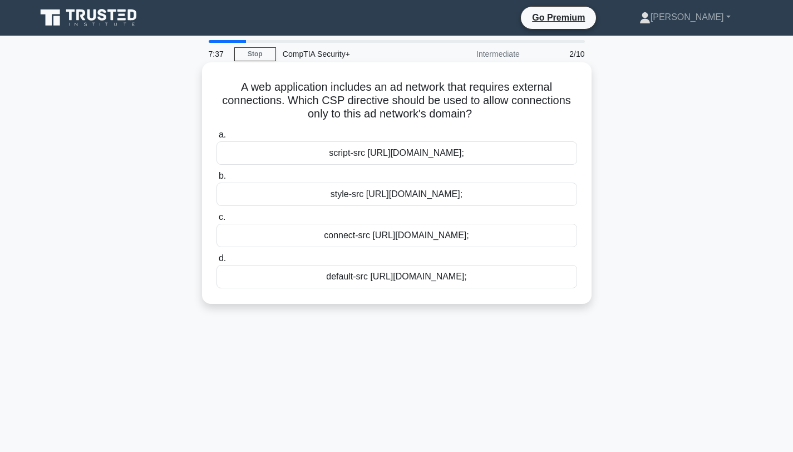
click at [356, 238] on div "connect-src [URL][DOMAIN_NAME];" at bounding box center [396, 235] width 361 height 23
click at [216, 221] on input "c. connect-src https://adnetwork.example.com;" at bounding box center [216, 217] width 0 height 7
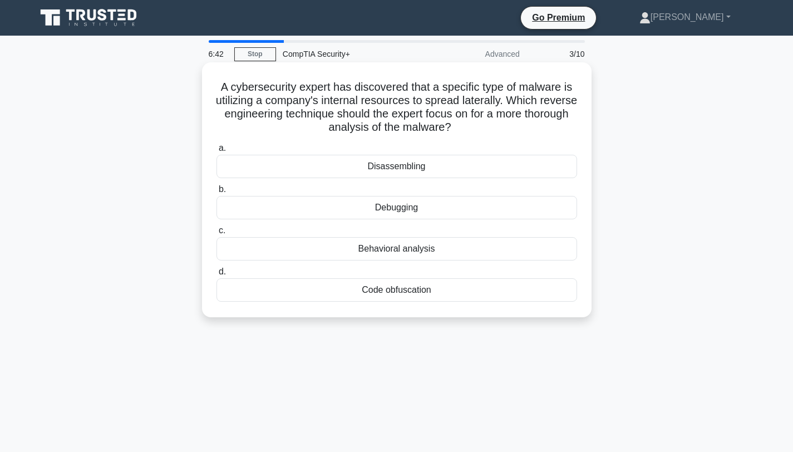
click at [396, 208] on div "Debugging" at bounding box center [396, 207] width 361 height 23
click at [216, 193] on input "b. Debugging" at bounding box center [216, 189] width 0 height 7
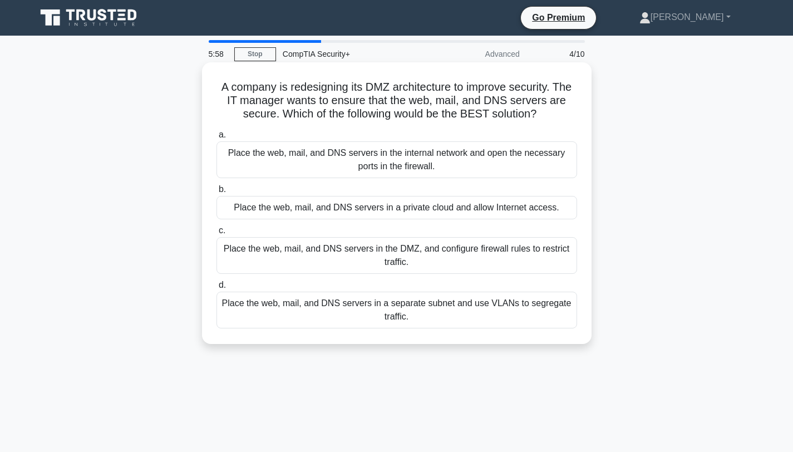
click at [403, 314] on div "Place the web, mail, and DNS servers in a separate subnet and use VLANs to segr…" at bounding box center [396, 310] width 361 height 37
click at [216, 289] on input "d. Place the web, mail, and DNS servers in a separate subnet and use VLANs to s…" at bounding box center [216, 285] width 0 height 7
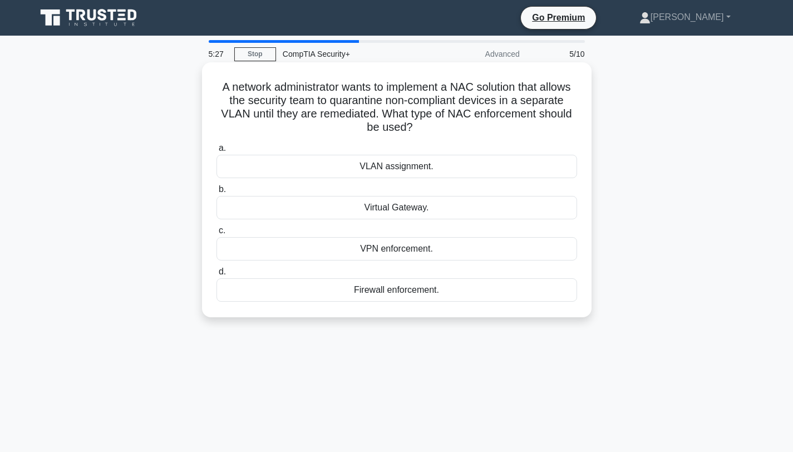
click at [399, 167] on div "VLAN assignment." at bounding box center [396, 166] width 361 height 23
click at [216, 152] on input "a. VLAN assignment." at bounding box center [216, 148] width 0 height 7
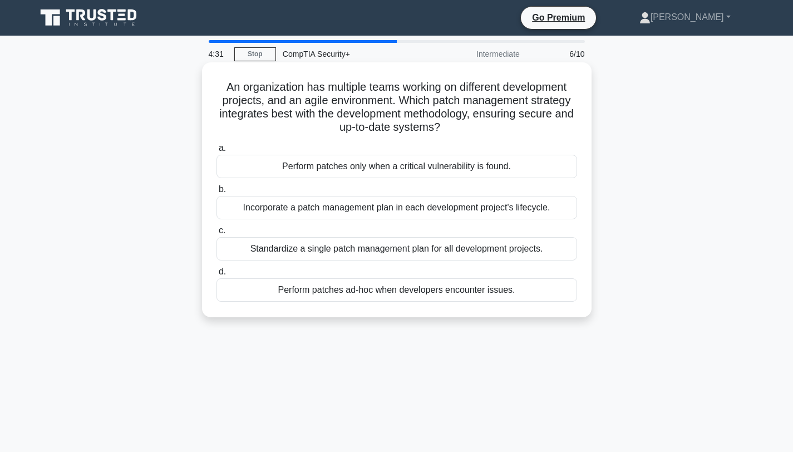
click at [371, 210] on div "Incorporate a patch management plan in each development project's lifecycle." at bounding box center [396, 207] width 361 height 23
click at [216, 193] on input "b. Incorporate a patch management plan in each development project's lifecycle." at bounding box center [216, 189] width 0 height 7
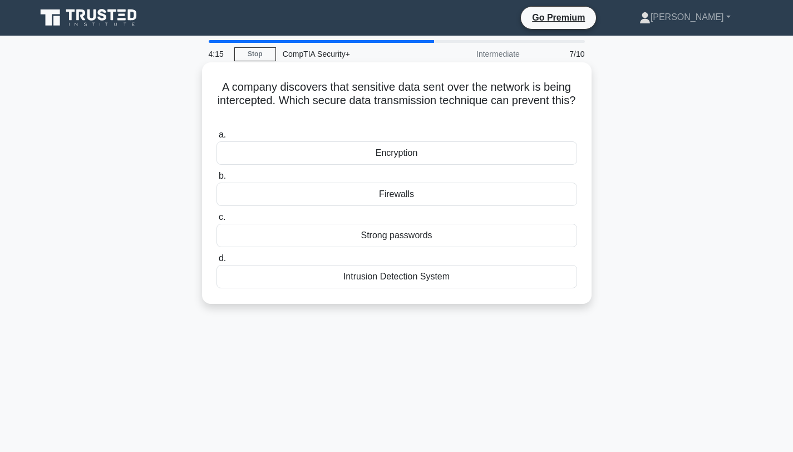
click at [395, 154] on div "Encryption" at bounding box center [396, 152] width 361 height 23
click at [216, 139] on input "a. Encryption" at bounding box center [216, 134] width 0 height 7
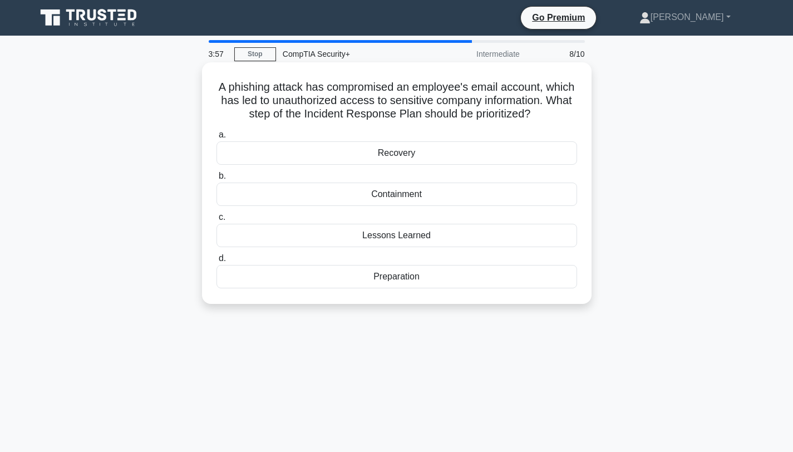
click at [401, 195] on div "Containment" at bounding box center [396, 194] width 361 height 23
click at [216, 180] on input "b. Containment" at bounding box center [216, 175] width 0 height 7
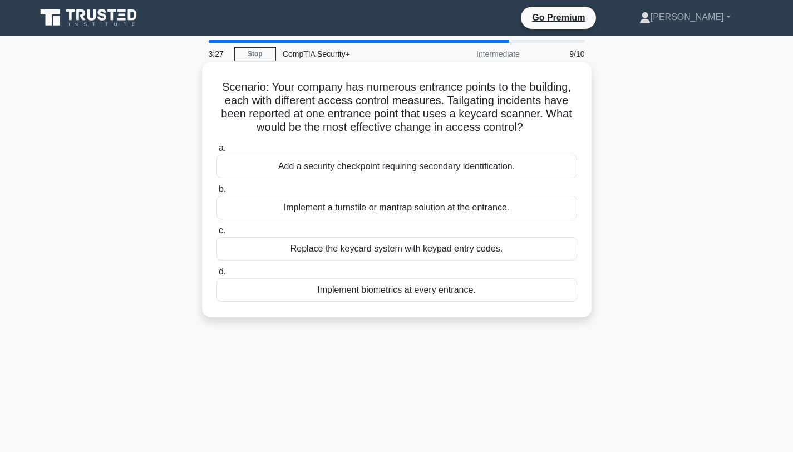
click at [393, 207] on div "Implement a turnstile or mantrap solution at the entrance." at bounding box center [396, 207] width 361 height 23
click at [216, 193] on input "b. Implement a turnstile or mantrap solution at the entrance." at bounding box center [216, 189] width 0 height 7
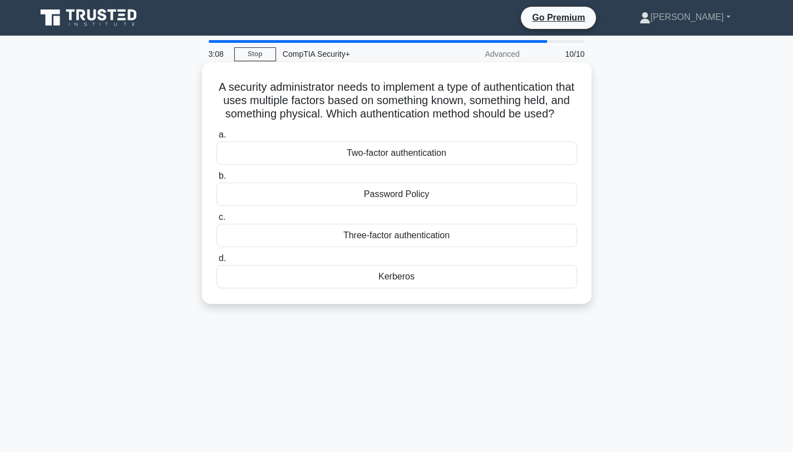
click at [398, 238] on div "Three-factor authentication" at bounding box center [396, 235] width 361 height 23
click at [216, 221] on input "c. Three-factor authentication" at bounding box center [216, 217] width 0 height 7
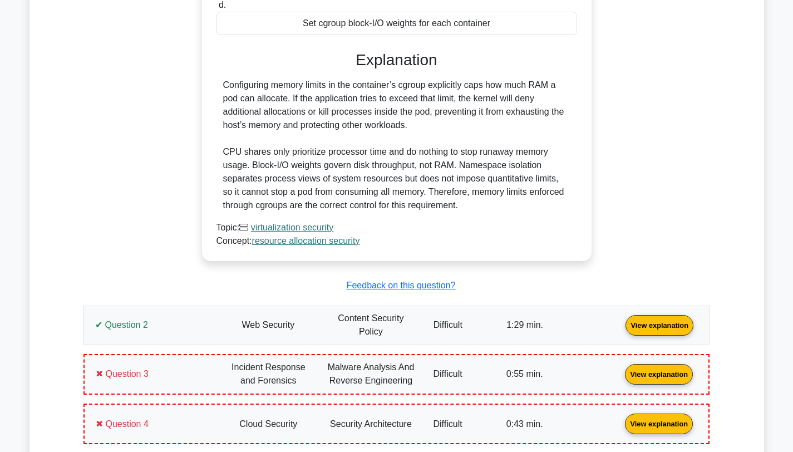
scroll to position [716, 0]
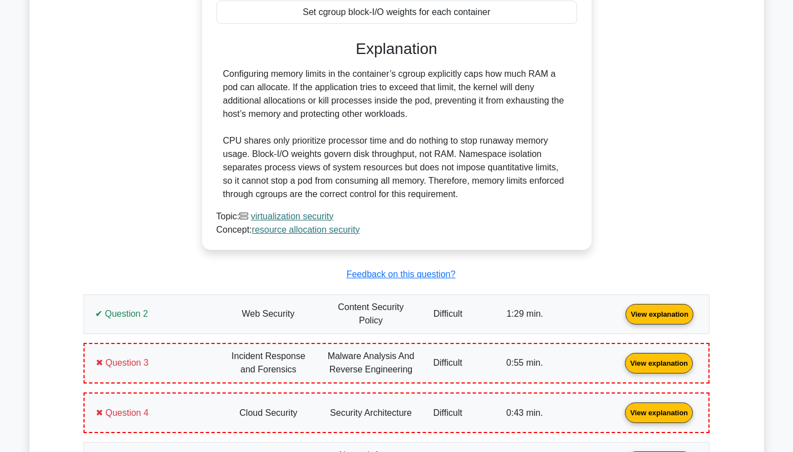
click at [621, 318] on link "View explanation" at bounding box center [659, 312] width 77 height 9
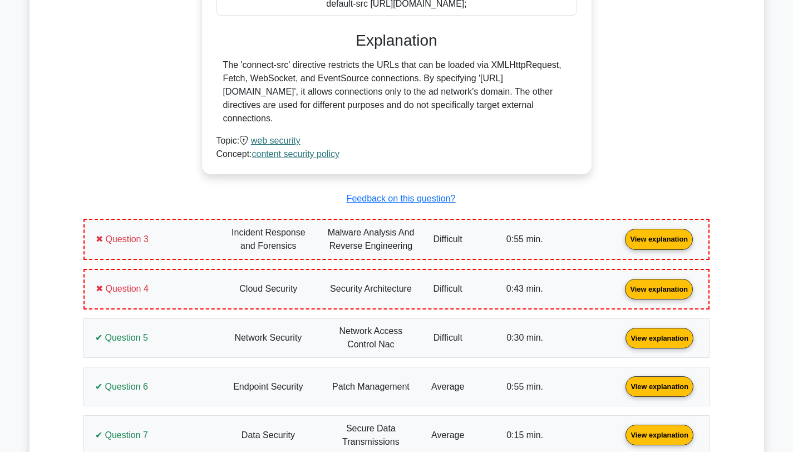
scroll to position [1319, 0]
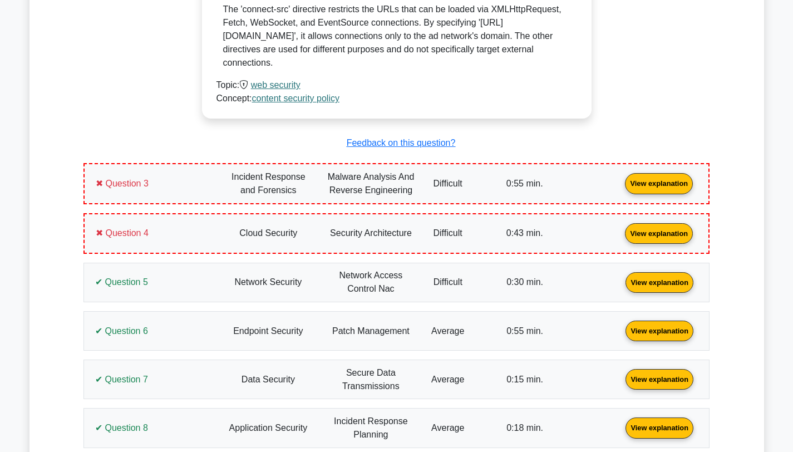
click at [620, 188] on link "View explanation" at bounding box center [658, 182] width 77 height 9
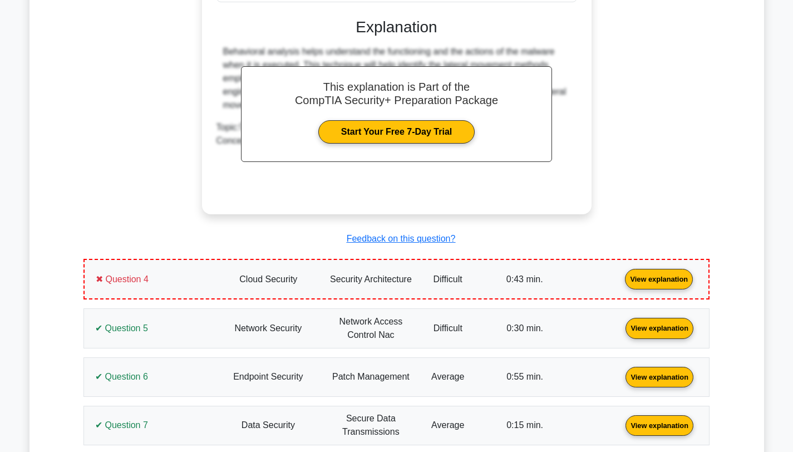
scroll to position [1765, 0]
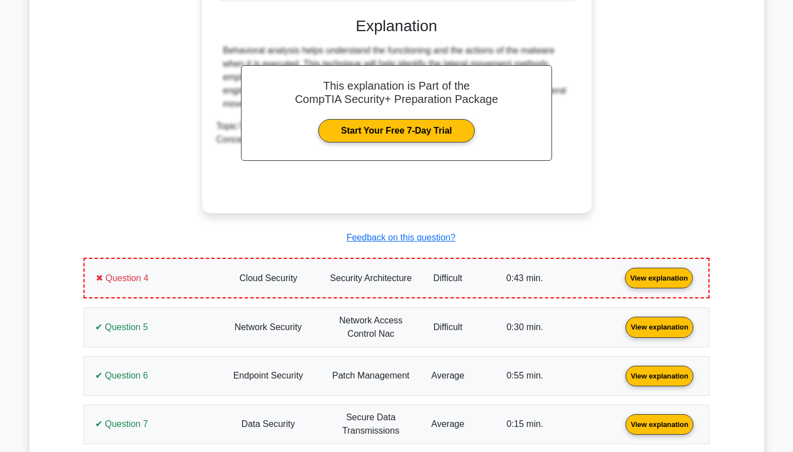
click at [620, 279] on link "View explanation" at bounding box center [658, 277] width 77 height 9
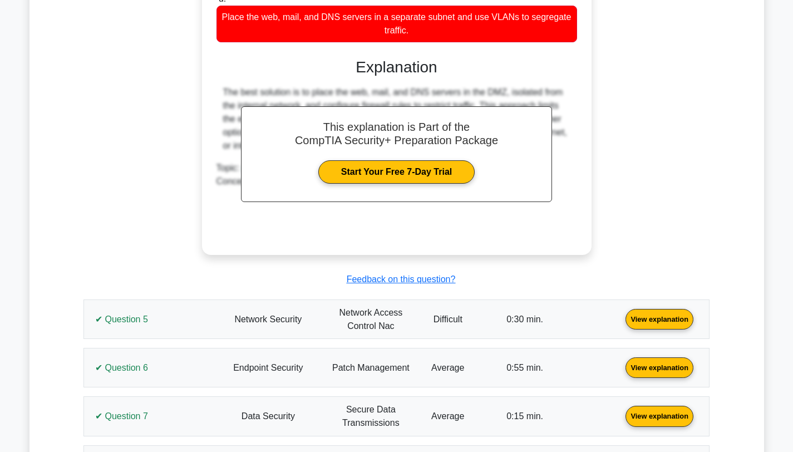
scroll to position [2293, 0]
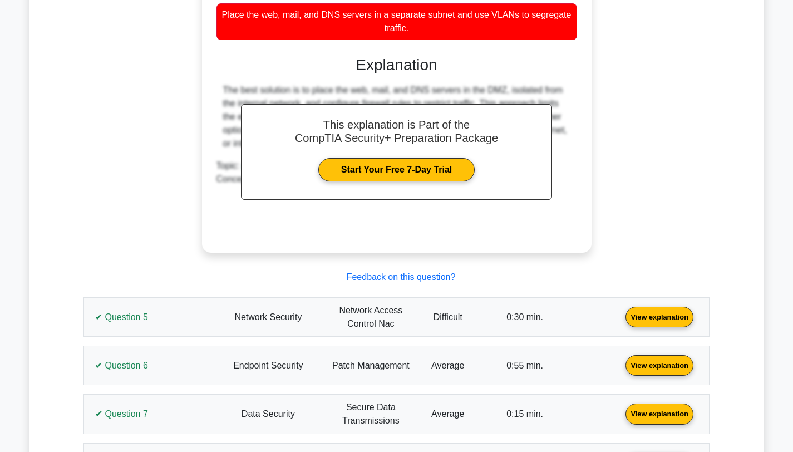
click at [621, 317] on link "View explanation" at bounding box center [659, 316] width 77 height 9
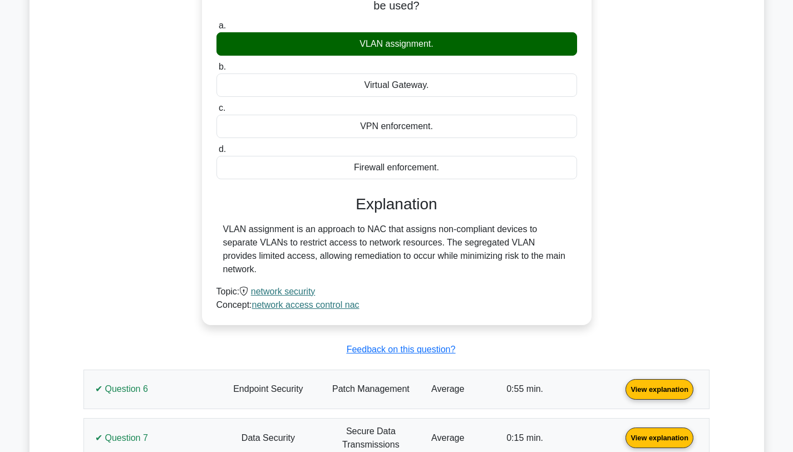
scroll to position [2733, 0]
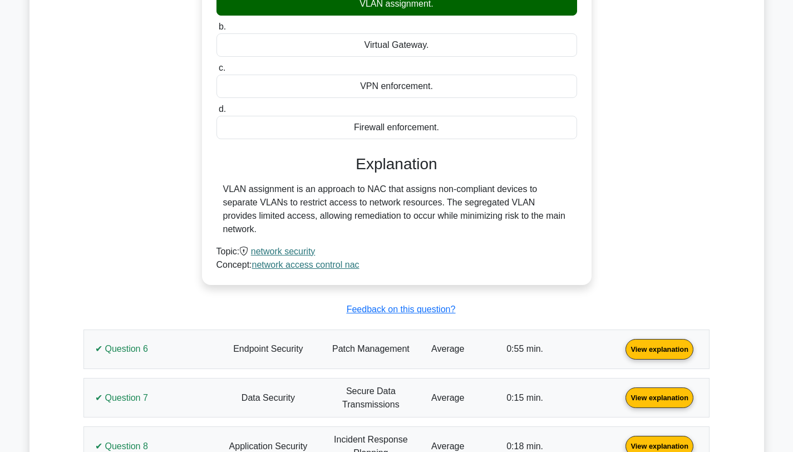
click at [621, 344] on link "View explanation" at bounding box center [659, 348] width 77 height 9
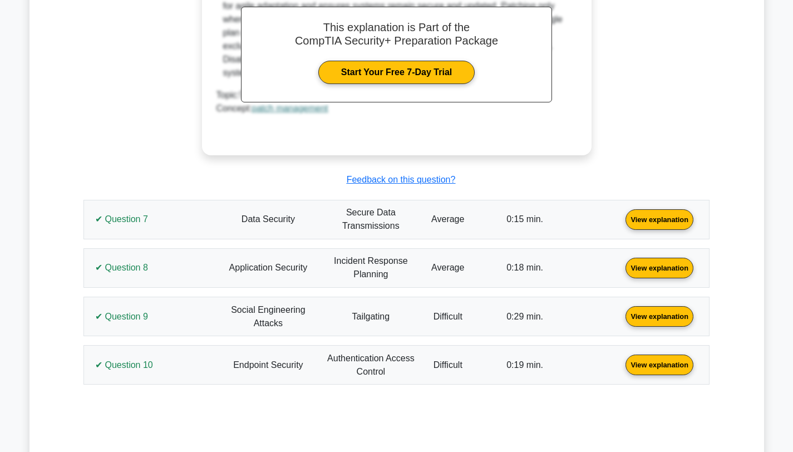
scroll to position [3402, 0]
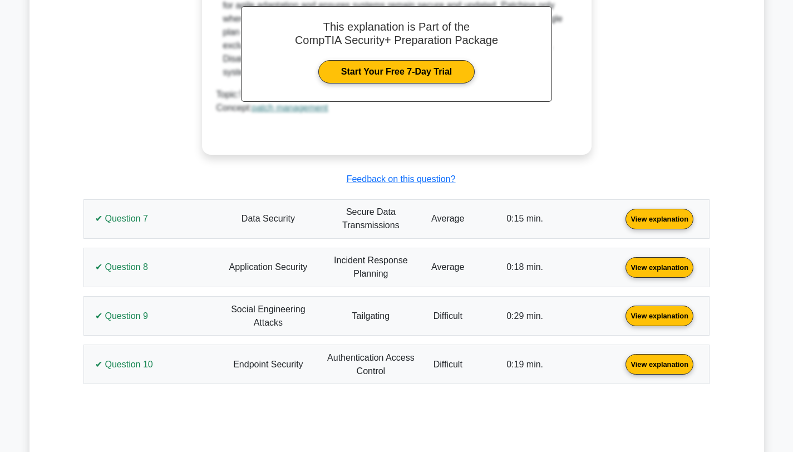
click at [621, 213] on link "View explanation" at bounding box center [659, 217] width 77 height 9
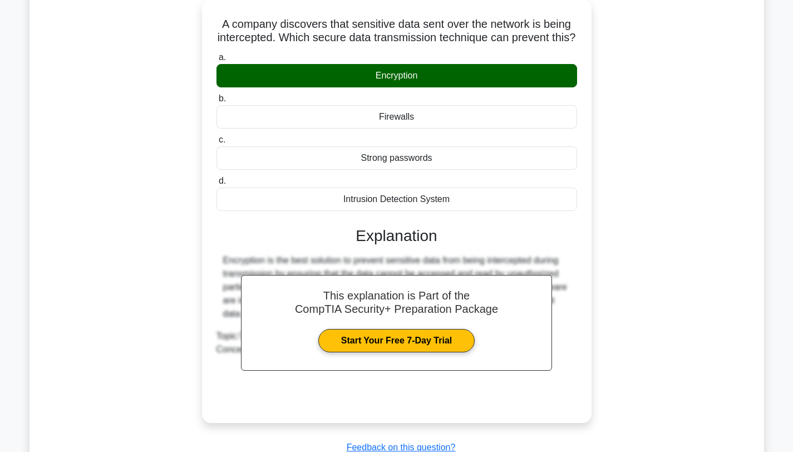
scroll to position [3851, 0]
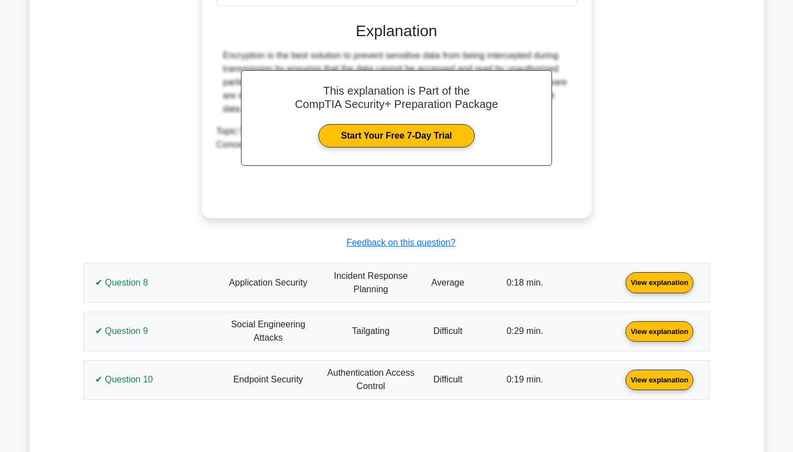
click at [621, 277] on link "View explanation" at bounding box center [659, 281] width 77 height 9
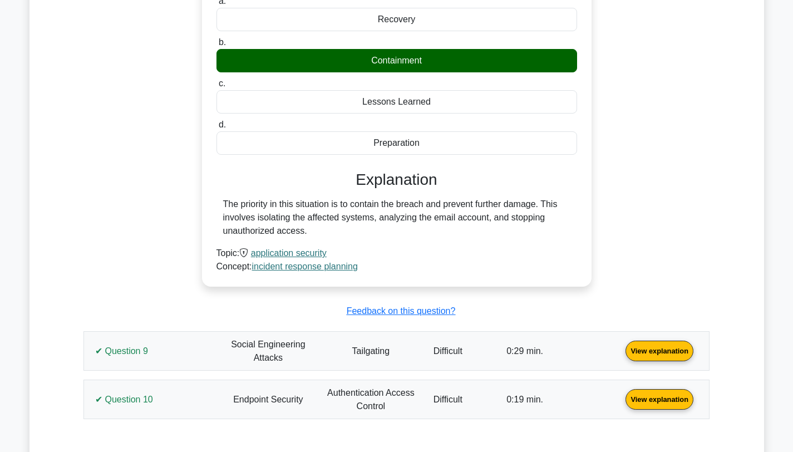
scroll to position [4235, 0]
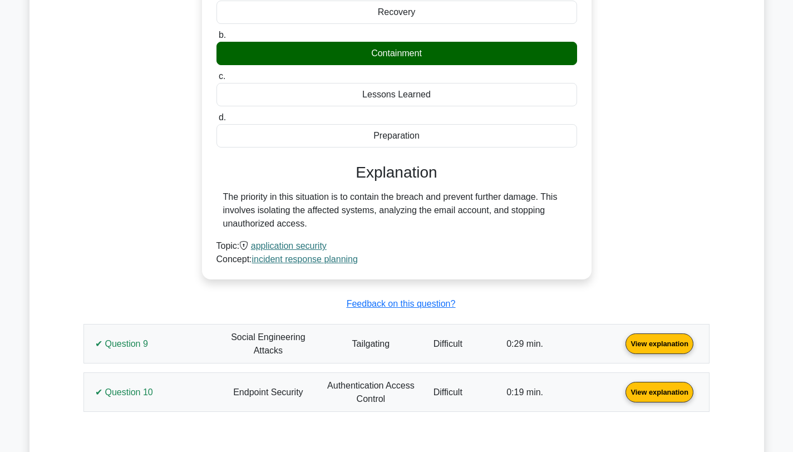
click at [621, 338] on link "View explanation" at bounding box center [659, 342] width 77 height 9
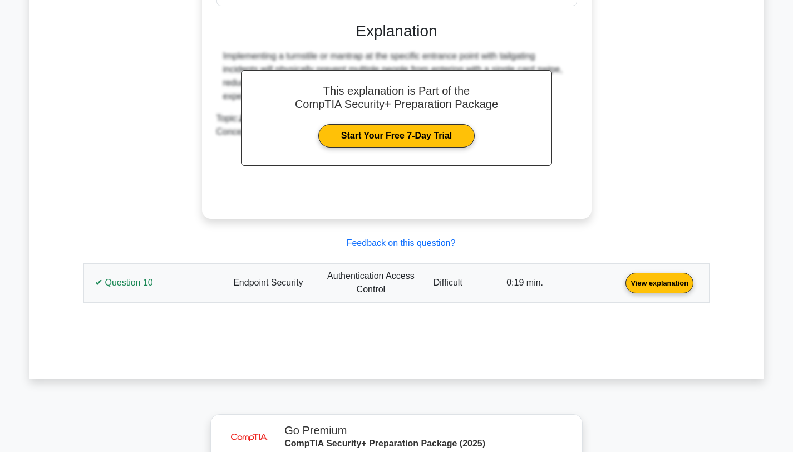
scroll to position [4912, 0]
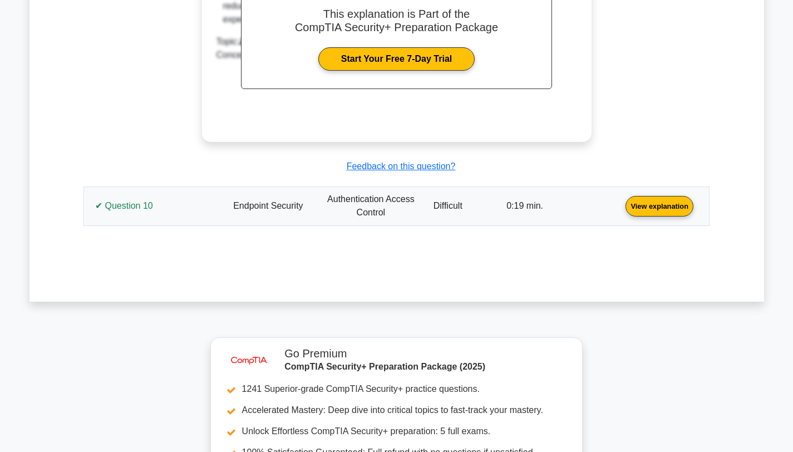
click at [621, 201] on link "View explanation" at bounding box center [659, 205] width 77 height 9
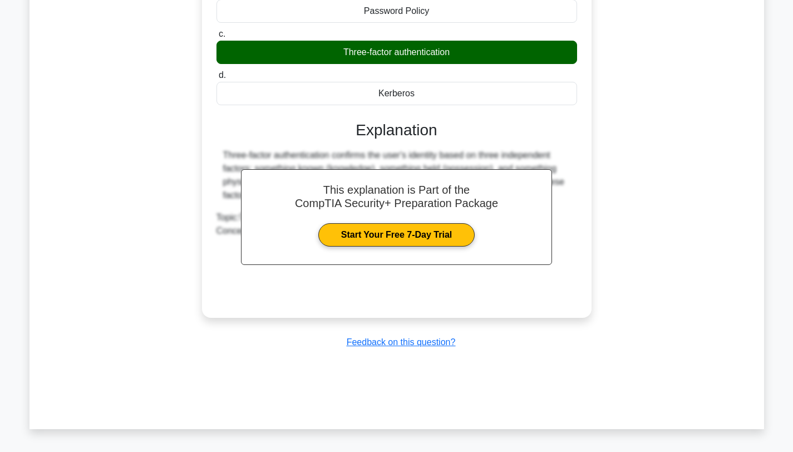
scroll to position [5268, 0]
